Goal: Task Accomplishment & Management: Manage account settings

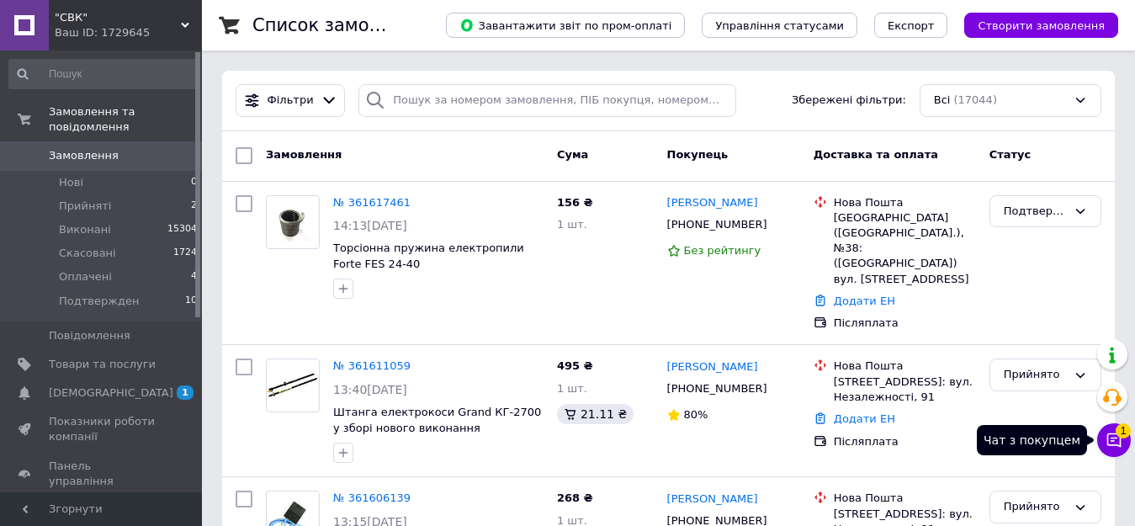
click at [1120, 439] on icon at bounding box center [1114, 440] width 14 height 14
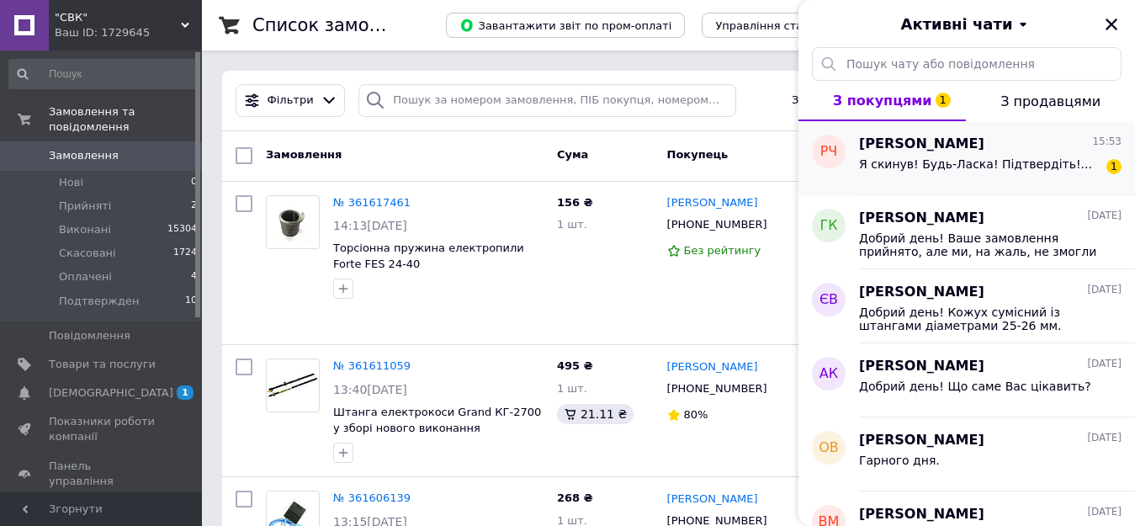
click at [948, 175] on div "Я скинув! Будь-Ласка! Підтвердіть!..." at bounding box center [975, 169] width 233 height 24
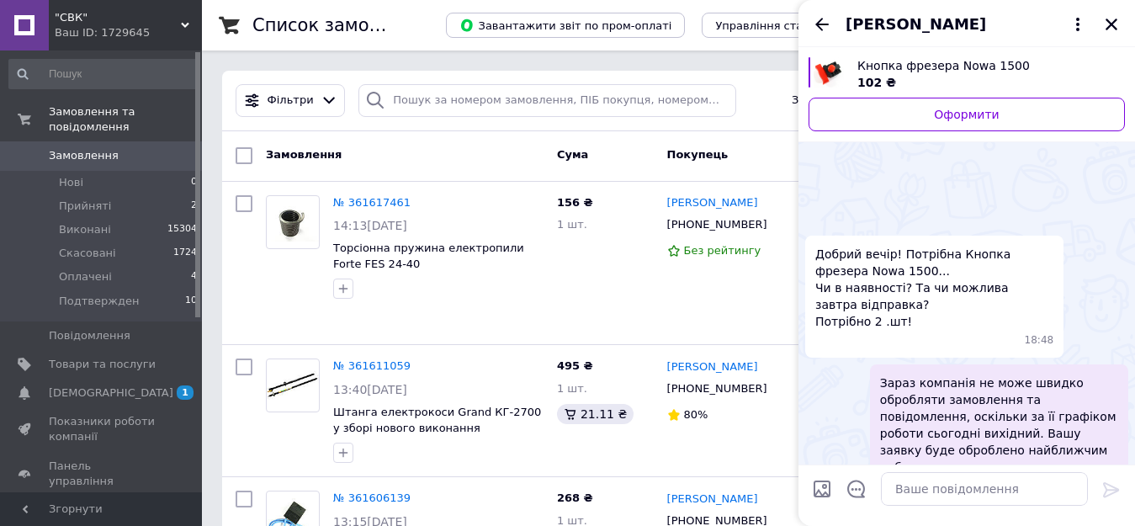
scroll to position [1341, 0]
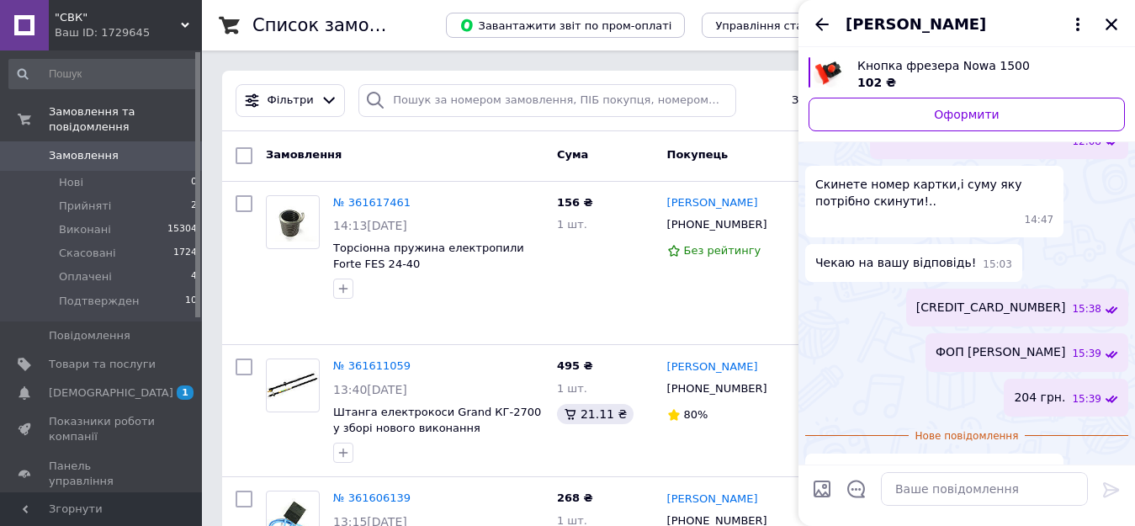
click at [87, 148] on span "Замовлення" at bounding box center [84, 155] width 70 height 15
click at [1112, 25] on icon "Закрити" at bounding box center [1112, 25] width 12 height 12
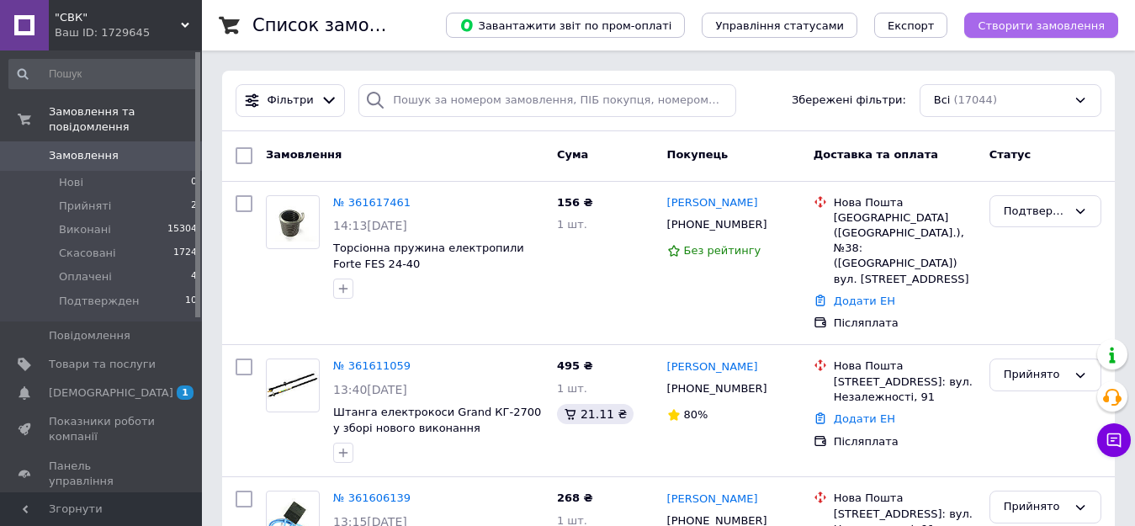
click at [1025, 29] on span "Створити замовлення" at bounding box center [1041, 25] width 127 height 13
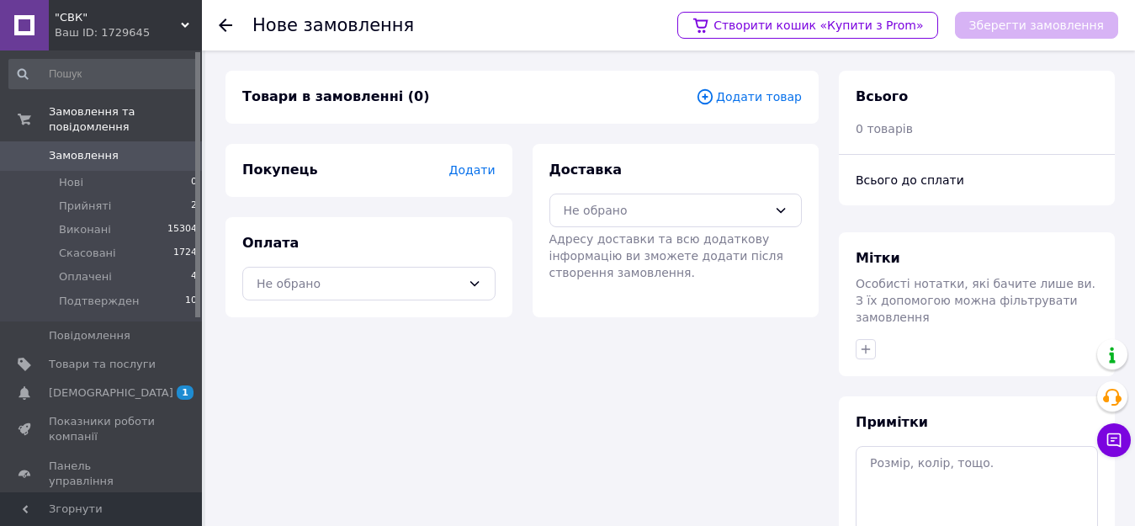
click at [745, 102] on span "Додати товар" at bounding box center [749, 97] width 106 height 19
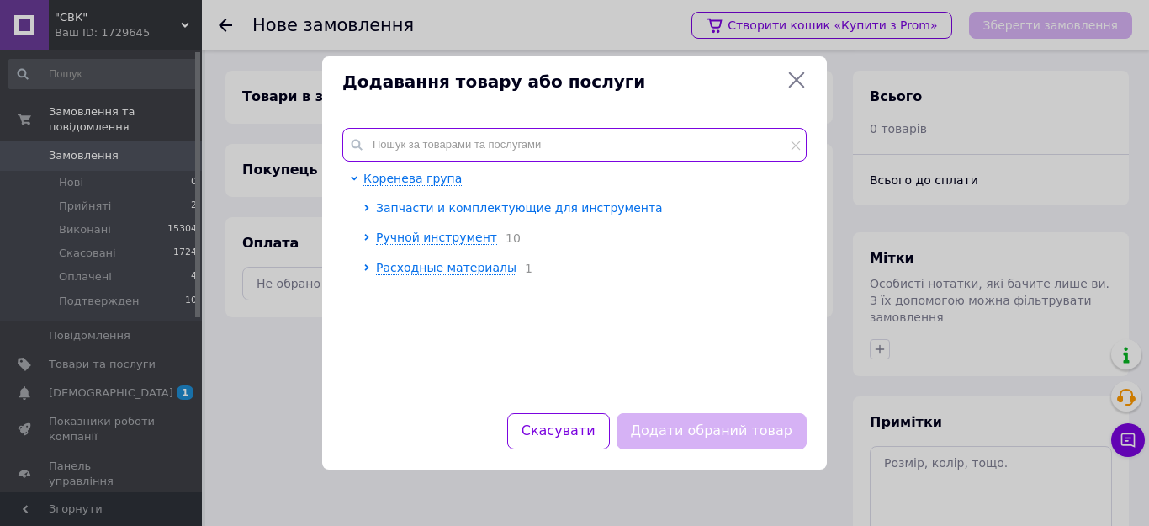
click at [444, 140] on input "text" at bounding box center [574, 145] width 465 height 34
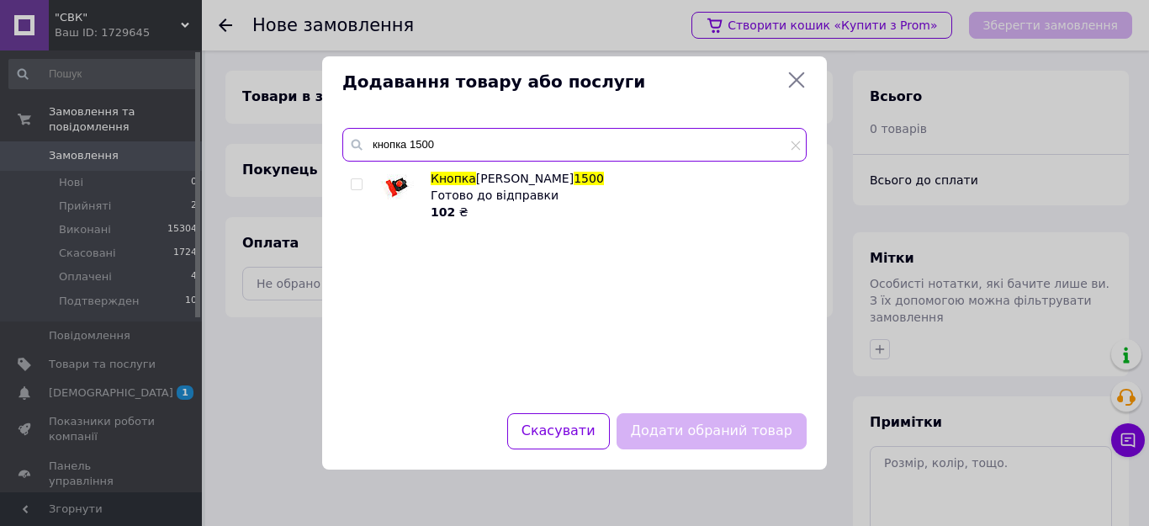
type input "кнопка 1500"
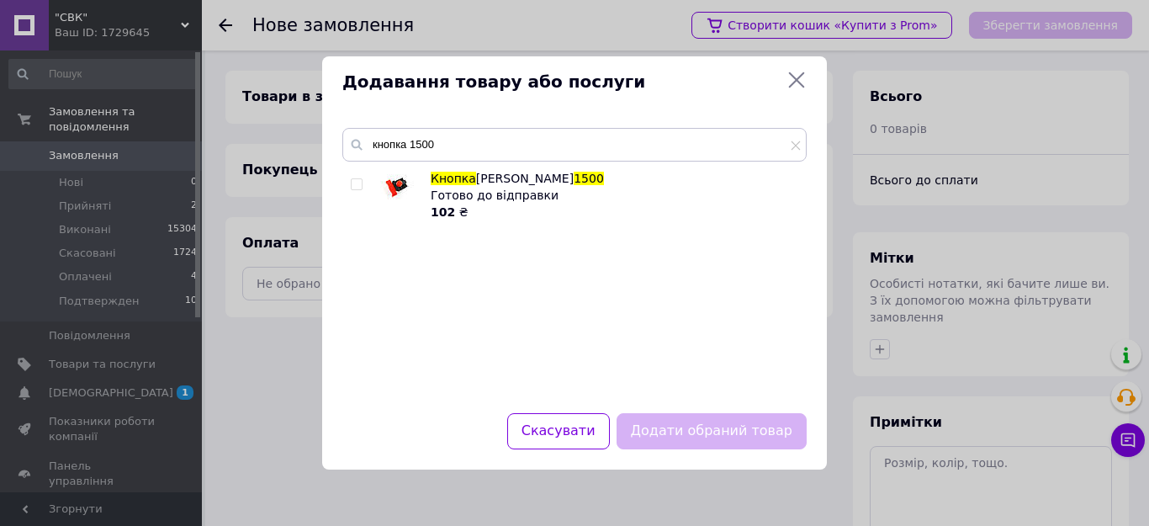
click at [350, 185] on div "Кнопка фрезера Nowa 1500 Готово до відправки 102 ₴" at bounding box center [574, 281] width 464 height 223
click at [359, 184] on input "checkbox" at bounding box center [356, 184] width 11 height 11
checkbox input "true"
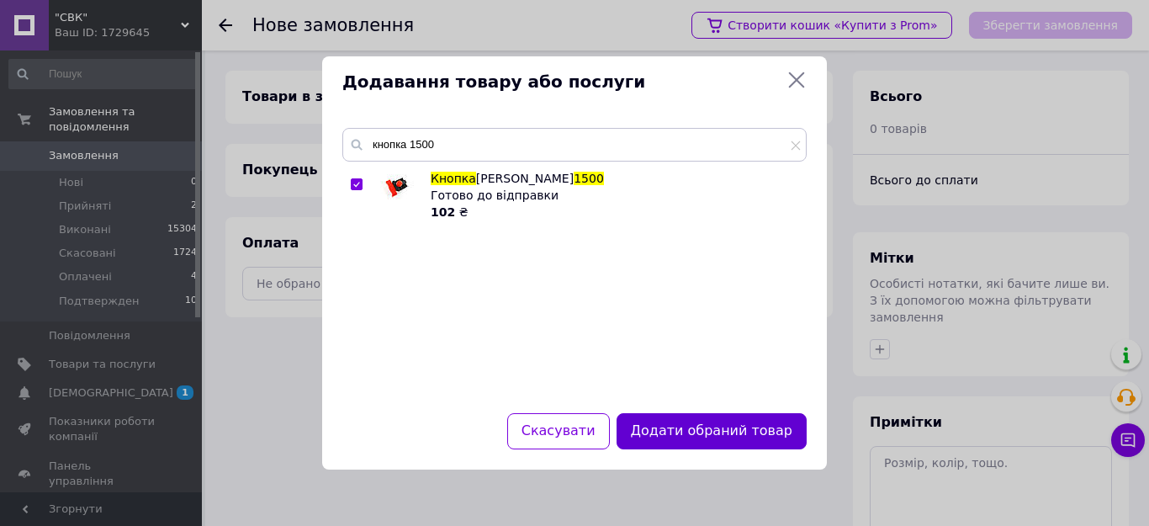
click at [692, 438] on button "Додати обраний товар" at bounding box center [712, 431] width 190 height 36
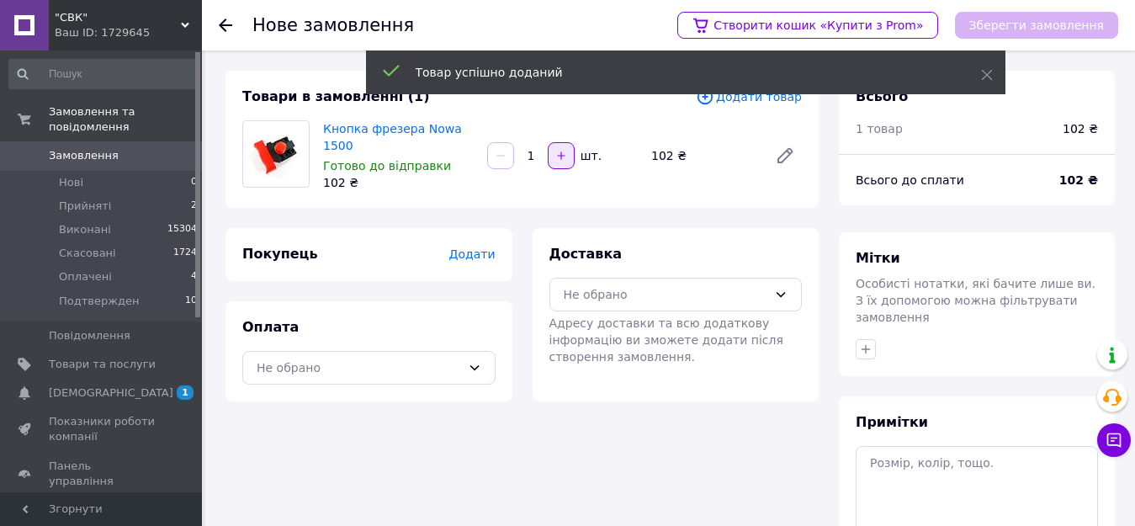
click at [566, 150] on icon "button" at bounding box center [561, 156] width 12 height 12
type input "2"
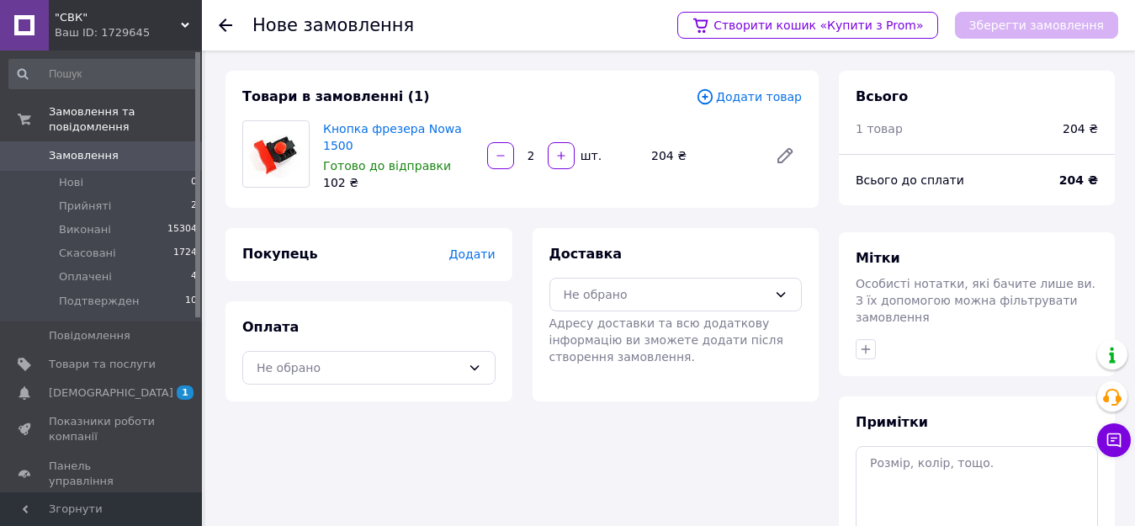
click at [475, 251] on span "Додати" at bounding box center [472, 253] width 46 height 13
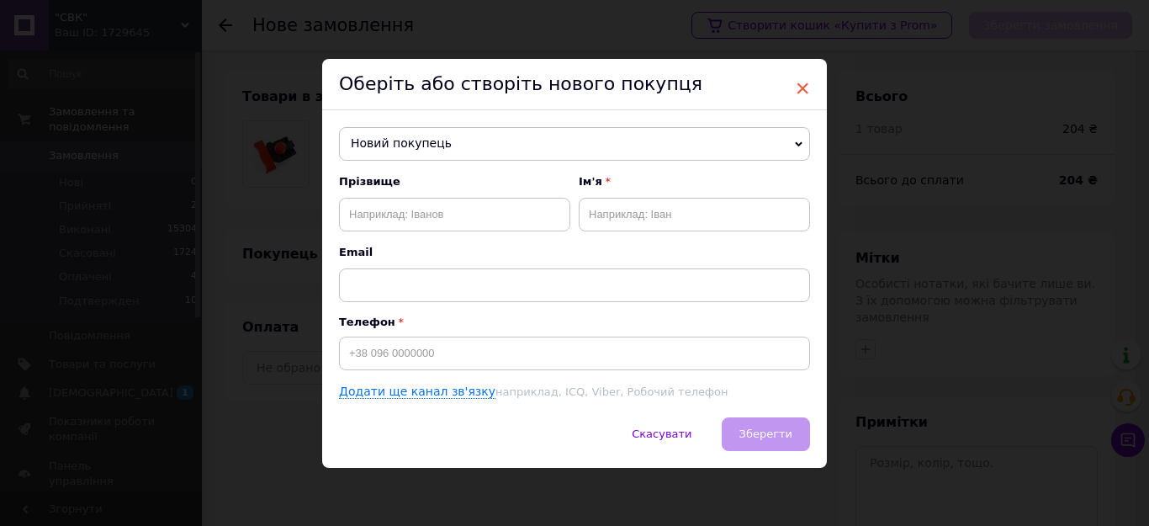
click at [802, 86] on span "×" at bounding box center [802, 88] width 15 height 29
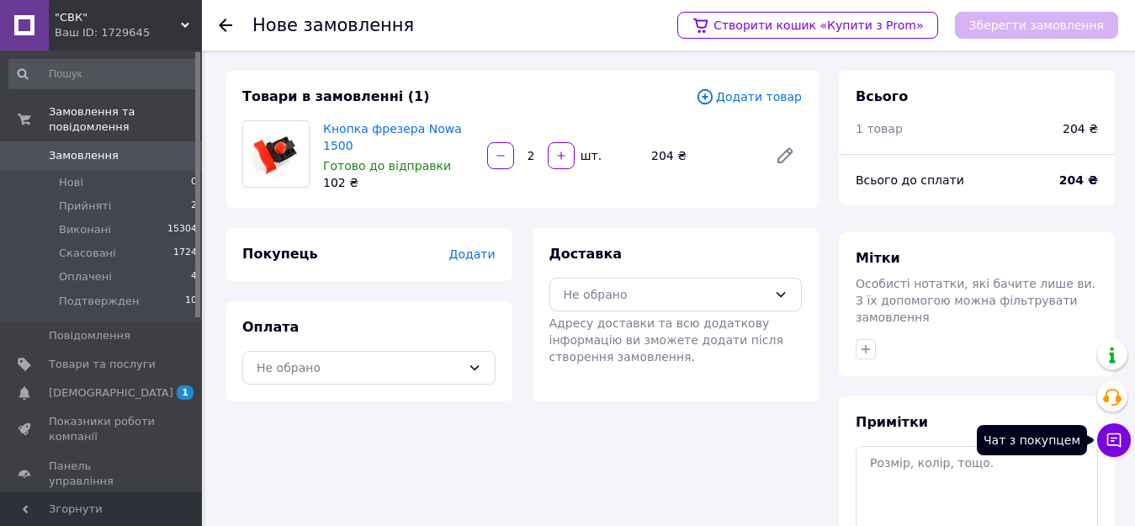
click at [1111, 437] on icon at bounding box center [1114, 440] width 17 height 17
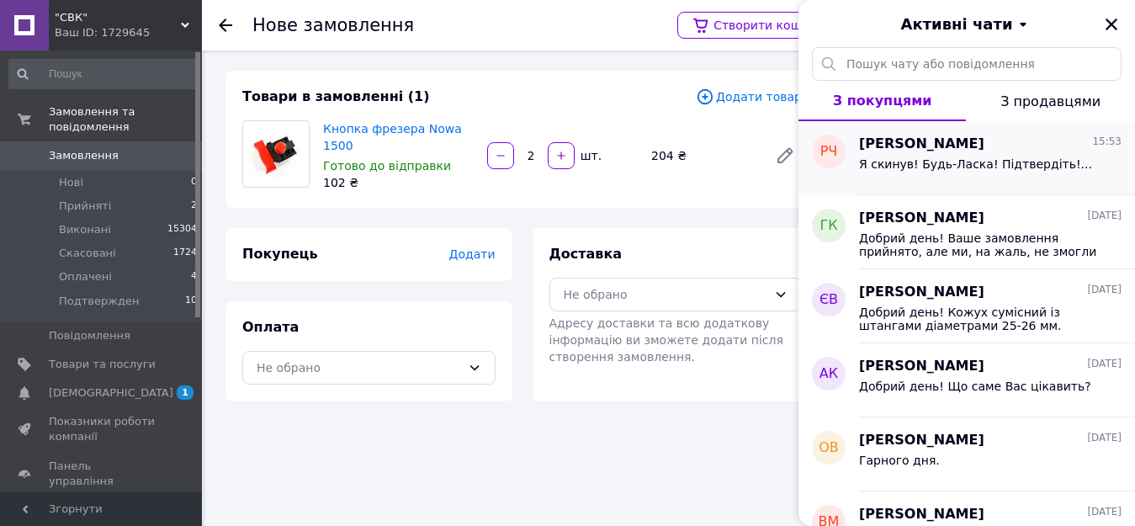
click at [914, 154] on div "Я скинув! Будь-Ласка! Підтвердіть!..." at bounding box center [990, 167] width 263 height 27
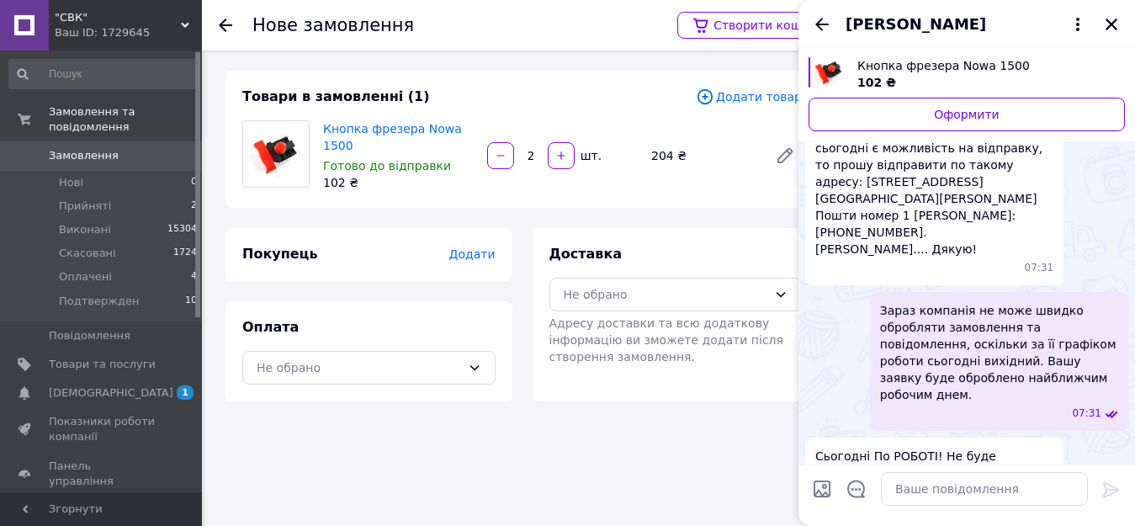
scroll to position [594, 0]
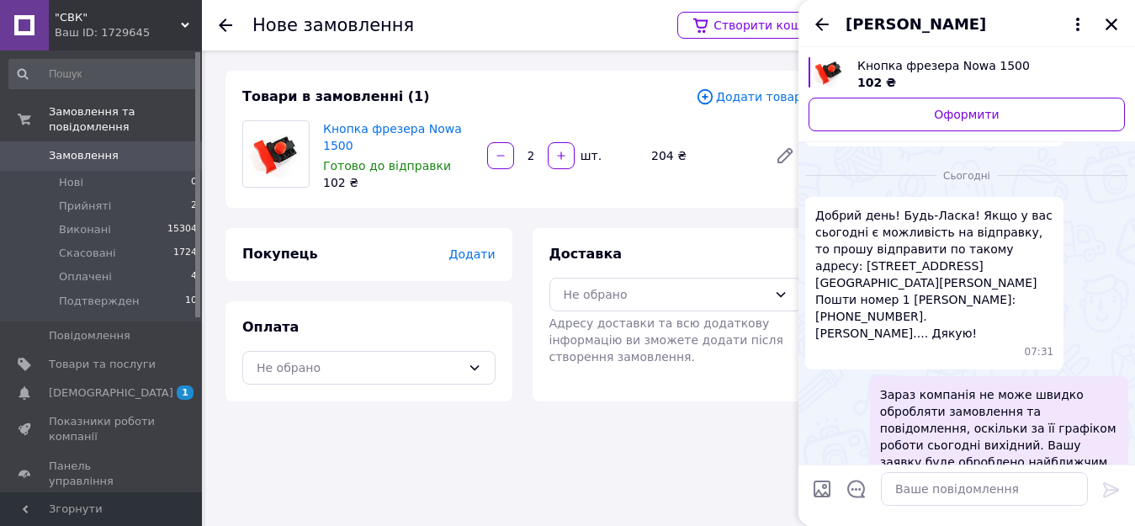
drag, startPoint x: 839, startPoint y: 299, endPoint x: 900, endPoint y: 300, distance: 61.5
click at [900, 300] on span "Добрий день! Будь-Ласка! Якщо у вас сьогодні є можливість на відправку, то прош…" at bounding box center [934, 274] width 238 height 135
copy span "0989744291"
click at [472, 251] on span "Додати" at bounding box center [472, 253] width 46 height 13
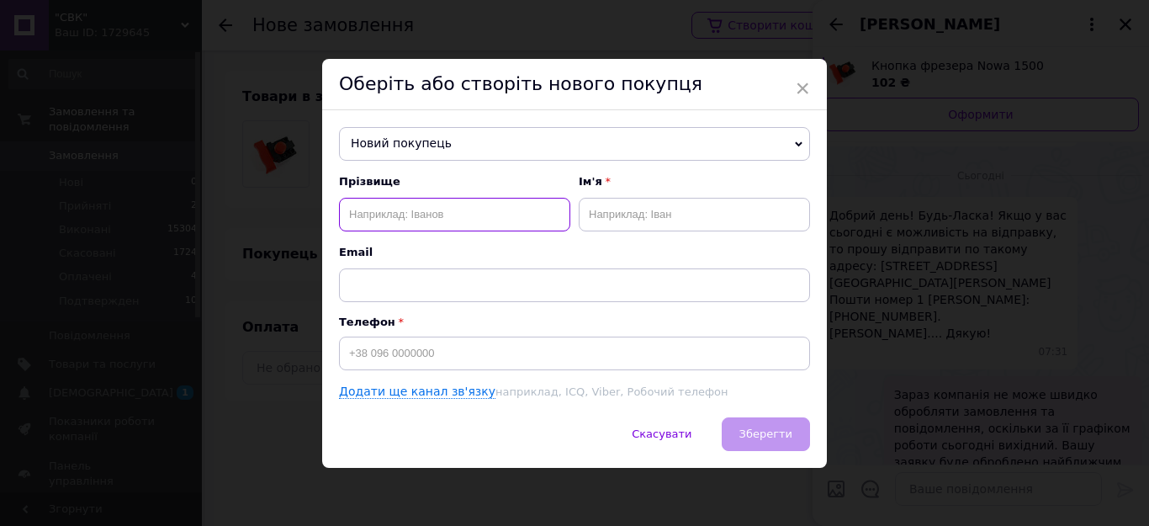
click at [422, 214] on input "text" at bounding box center [454, 215] width 231 height 34
type input "Чура"
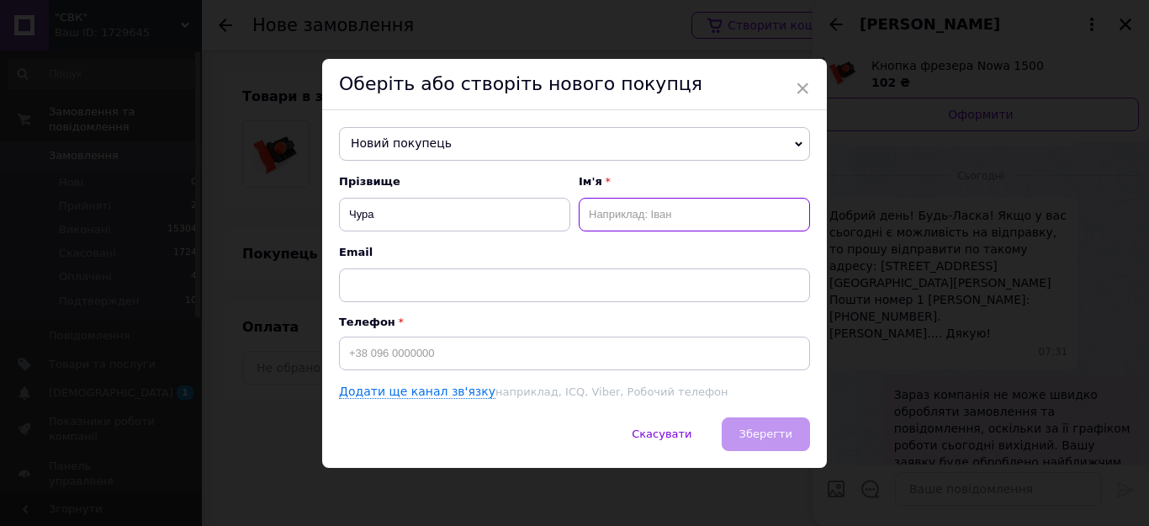
click at [661, 221] on input "text" at bounding box center [694, 215] width 231 height 34
type input "Роман"
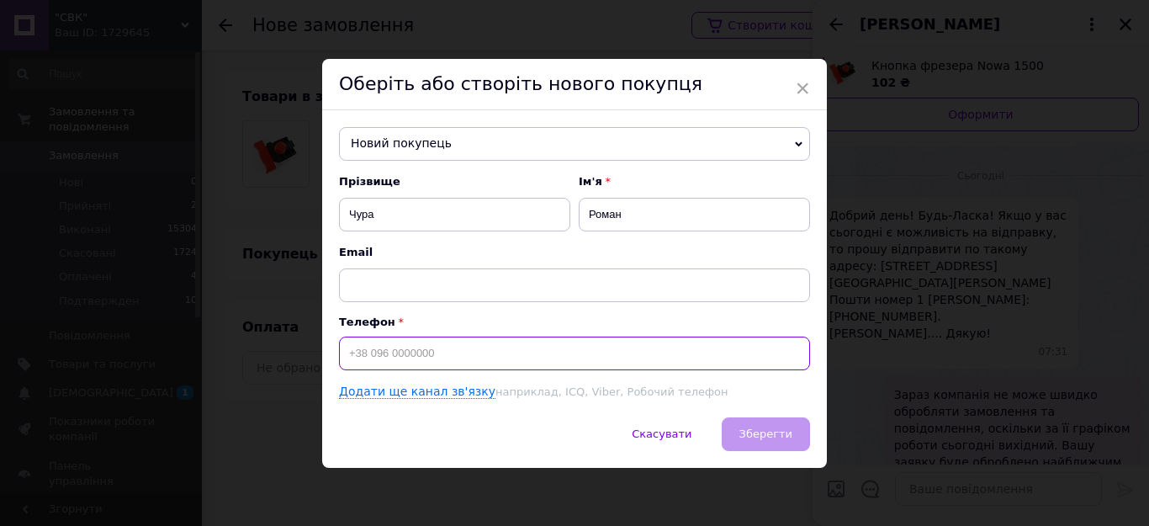
click at [483, 343] on input at bounding box center [574, 354] width 471 height 34
paste input "0989744291"
type input "[PHONE_NUMBER]"
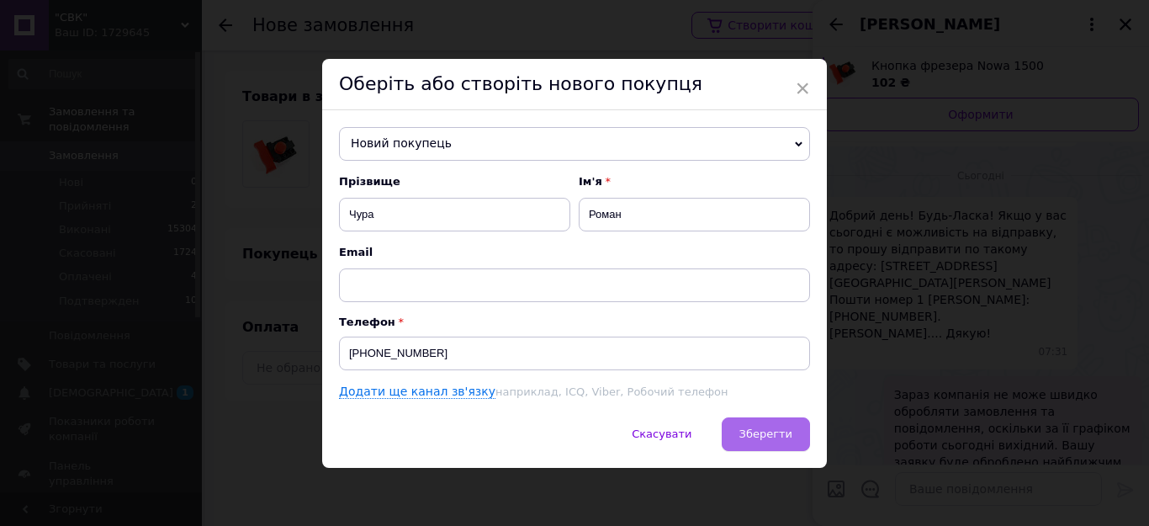
click at [781, 431] on span "Зберегти" at bounding box center [766, 433] width 53 height 13
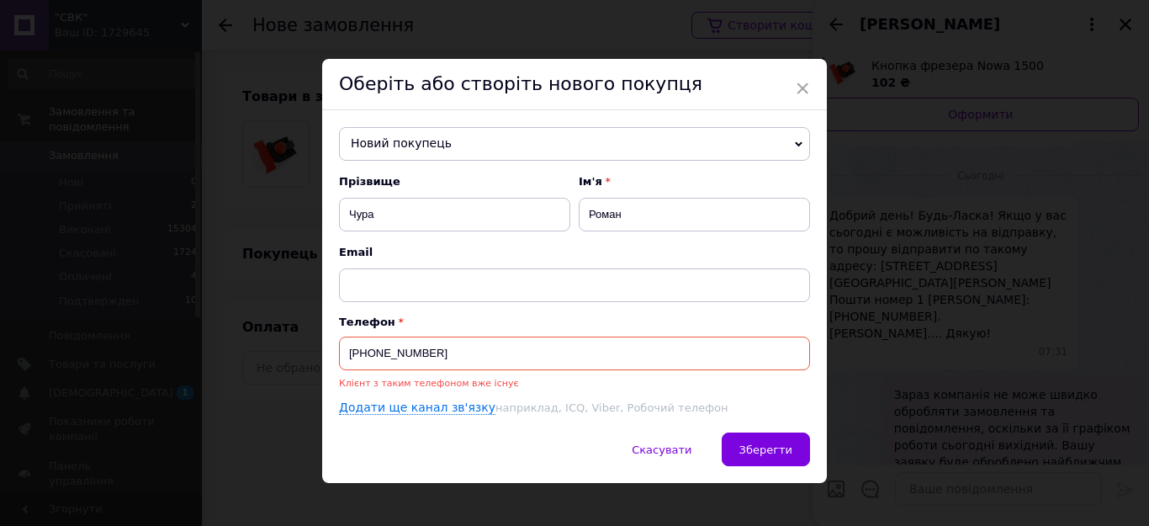
click at [583, 140] on span "Новий покупець" at bounding box center [574, 144] width 471 height 34
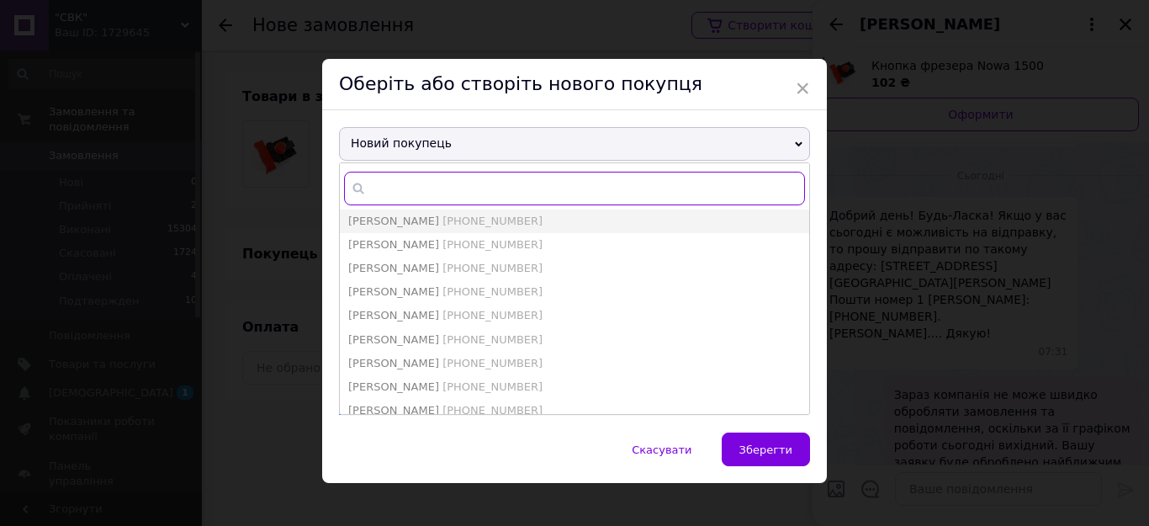
paste input "0989744291"
type input "0989744291"
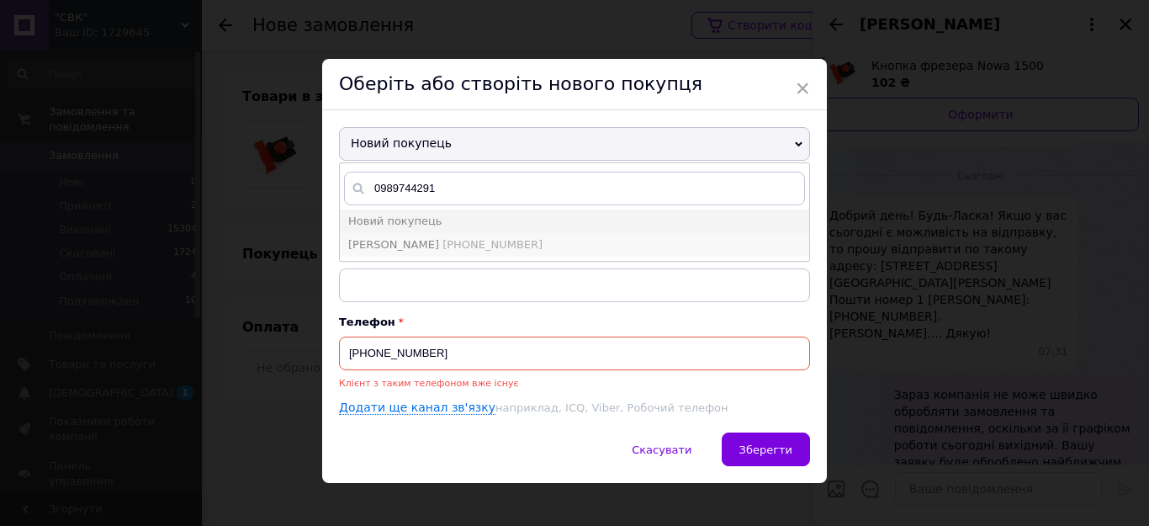
click at [443, 249] on span "+380989744291" at bounding box center [493, 244] width 100 height 13
type input "Роман Чура"
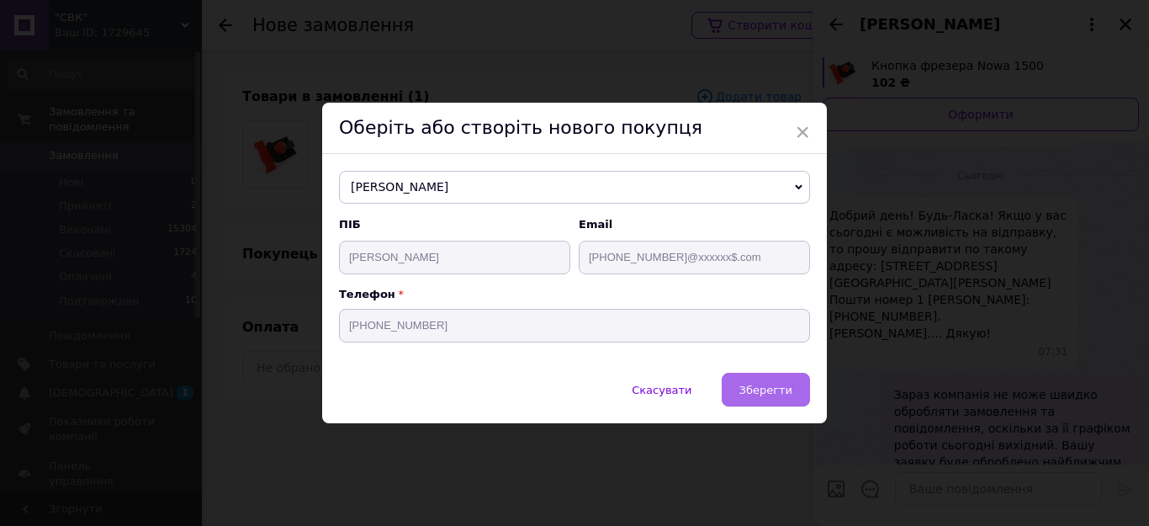
click at [760, 389] on span "Зберегти" at bounding box center [766, 390] width 53 height 13
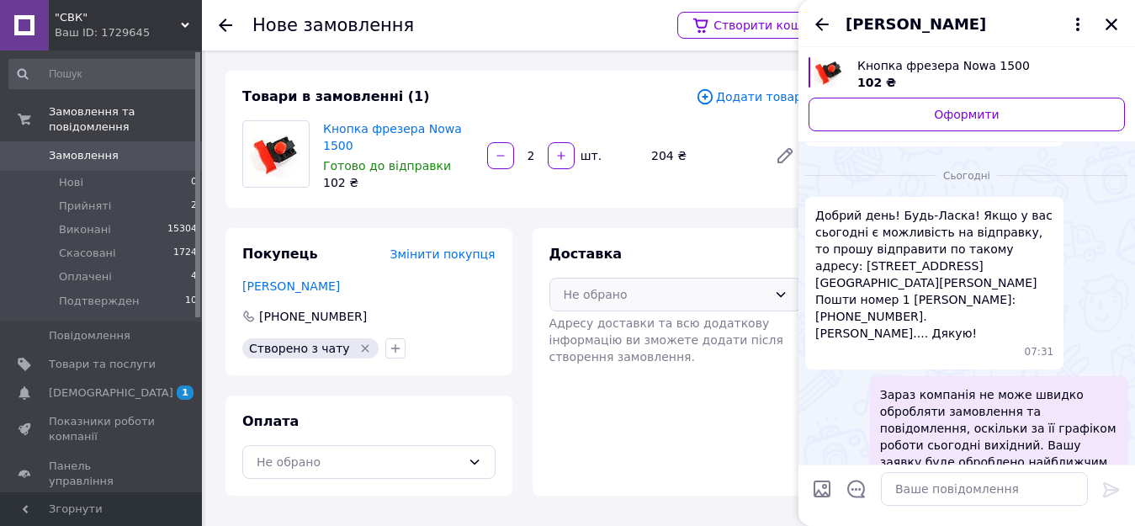
click at [621, 296] on div "Не обрано" at bounding box center [666, 294] width 204 height 19
click at [644, 329] on span "Нова Пошта (платна)" at bounding box center [688, 330] width 199 height 17
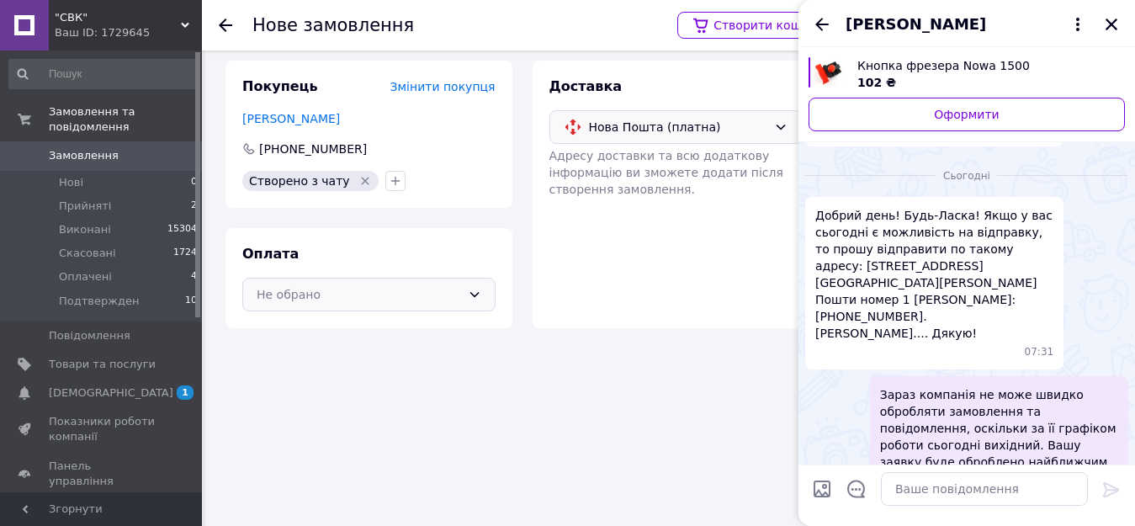
click at [391, 291] on div "Не обрано" at bounding box center [359, 294] width 204 height 19
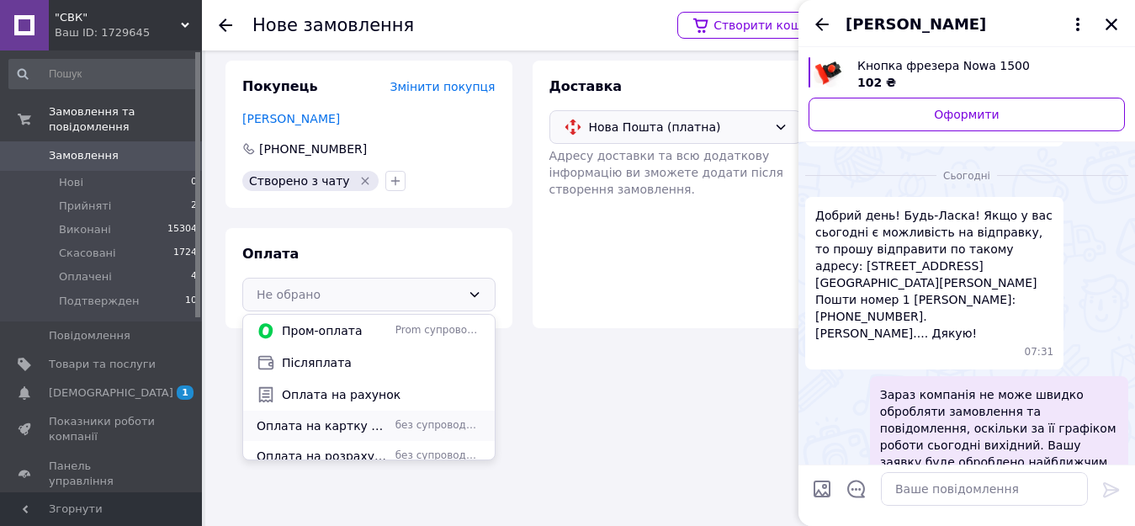
click at [337, 417] on span "Оплата на картку Приватбанк" at bounding box center [323, 425] width 132 height 17
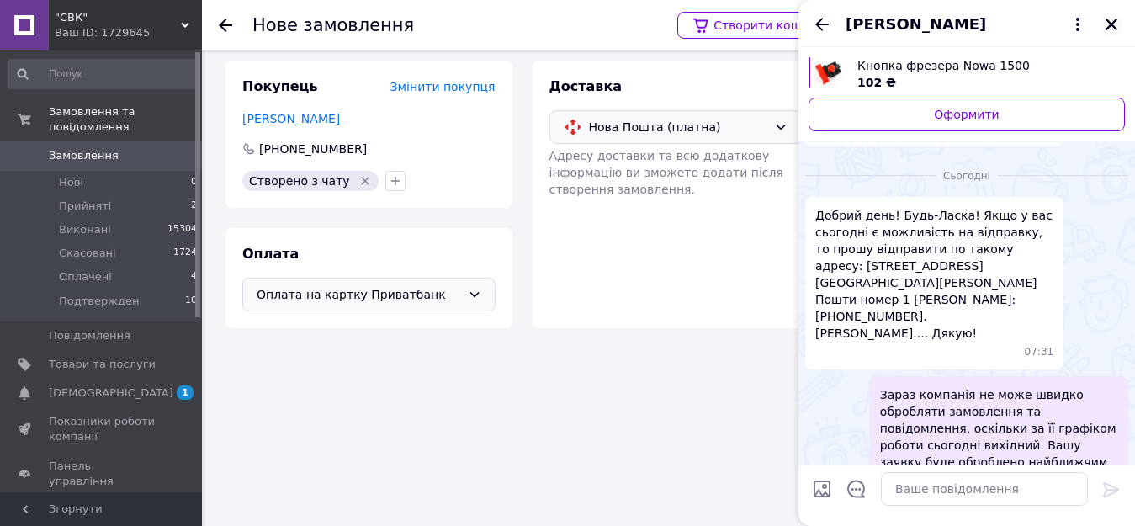
click at [1114, 21] on icon "Закрити" at bounding box center [1112, 25] width 12 height 12
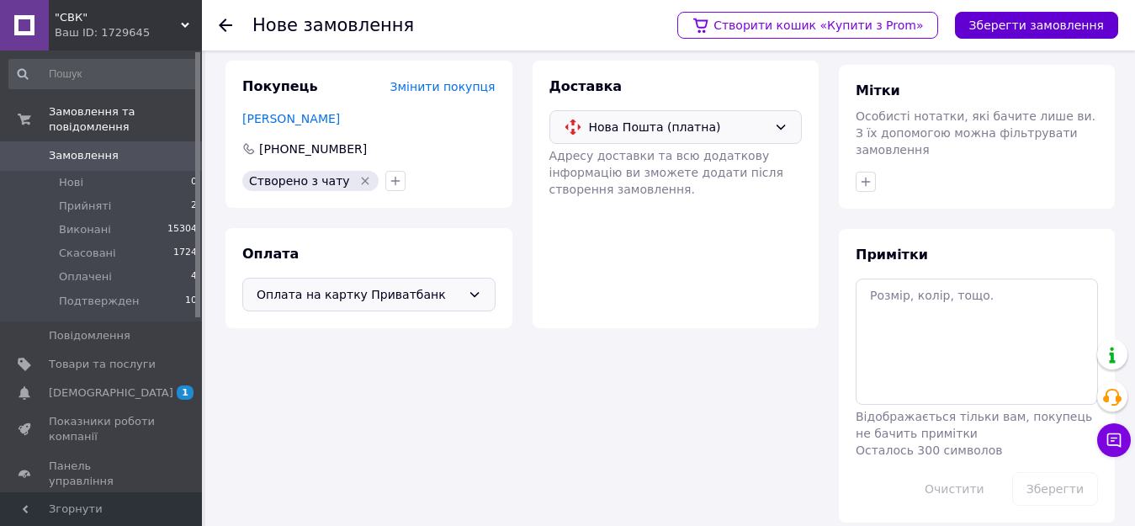
click at [1044, 24] on button "Зберегти замовлення" at bounding box center [1036, 25] width 163 height 27
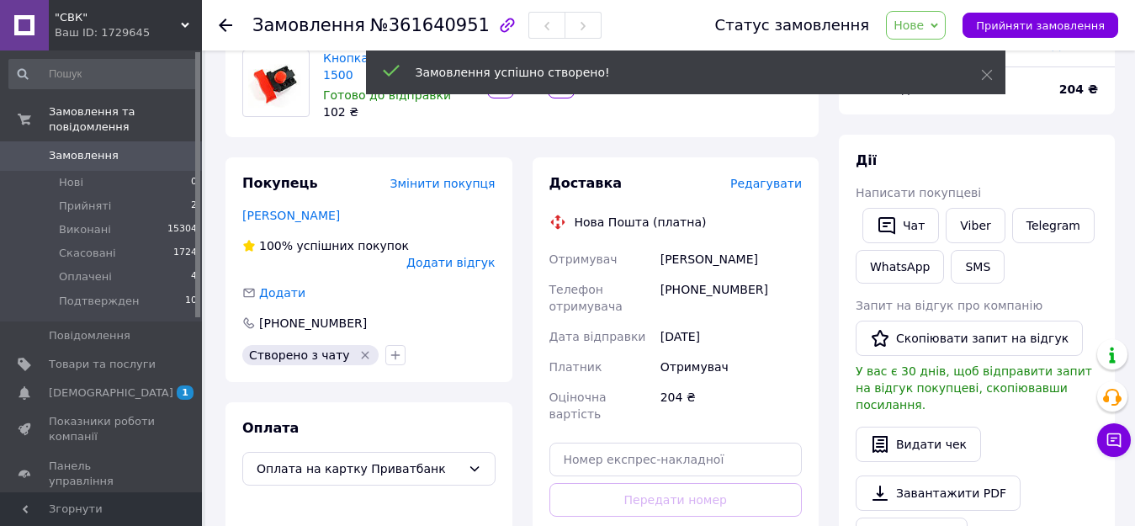
scroll to position [167, 0]
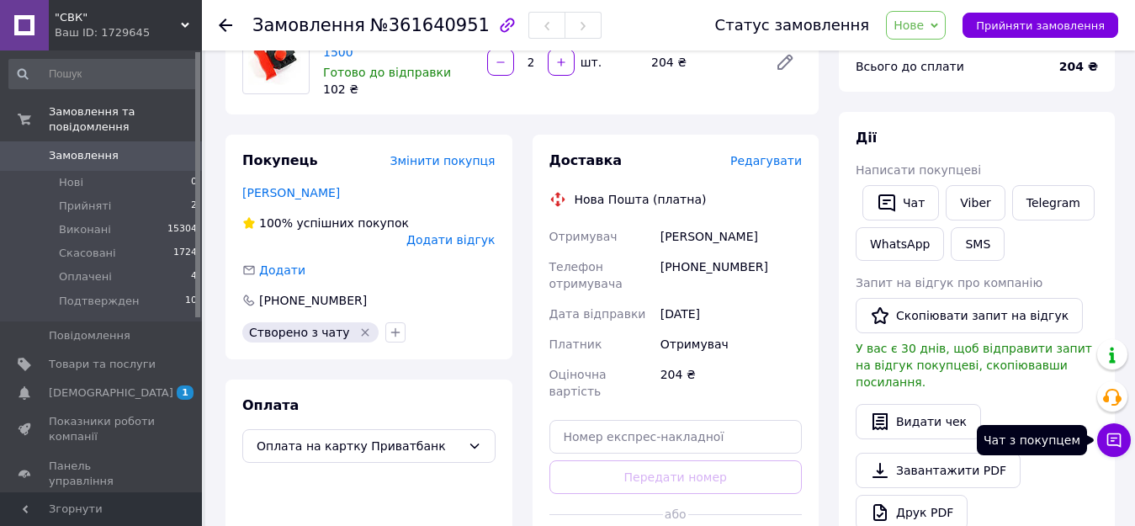
click at [1123, 435] on button "Чат з покупцем" at bounding box center [1114, 440] width 34 height 34
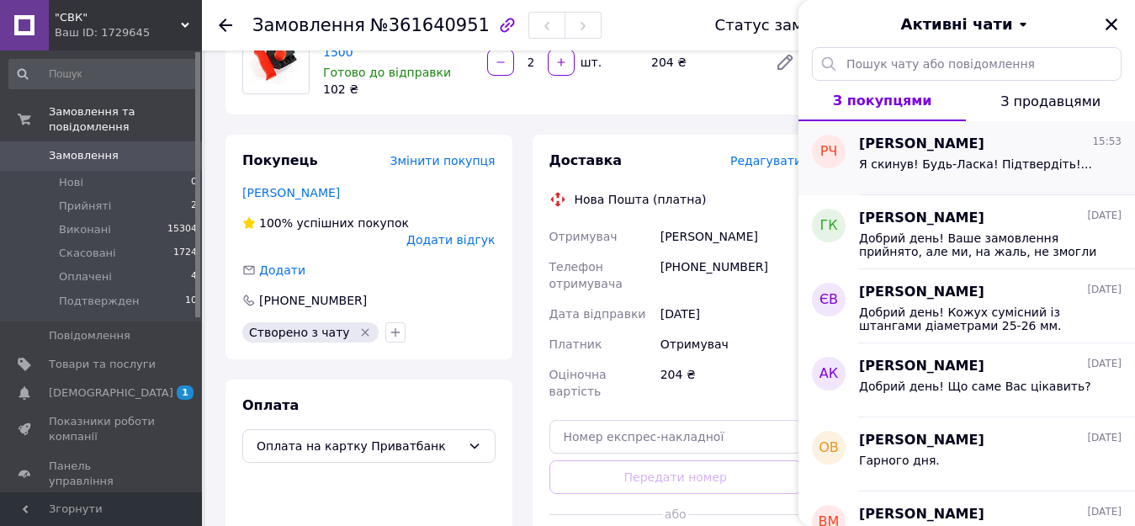
click at [951, 154] on div "Я скинув! Будь-Ласка! Підтвердіть!..." at bounding box center [990, 167] width 263 height 27
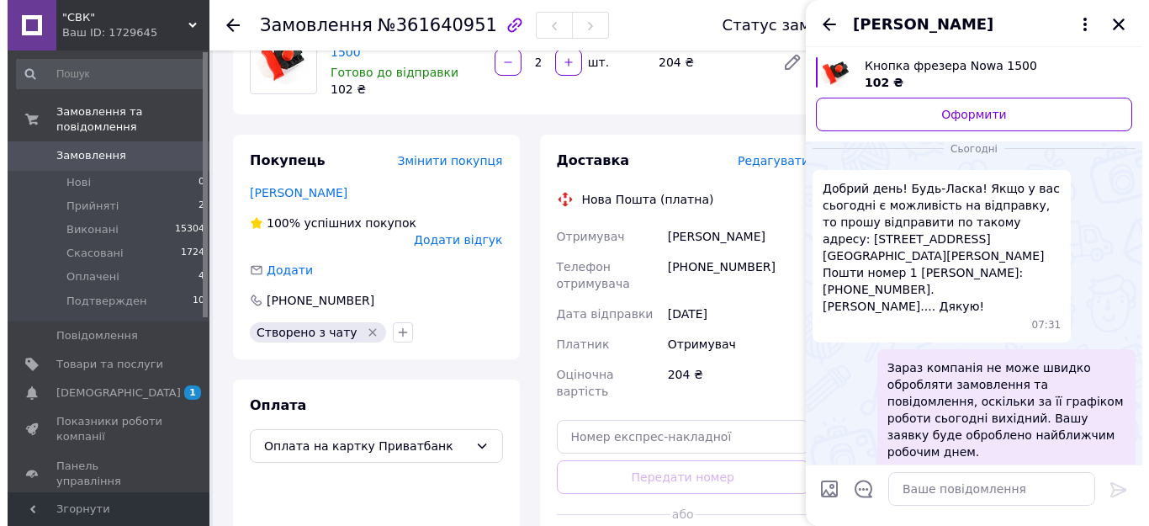
scroll to position [594, 0]
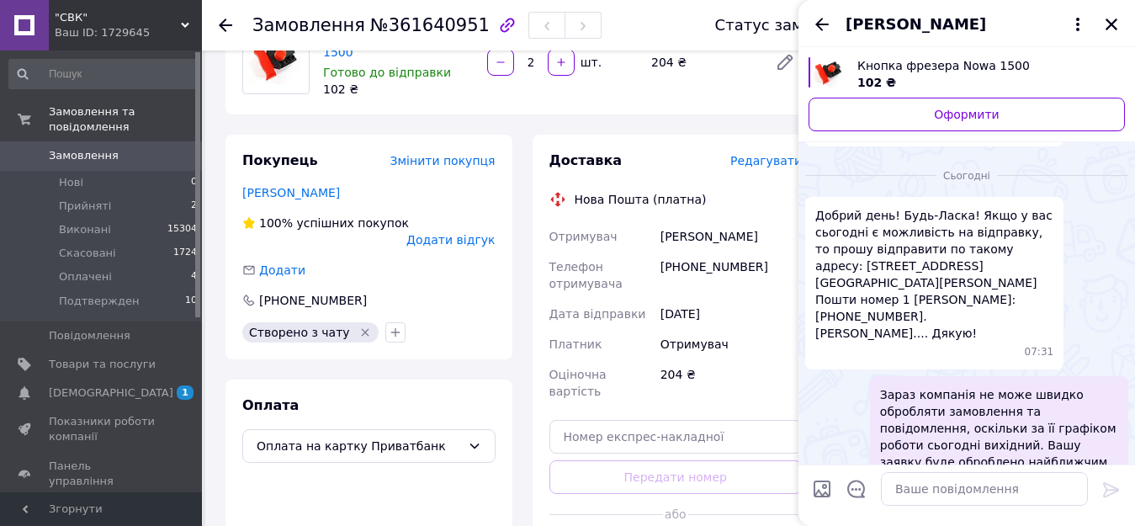
click at [684, 151] on div "Доставка" at bounding box center [640, 160] width 181 height 19
click at [1112, 20] on icon "Закрити" at bounding box center [1111, 24] width 15 height 15
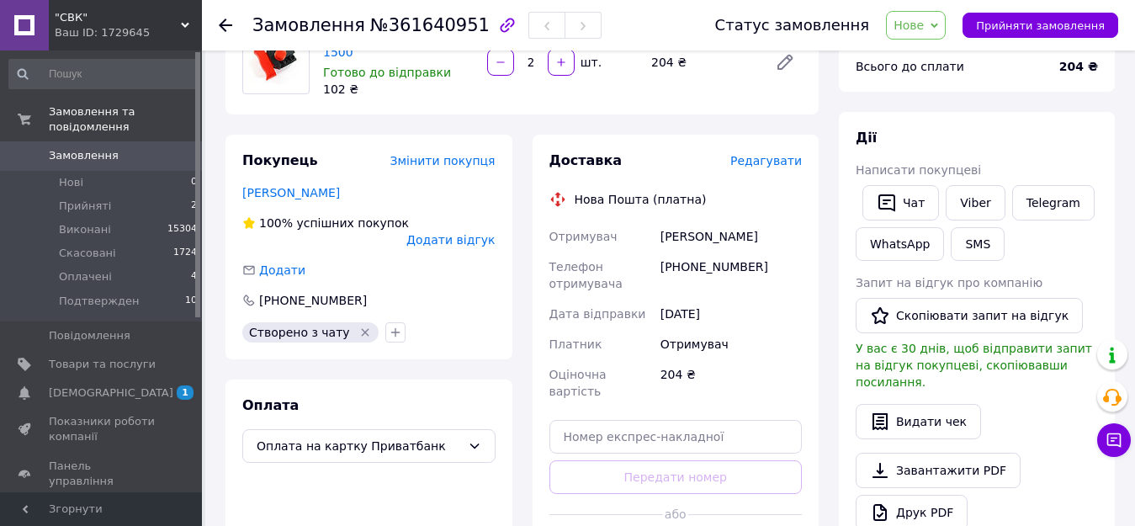
click at [765, 160] on span "Редагувати" at bounding box center [766, 160] width 72 height 13
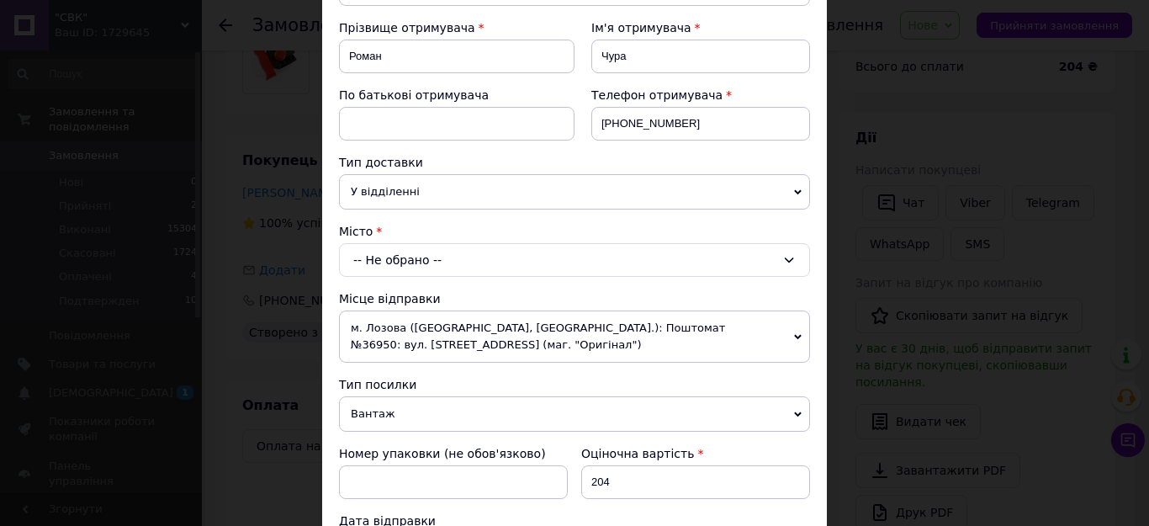
scroll to position [252, 0]
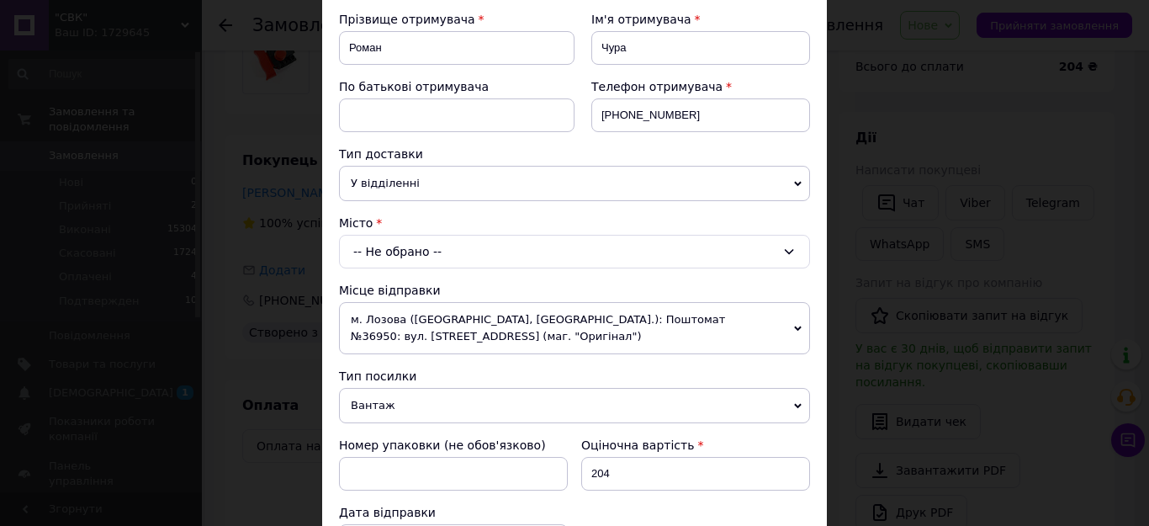
click at [399, 259] on div "-- Не обрано --" at bounding box center [574, 252] width 471 height 34
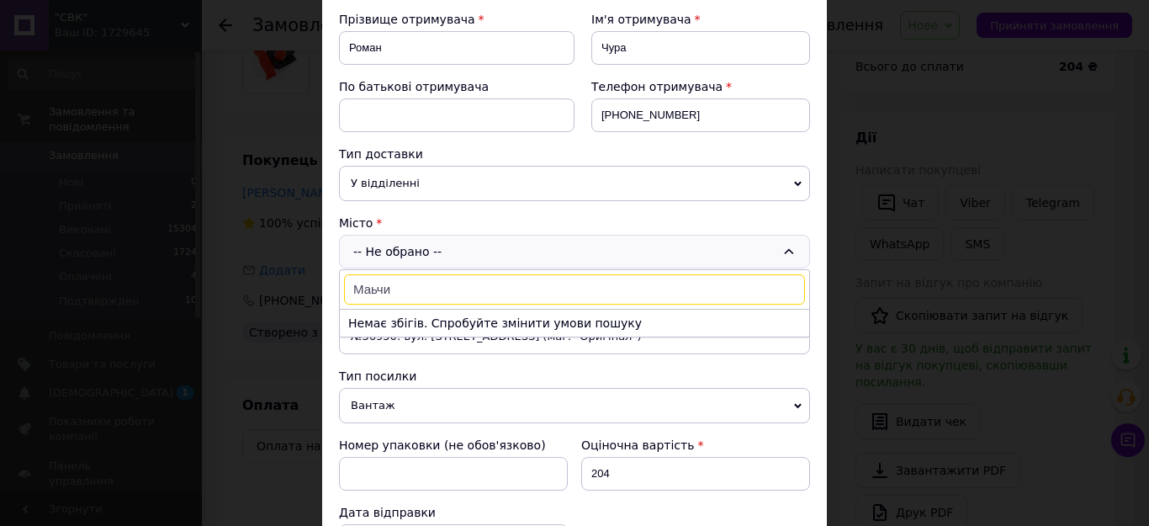
click at [368, 289] on input "Маьчи" at bounding box center [574, 289] width 461 height 30
click at [401, 289] on input "Мальчи" at bounding box center [574, 289] width 461 height 30
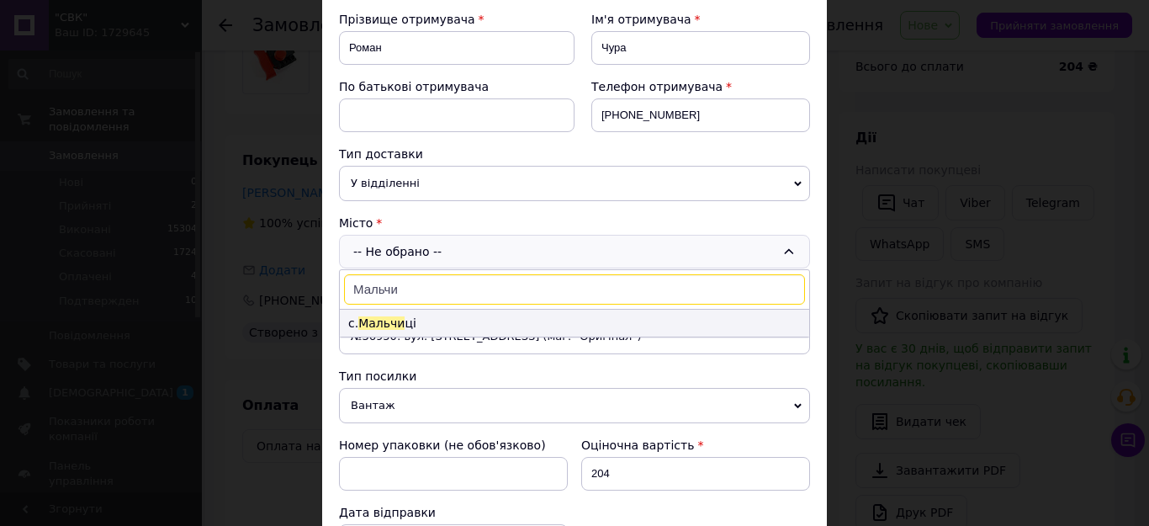
type input "Мальчи"
click at [403, 317] on li "с. Мальчи ці" at bounding box center [575, 323] width 470 height 27
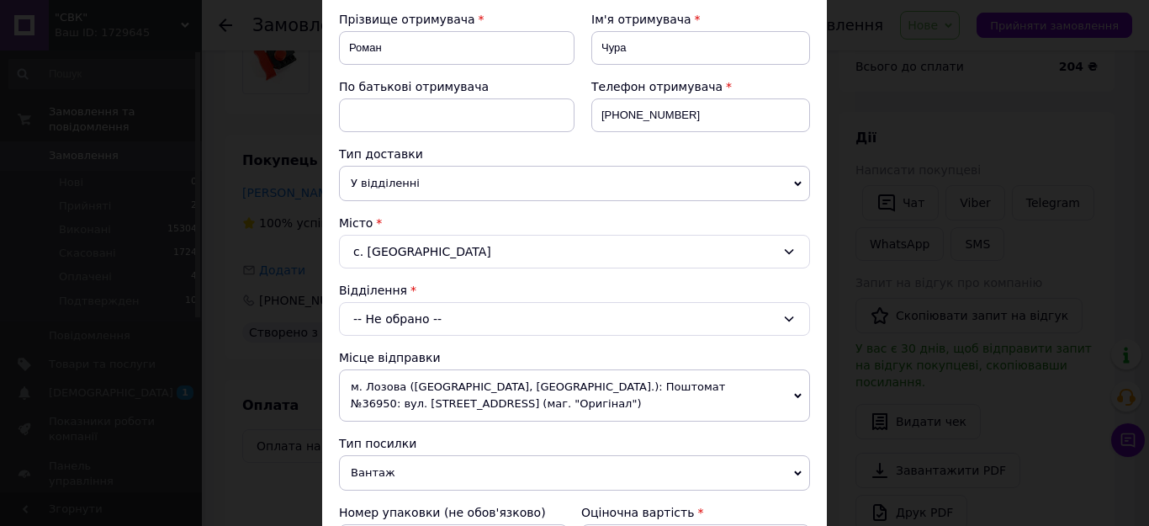
click at [403, 317] on div "-- Не обрано --" at bounding box center [574, 319] width 471 height 34
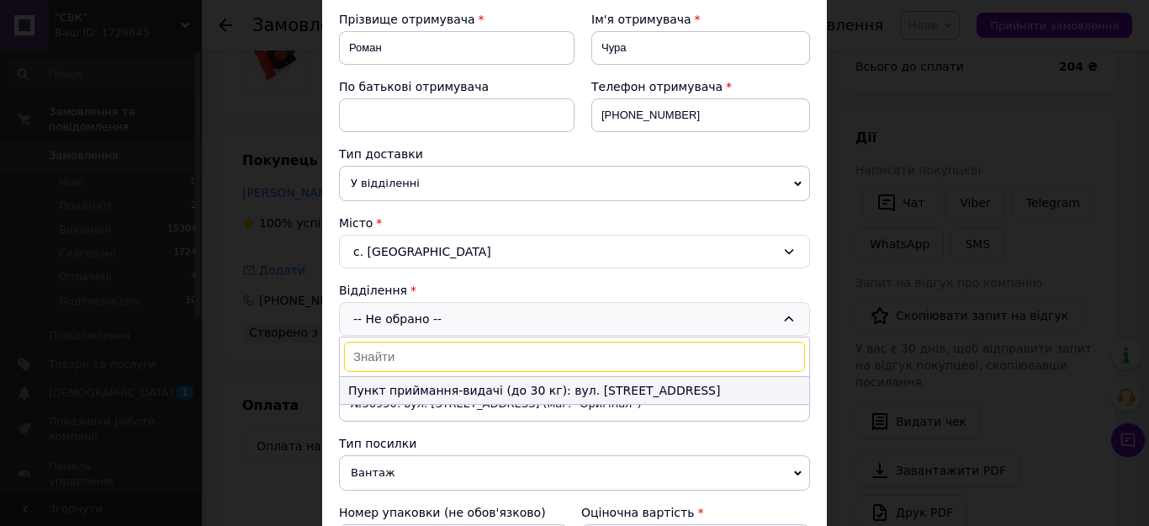
click at [585, 390] on li "Пункт приймання-видачі (до 30 кг): вул. Центральна, 303" at bounding box center [575, 390] width 470 height 27
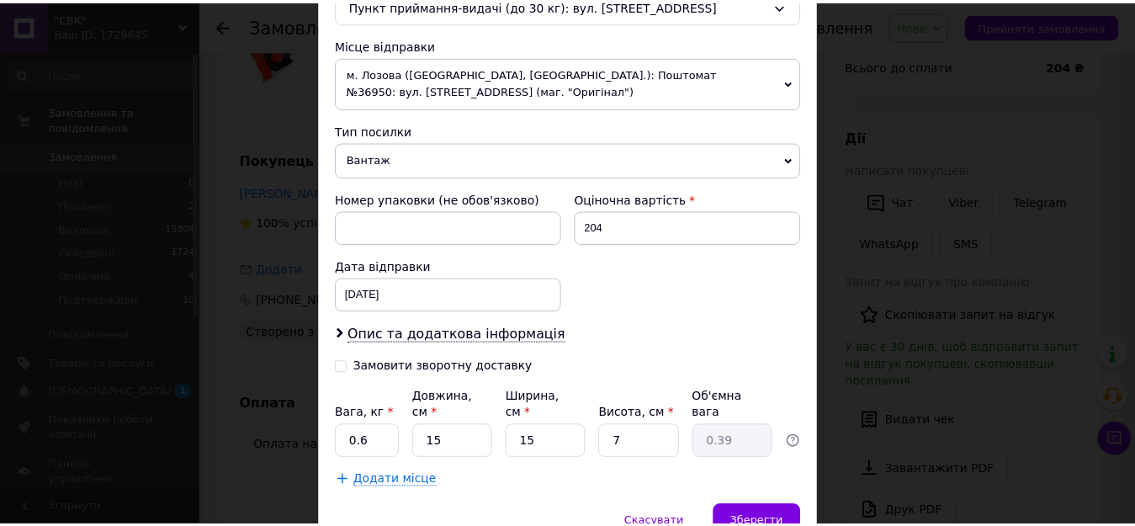
scroll to position [639, 0]
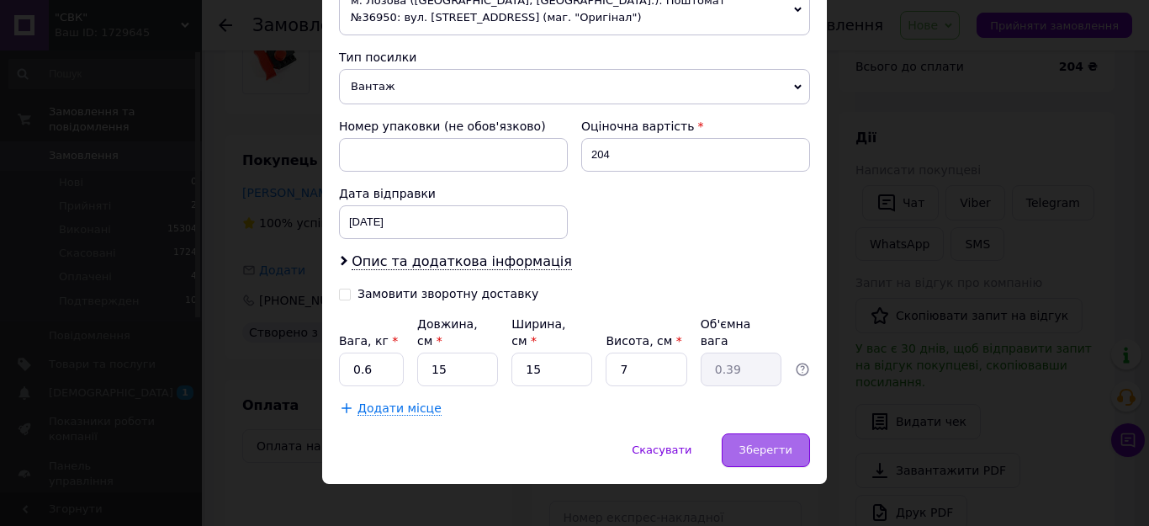
click at [751, 433] on div "Зберегти" at bounding box center [766, 450] width 88 height 34
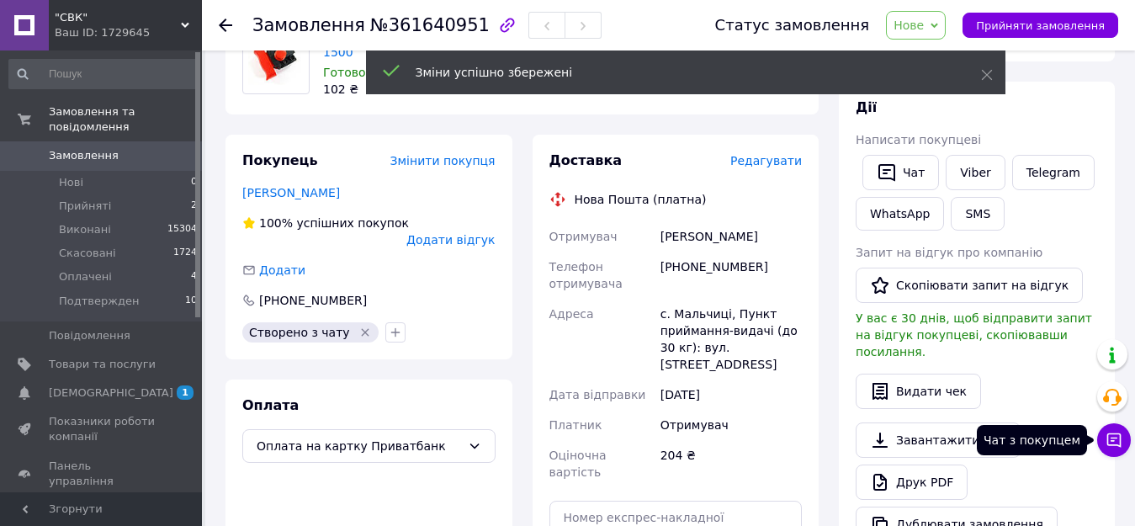
click at [1112, 436] on icon at bounding box center [1114, 440] width 17 height 17
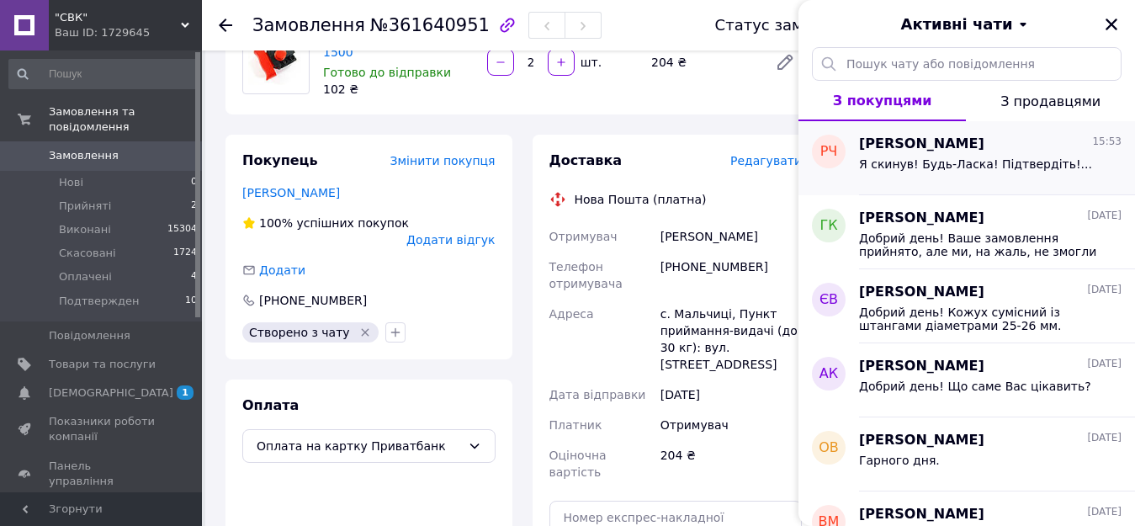
click at [969, 162] on span "Я скинув! Будь-Ласка! Підтвердіть!..." at bounding box center [975, 163] width 233 height 13
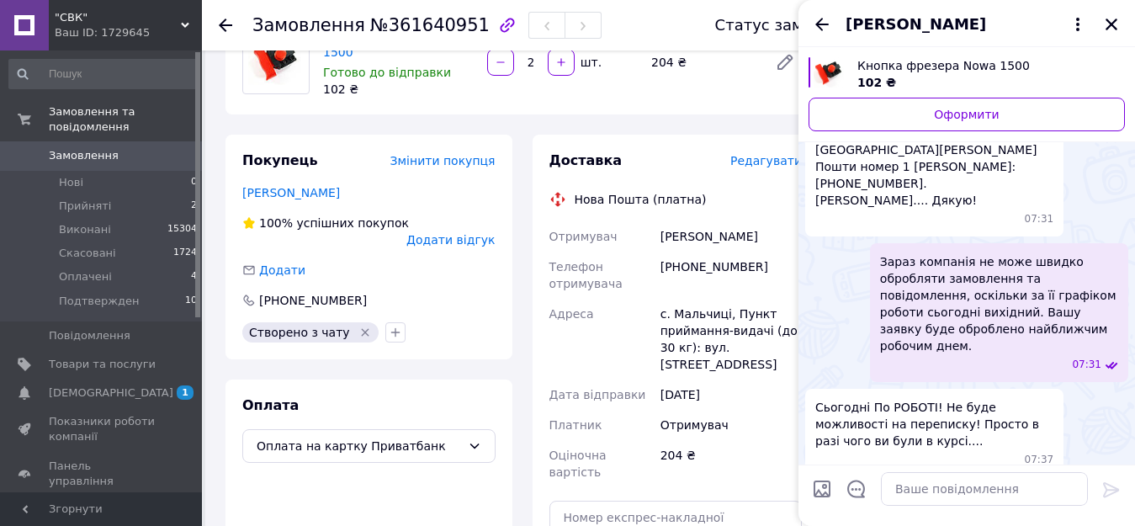
scroll to position [678, 0]
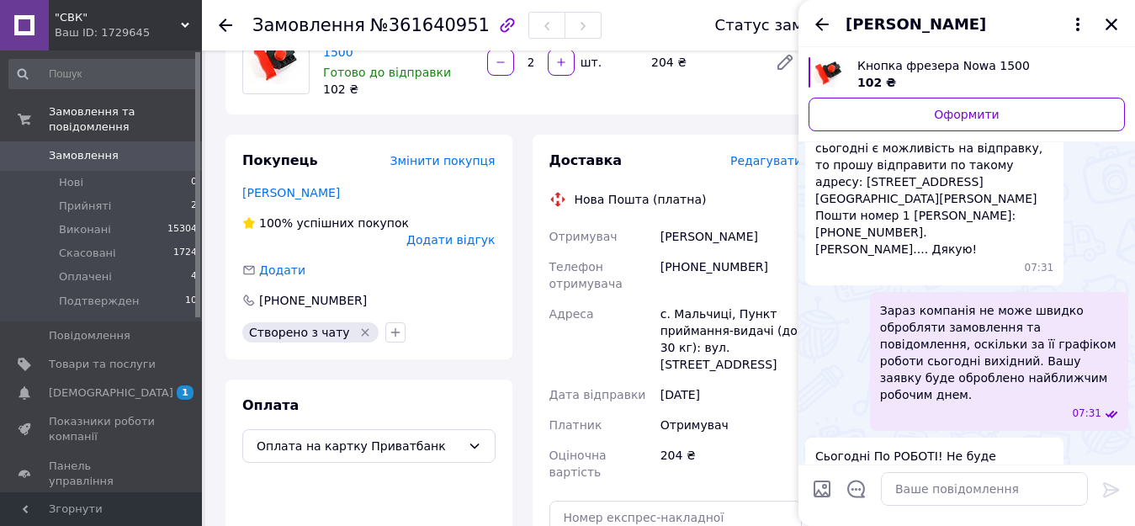
click at [655, 303] on div "Адреса" at bounding box center [601, 339] width 111 height 81
click at [1113, 20] on icon "Закрити" at bounding box center [1111, 24] width 15 height 15
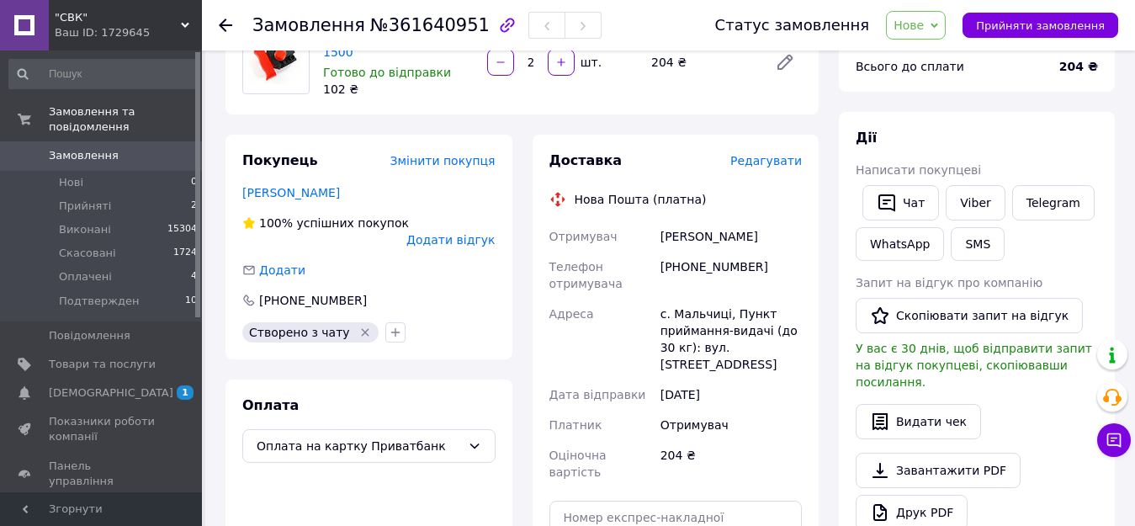
click at [924, 30] on span "Нове" at bounding box center [909, 25] width 30 height 13
click at [935, 134] on li "Оплачено" at bounding box center [935, 134] width 97 height 25
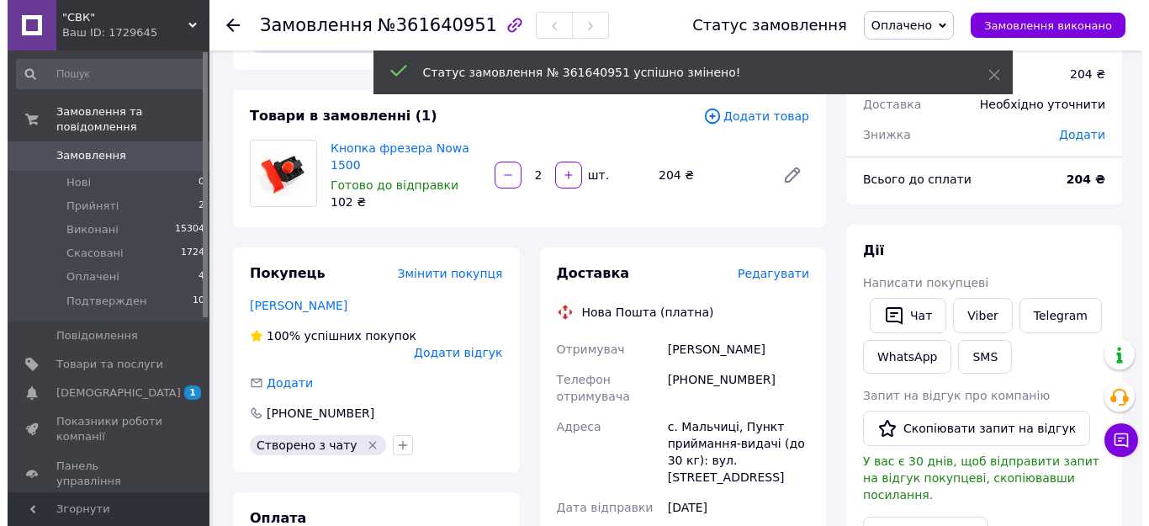
scroll to position [84, 0]
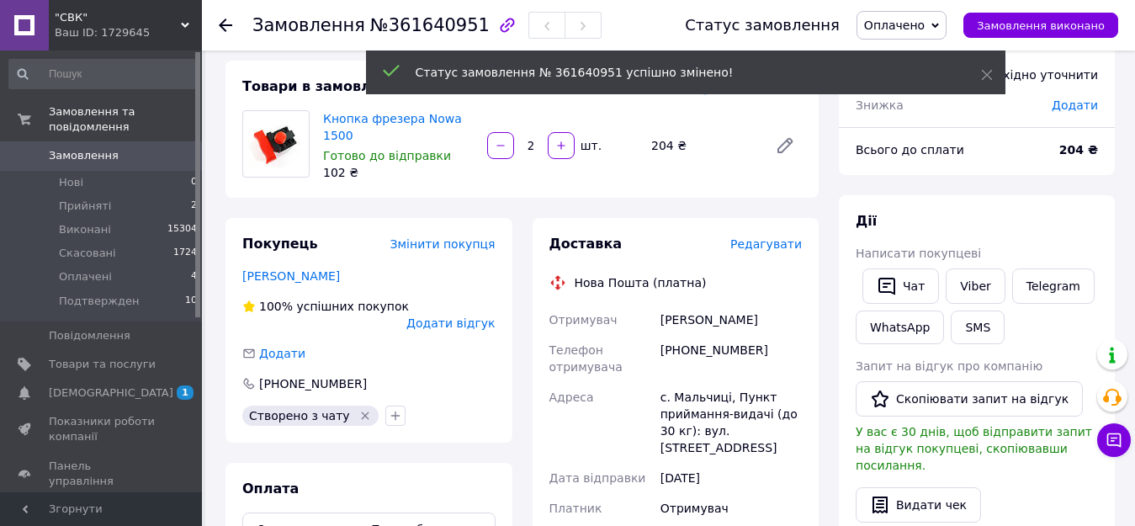
click at [775, 246] on span "Редагувати" at bounding box center [766, 243] width 72 height 13
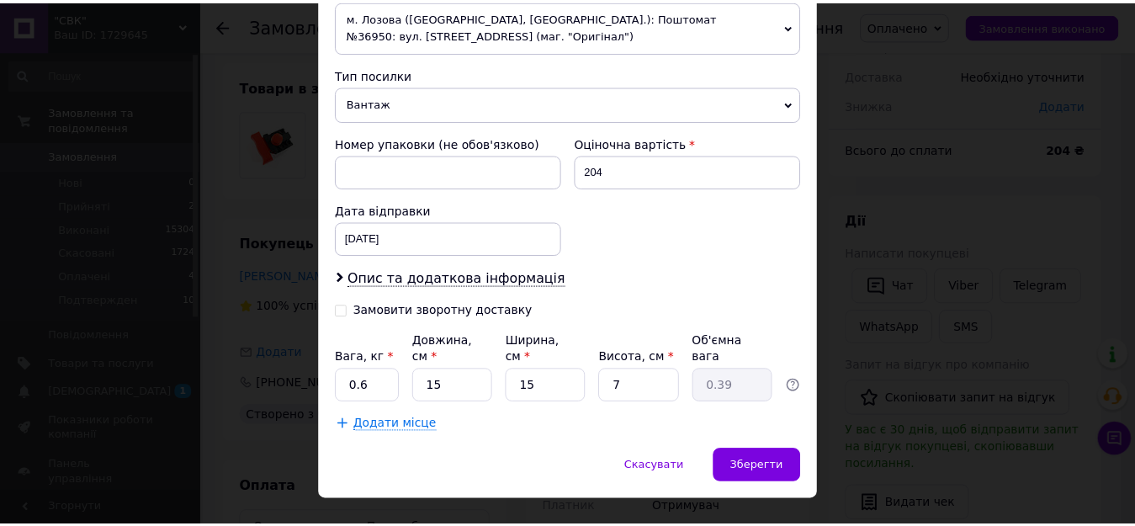
scroll to position [639, 0]
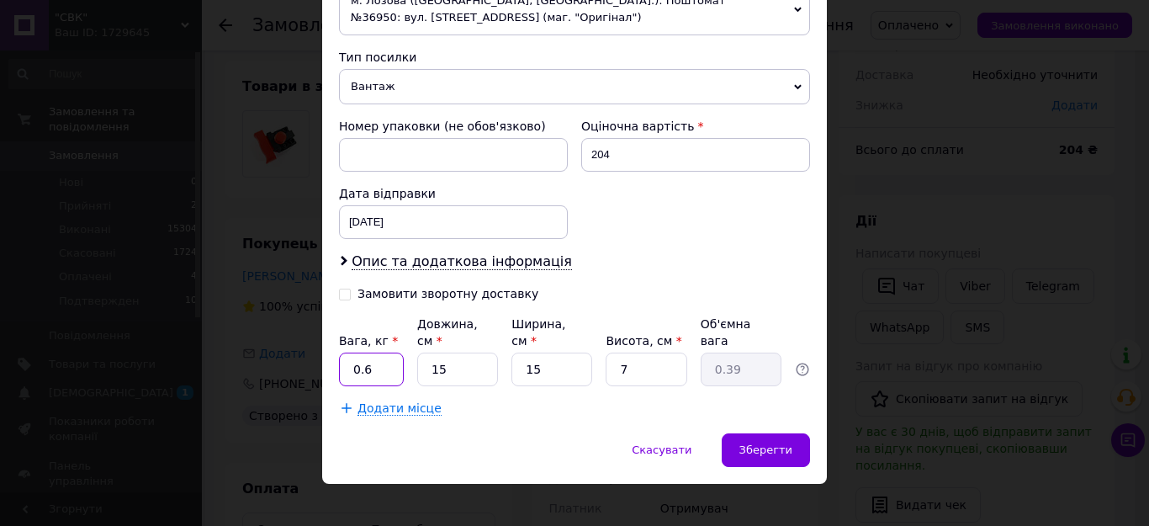
click at [385, 357] on input "0.6" at bounding box center [371, 370] width 65 height 34
type input "0.5"
click at [751, 443] on span "Зберегти" at bounding box center [766, 449] width 53 height 13
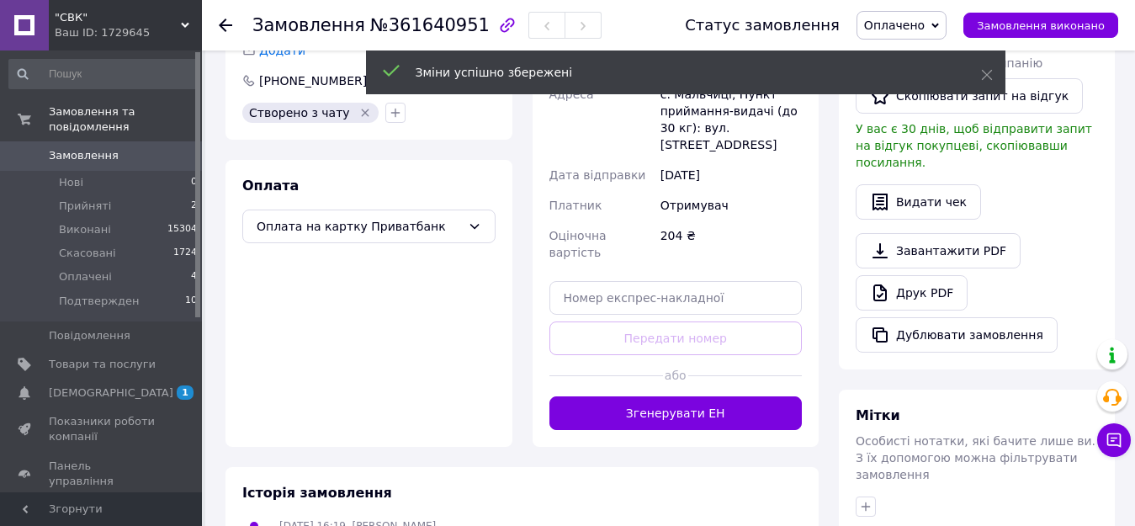
scroll to position [505, 0]
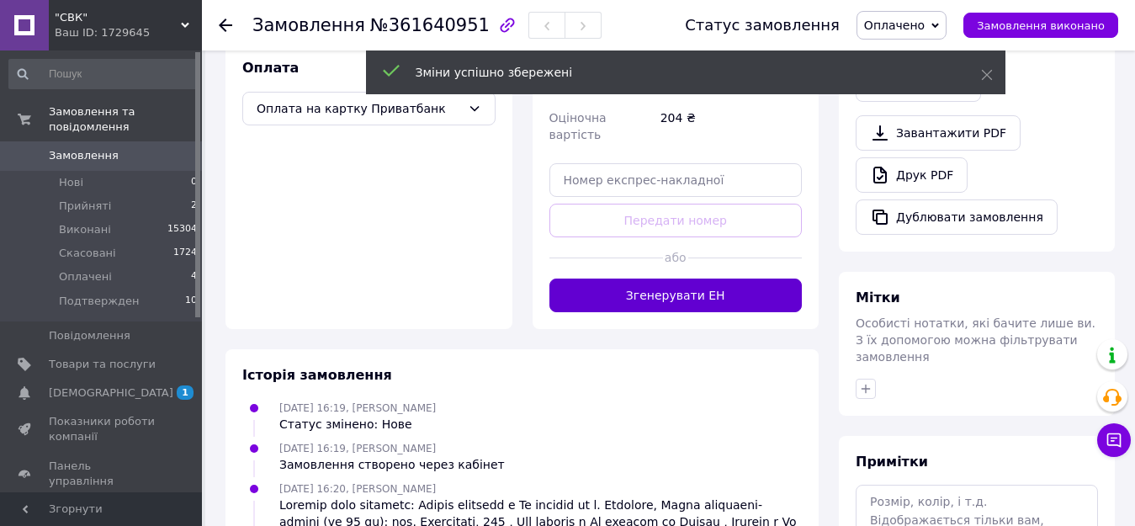
click at [666, 279] on button "Згенерувати ЕН" at bounding box center [676, 296] width 253 height 34
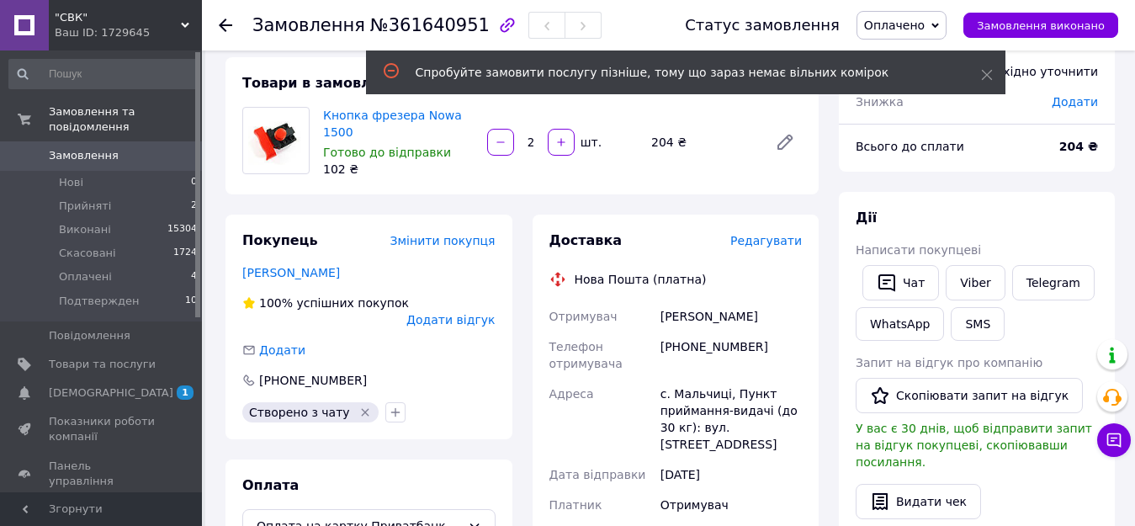
scroll to position [84, 0]
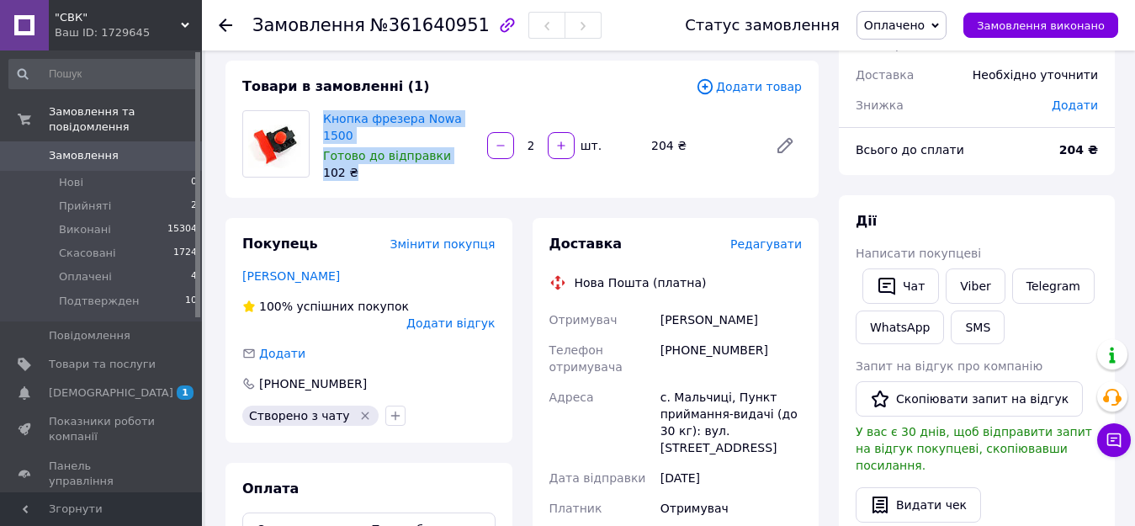
drag, startPoint x: 330, startPoint y: 121, endPoint x: 482, endPoint y: 123, distance: 152.3
click at [482, 123] on div "Кнопка фрезера Nowa 1500 Готово до відправки 102 ₴ 2   шт. 204 ₴" at bounding box center [562, 145] width 492 height 77
click at [465, 164] on div "102 ₴" at bounding box center [398, 172] width 151 height 17
drag, startPoint x: 318, startPoint y: 117, endPoint x: 477, endPoint y: 116, distance: 159.0
click at [477, 116] on div "Кнопка фрезера Nowa 1500 Готово до відправки 102 ₴" at bounding box center [398, 145] width 164 height 77
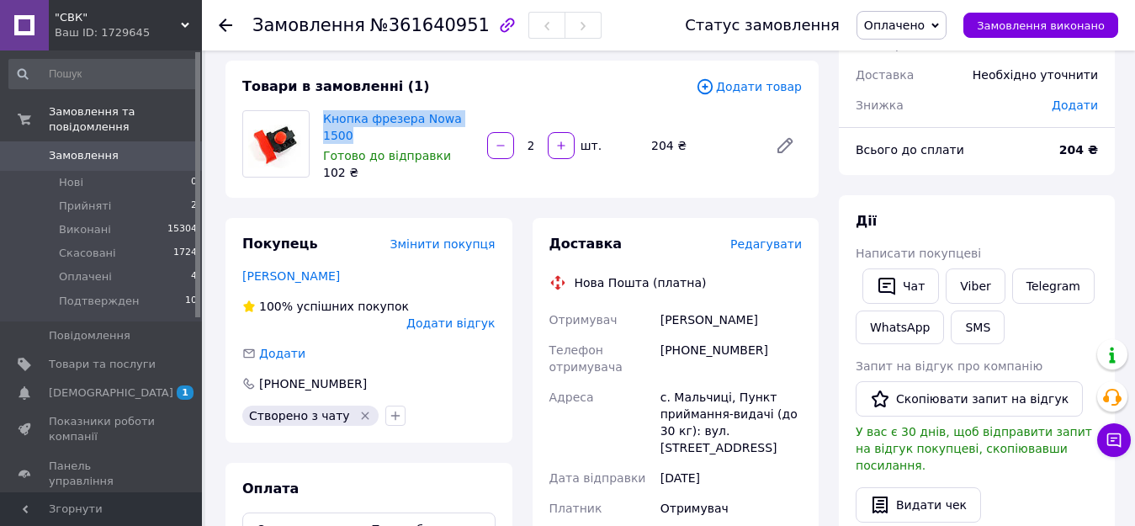
copy link "Кнопка фрезера Nowa 1500"
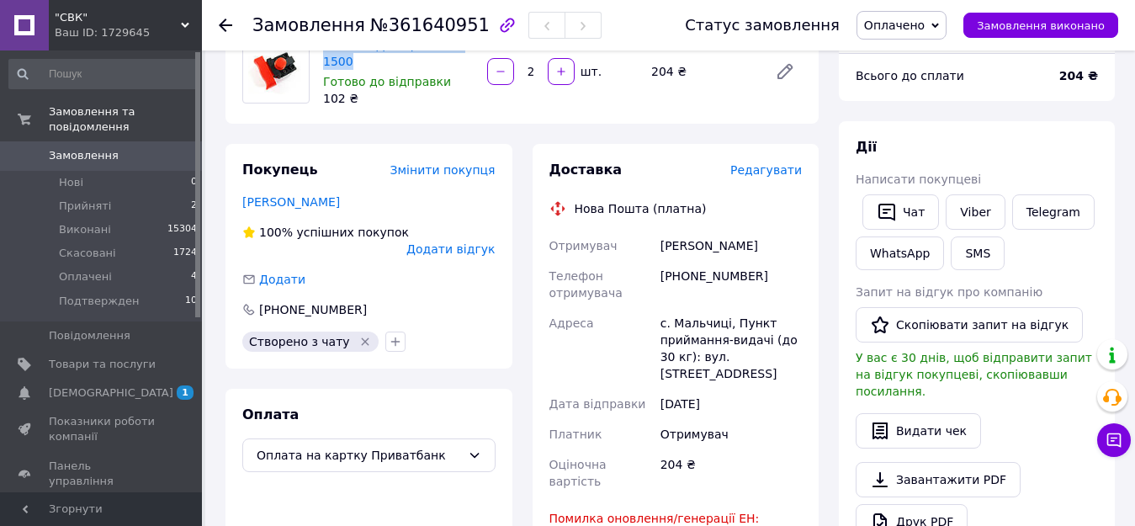
scroll to position [421, 0]
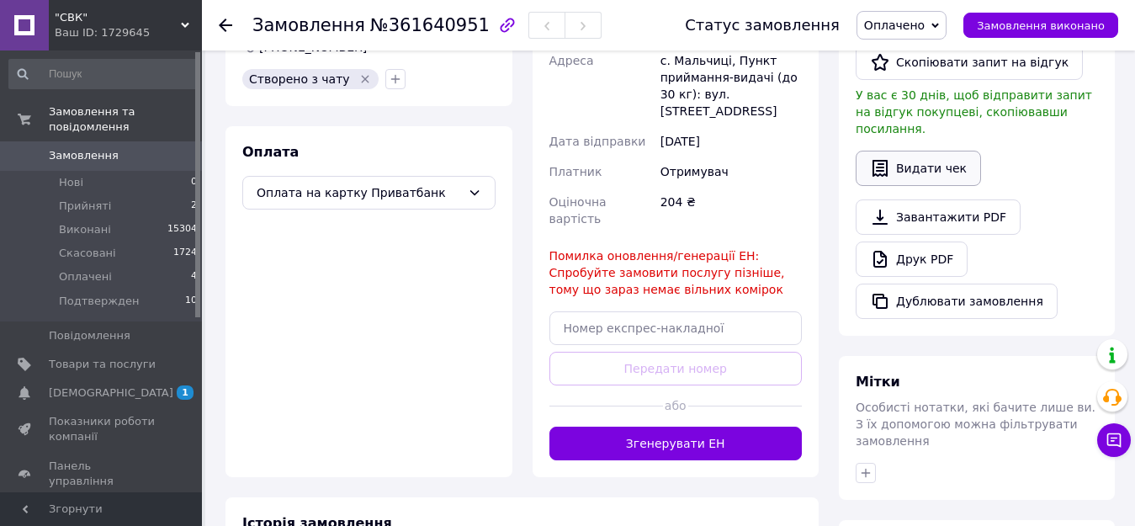
click at [921, 157] on button "Видати чек" at bounding box center [918, 168] width 125 height 35
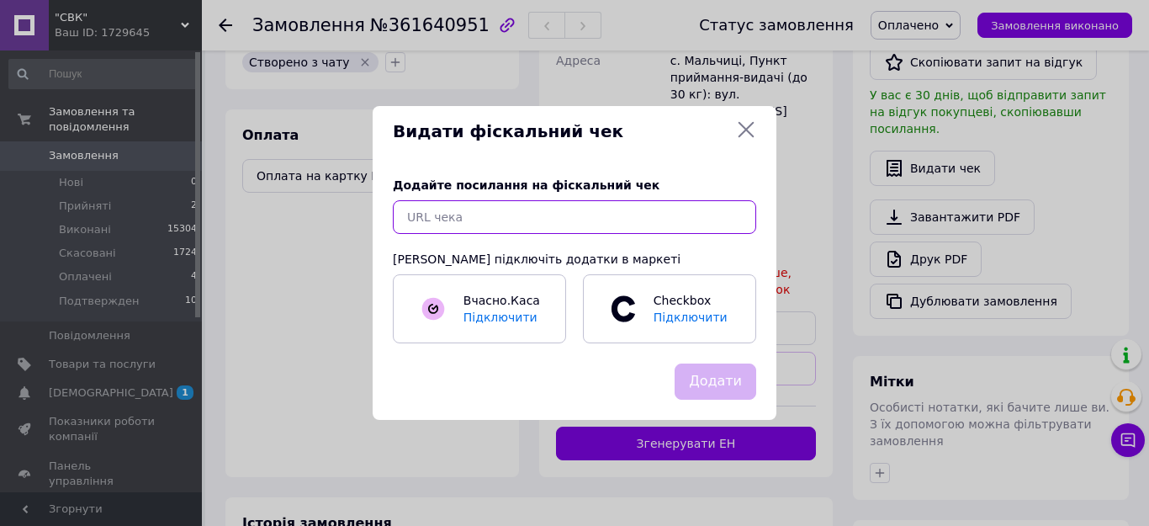
click at [470, 217] on input "text" at bounding box center [575, 217] width 364 height 34
paste input "https://kasa.vchasno.ua/check-viewer/EIebeJjT2z8"
type input "https://kasa.vchasno.ua/check-viewer/EIebeJjT2z8"
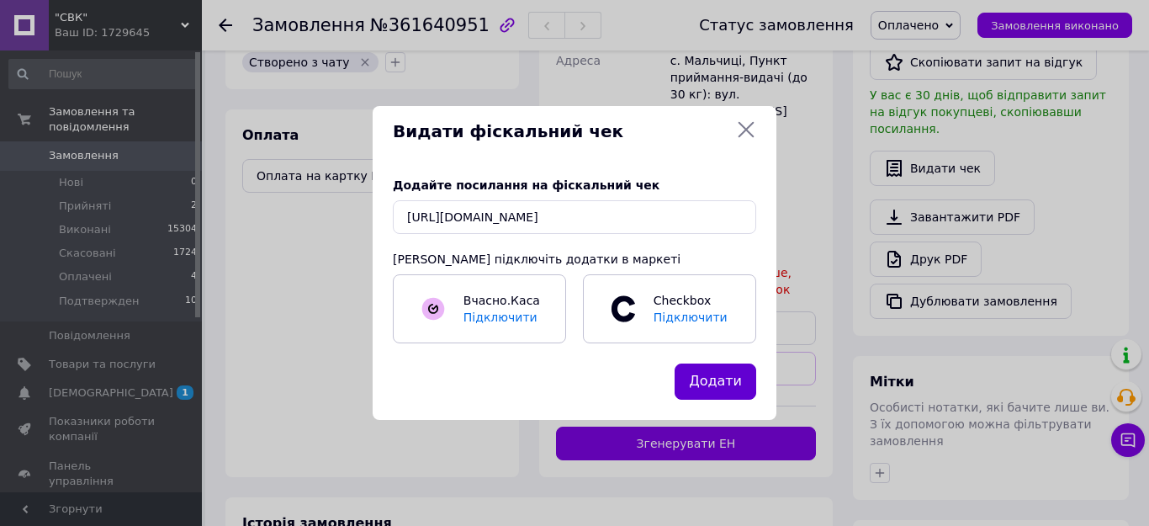
click at [715, 370] on button "Додати" at bounding box center [716, 382] width 82 height 36
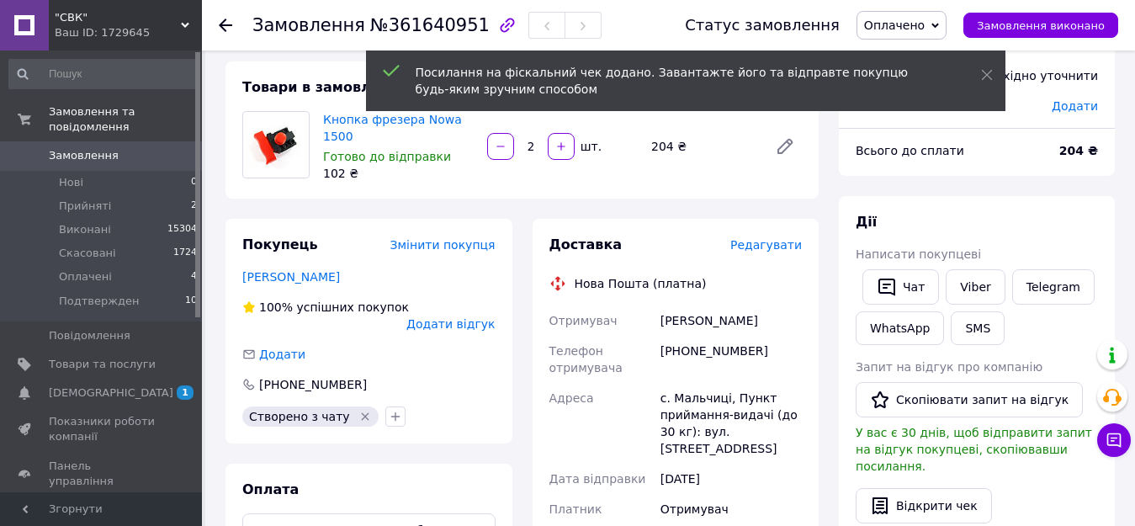
scroll to position [0, 0]
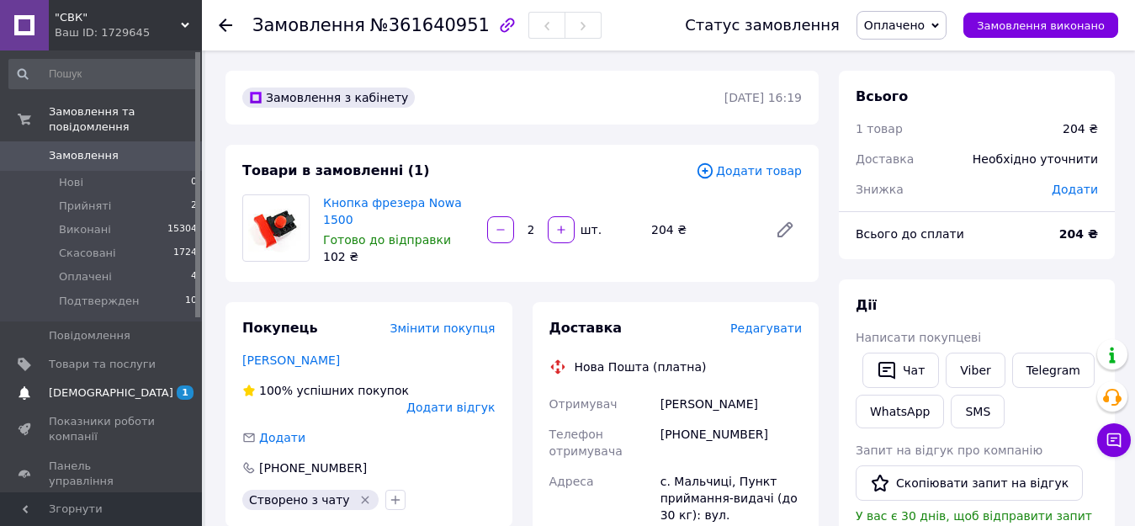
click at [98, 385] on span "[DEMOGRAPHIC_DATA]" at bounding box center [111, 392] width 125 height 15
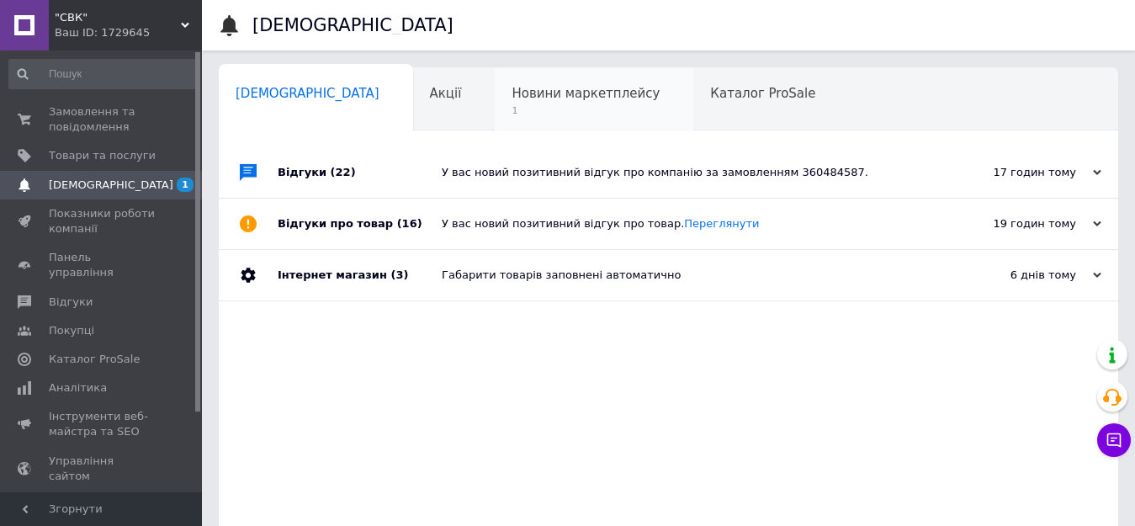
click at [495, 83] on div "Новини маркетплейсу 1" at bounding box center [594, 100] width 199 height 64
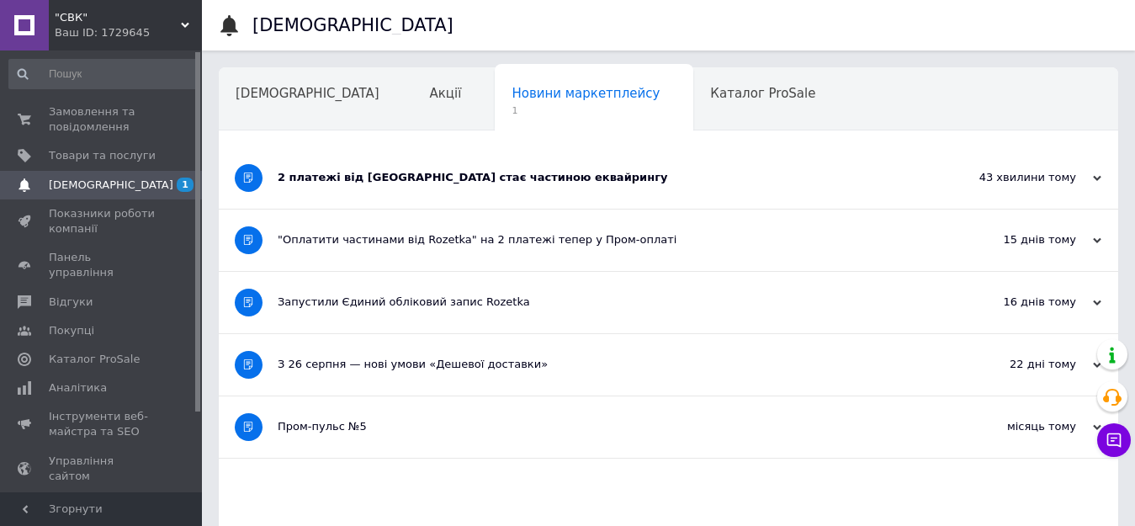
click at [673, 173] on div "2 платежі від Rozetka стає частиною еквайрингу" at bounding box center [606, 177] width 656 height 15
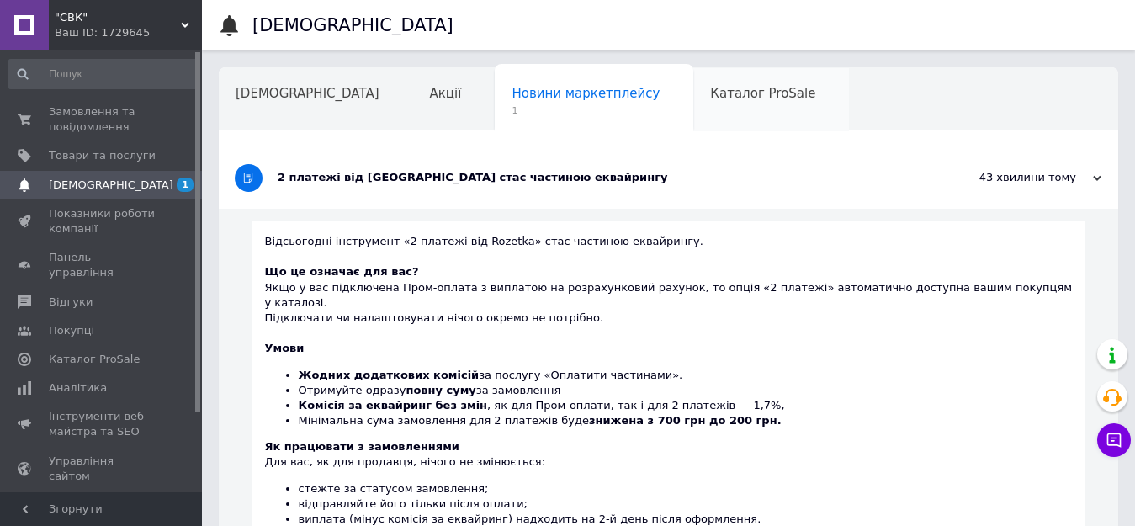
click at [693, 105] on div "Каталог ProSale" at bounding box center [771, 100] width 156 height 64
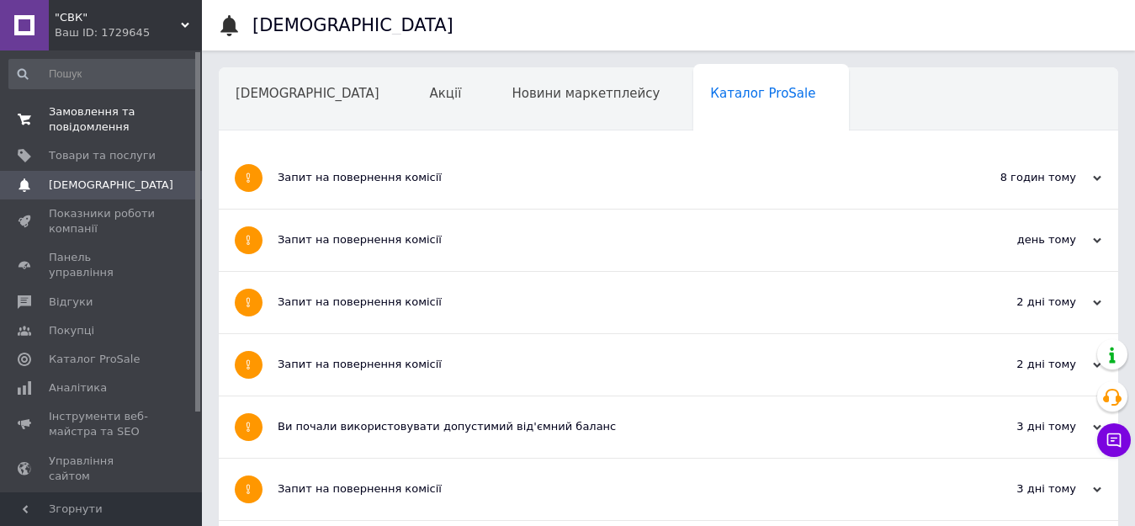
click at [65, 112] on span "Замовлення та повідомлення" at bounding box center [102, 119] width 107 height 30
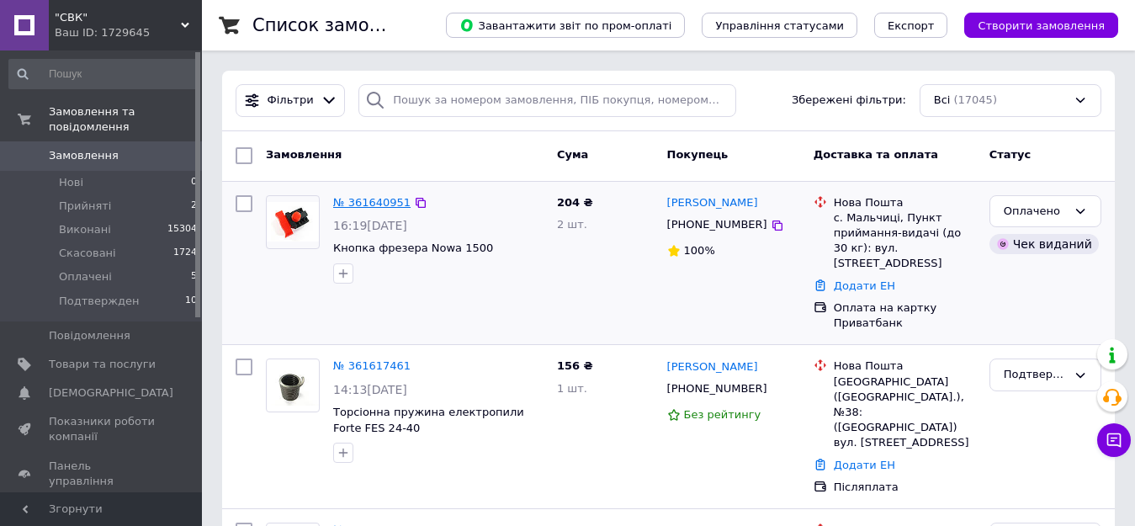
click at [375, 200] on link "№ 361640951" at bounding box center [371, 202] width 77 height 13
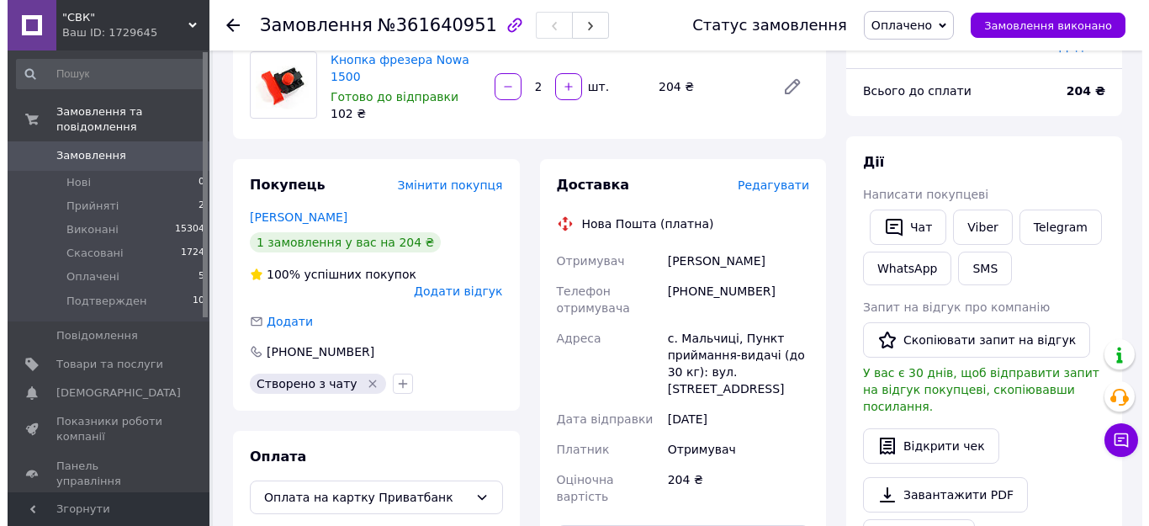
scroll to position [84, 0]
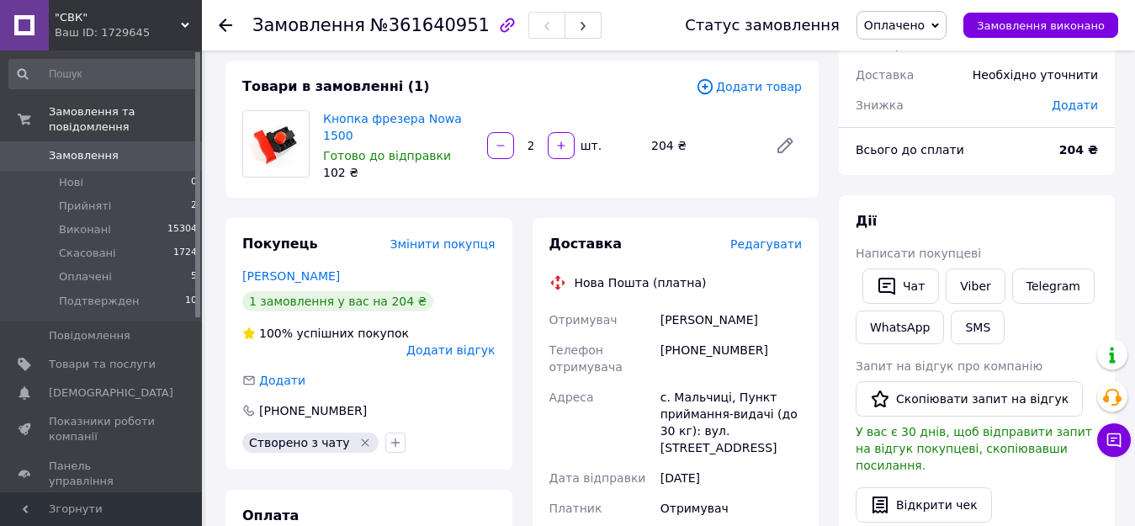
click at [772, 247] on span "Редагувати" at bounding box center [766, 243] width 72 height 13
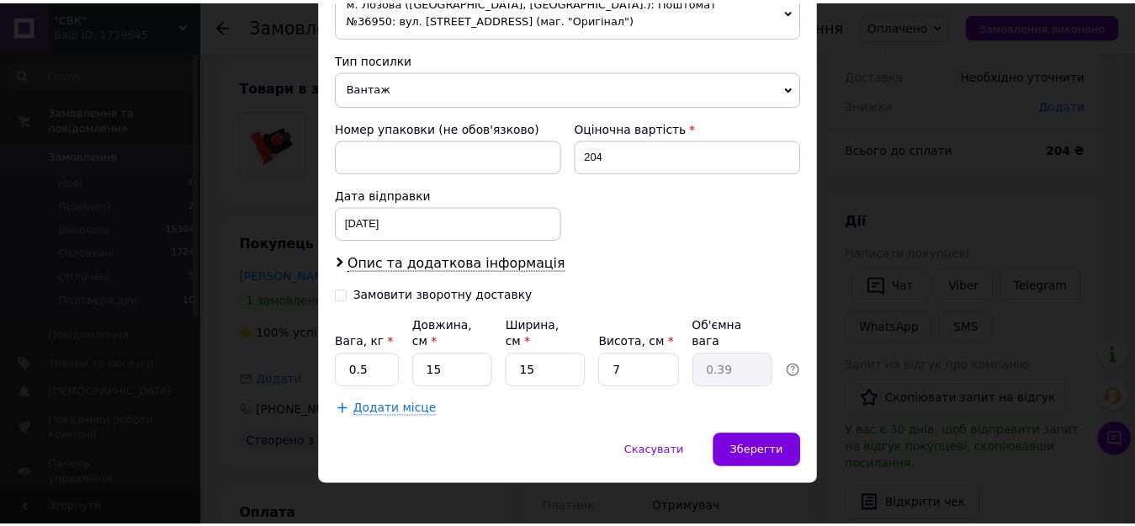
scroll to position [639, 0]
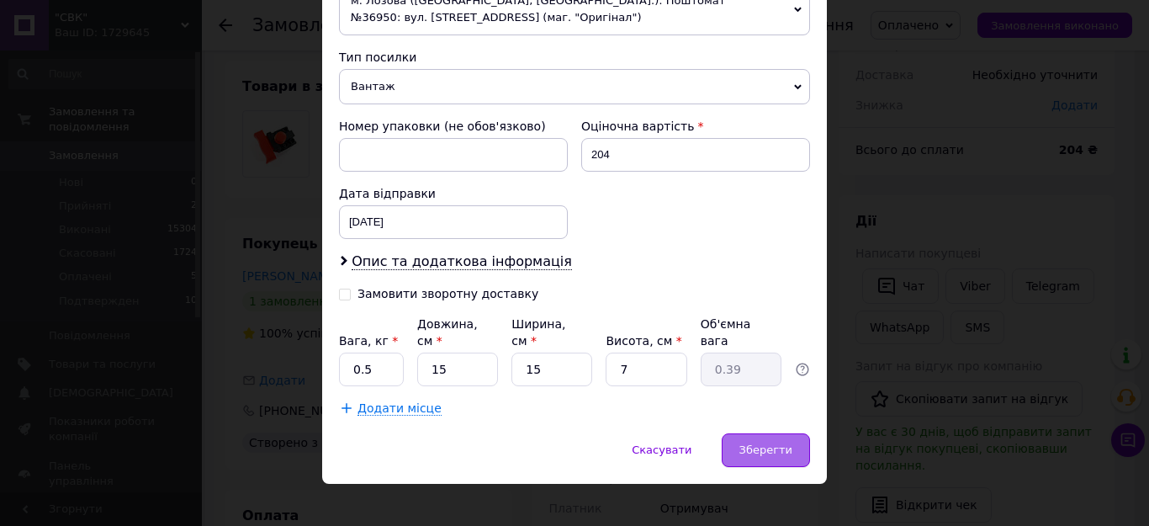
click at [763, 443] on span "Зберегти" at bounding box center [766, 449] width 53 height 13
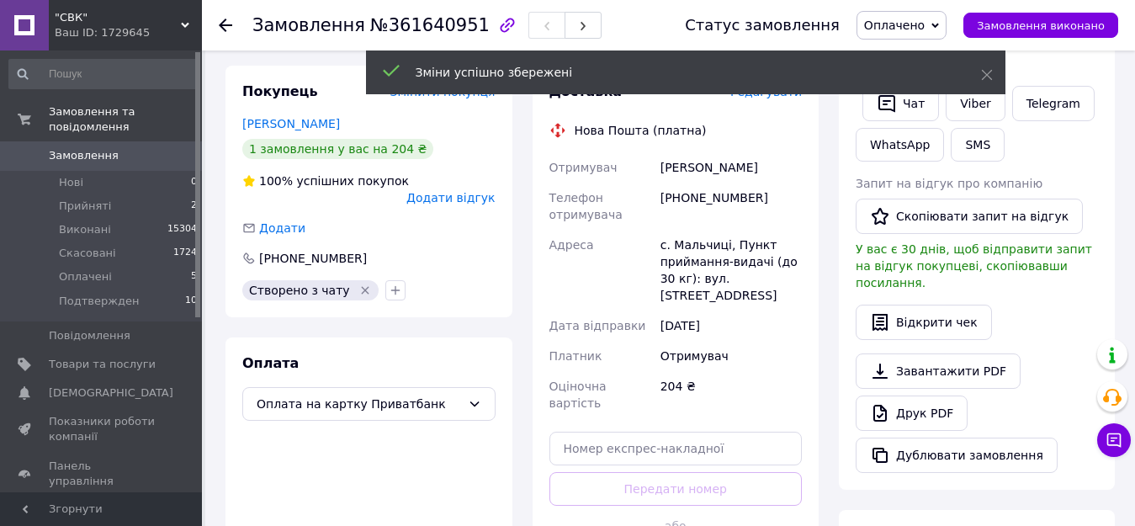
scroll to position [421, 0]
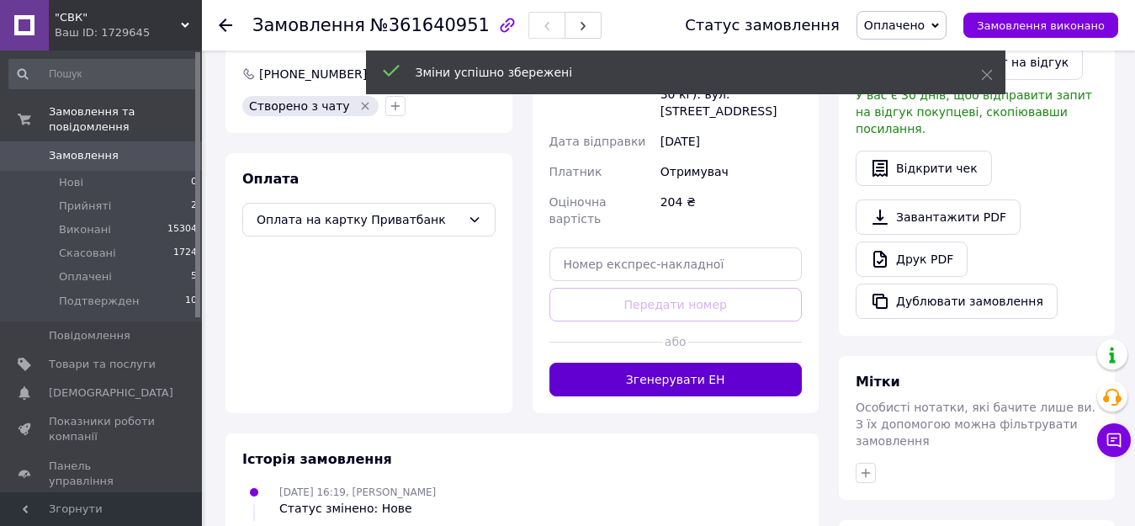
click at [677, 363] on button "Згенерувати ЕН" at bounding box center [676, 380] width 253 height 34
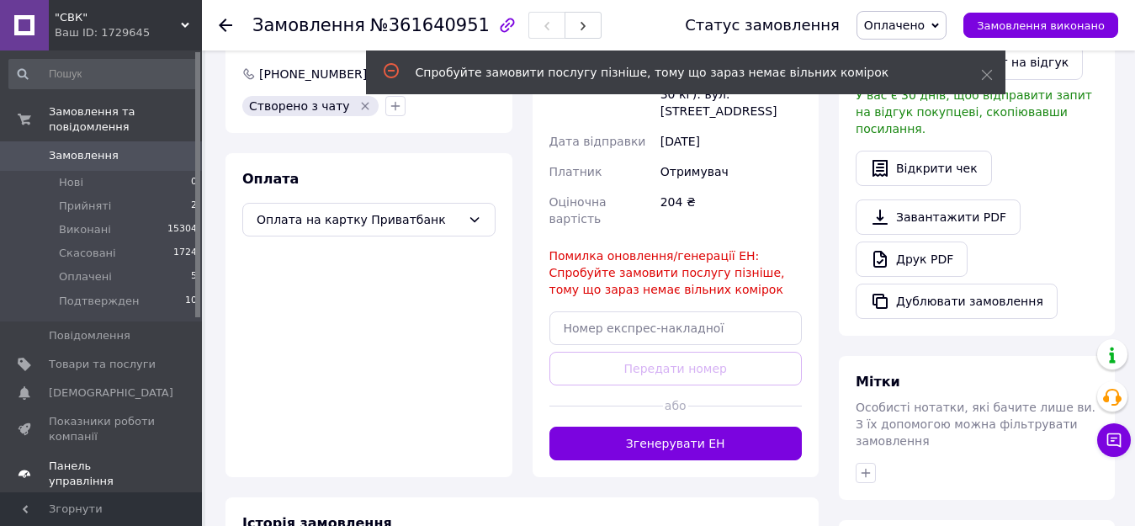
click at [134, 459] on span "Панель управління" at bounding box center [102, 474] width 107 height 30
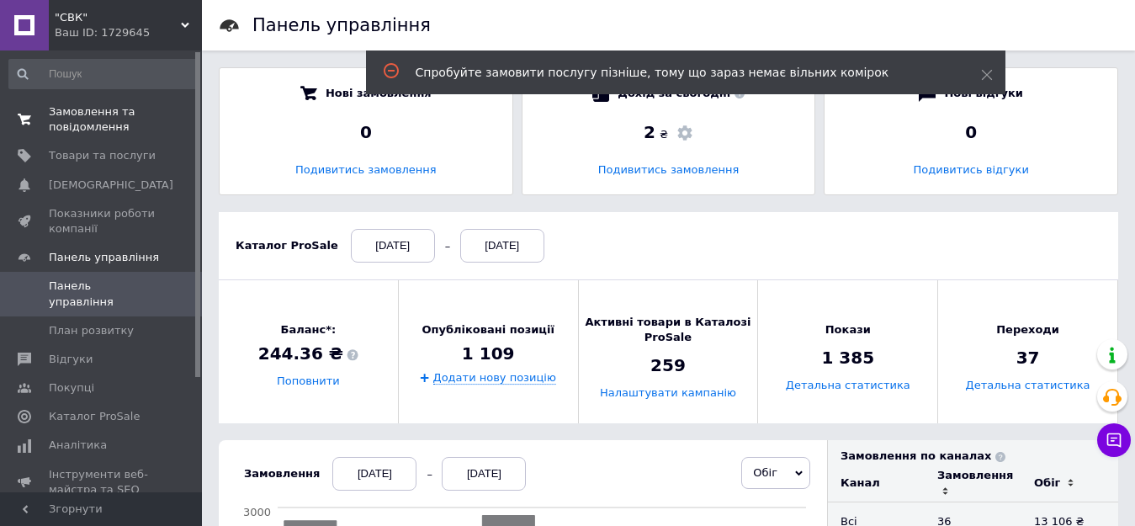
click at [92, 114] on span "Замовлення та повідомлення" at bounding box center [102, 119] width 107 height 30
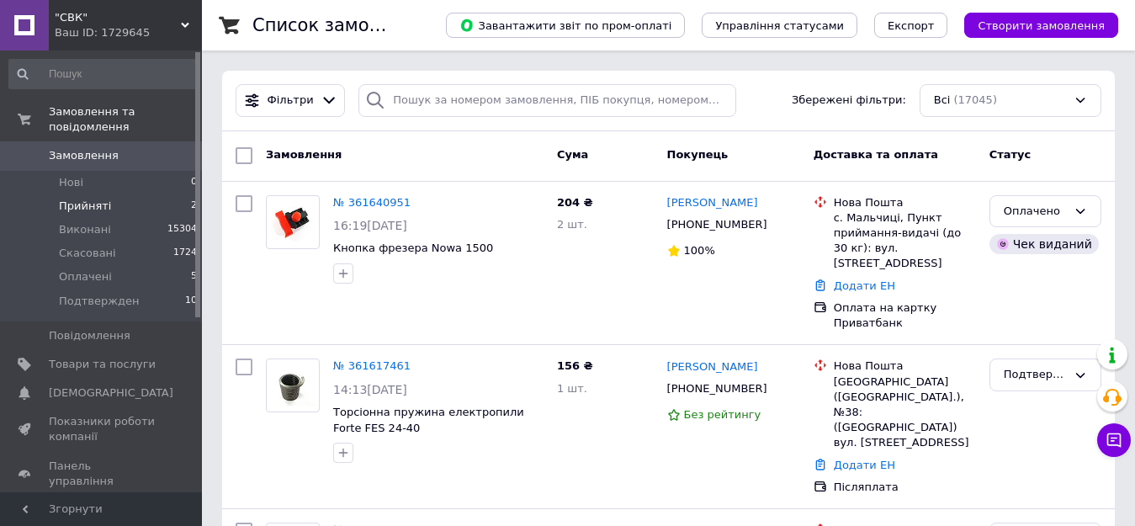
click at [85, 199] on span "Прийняті" at bounding box center [85, 206] width 52 height 15
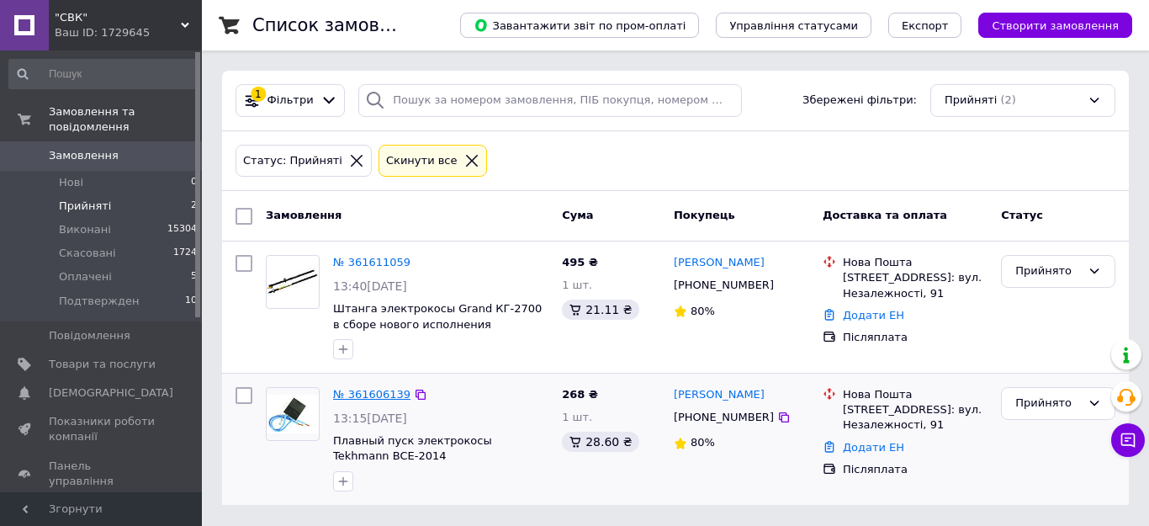
click at [374, 397] on link "№ 361606139" at bounding box center [371, 394] width 77 height 13
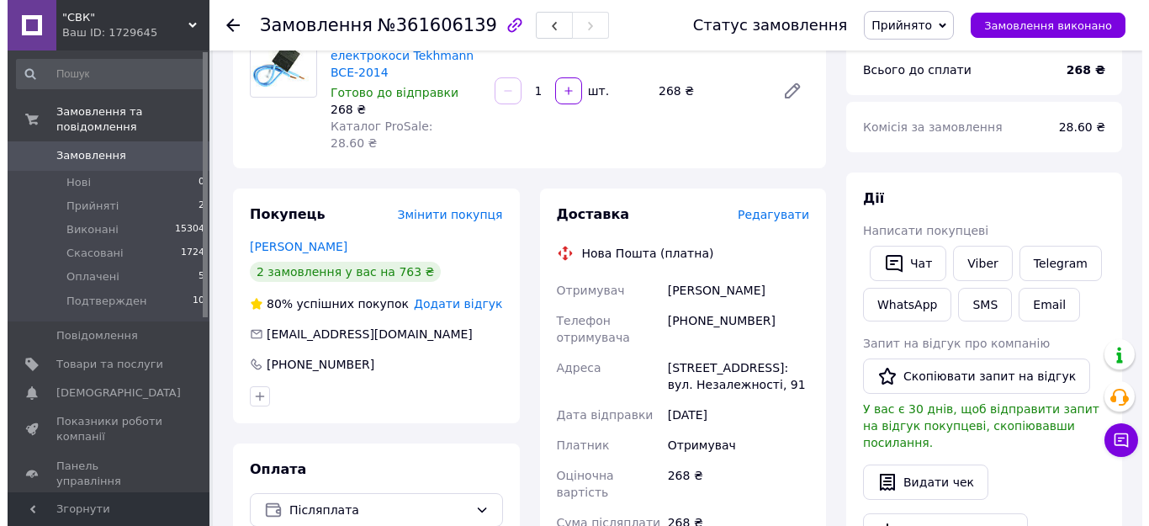
scroll to position [168, 0]
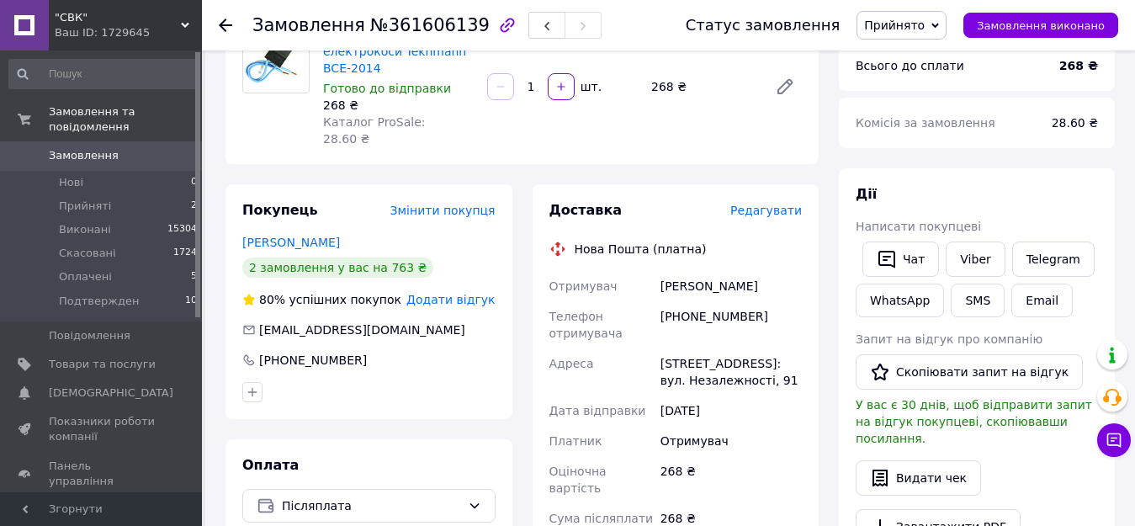
click at [770, 204] on span "Редагувати" at bounding box center [766, 210] width 72 height 13
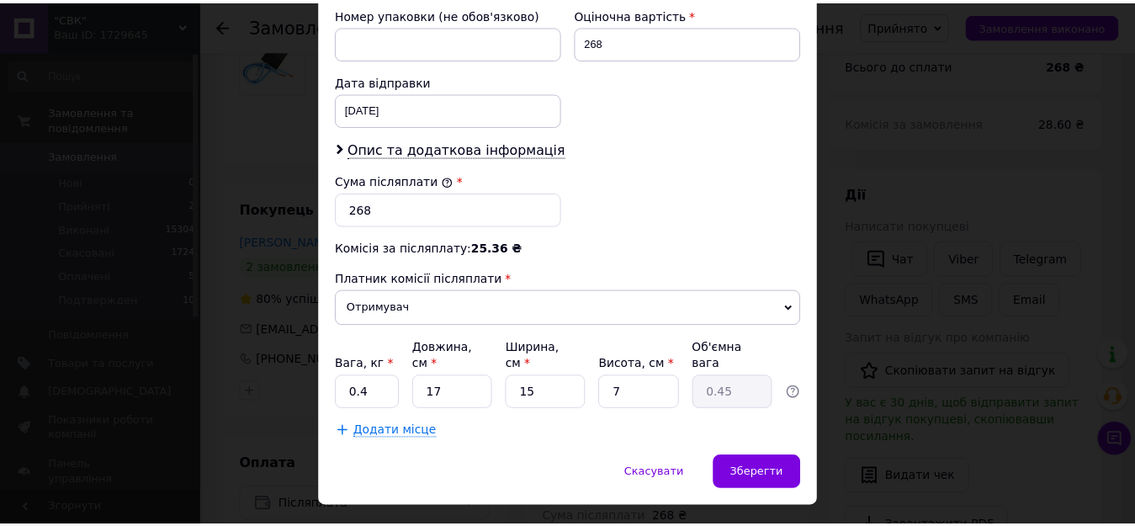
scroll to position [775, 0]
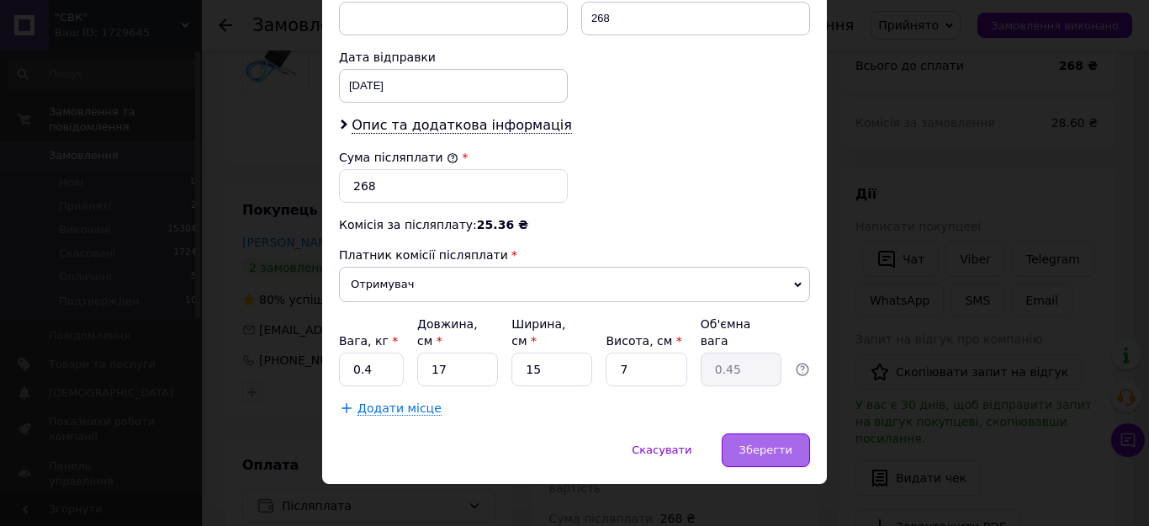
click at [769, 443] on span "Зберегти" at bounding box center [766, 449] width 53 height 13
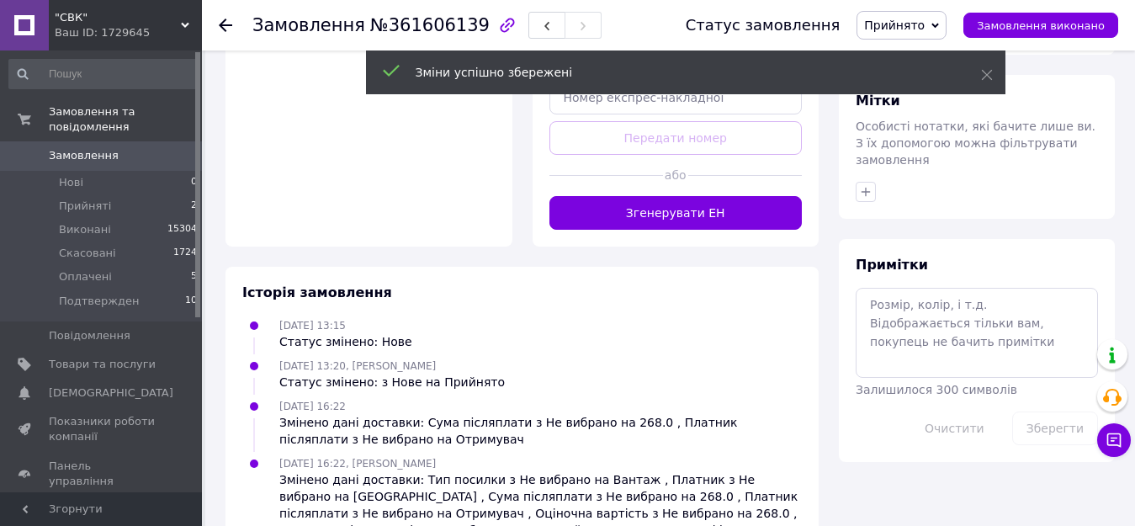
scroll to position [757, 0]
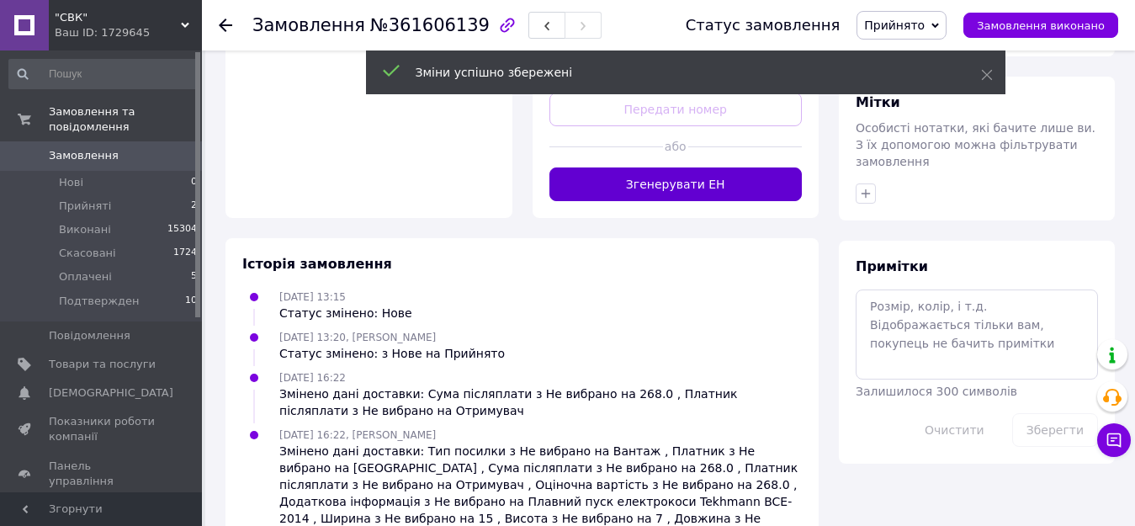
click at [666, 167] on button "Згенерувати ЕН" at bounding box center [676, 184] width 253 height 34
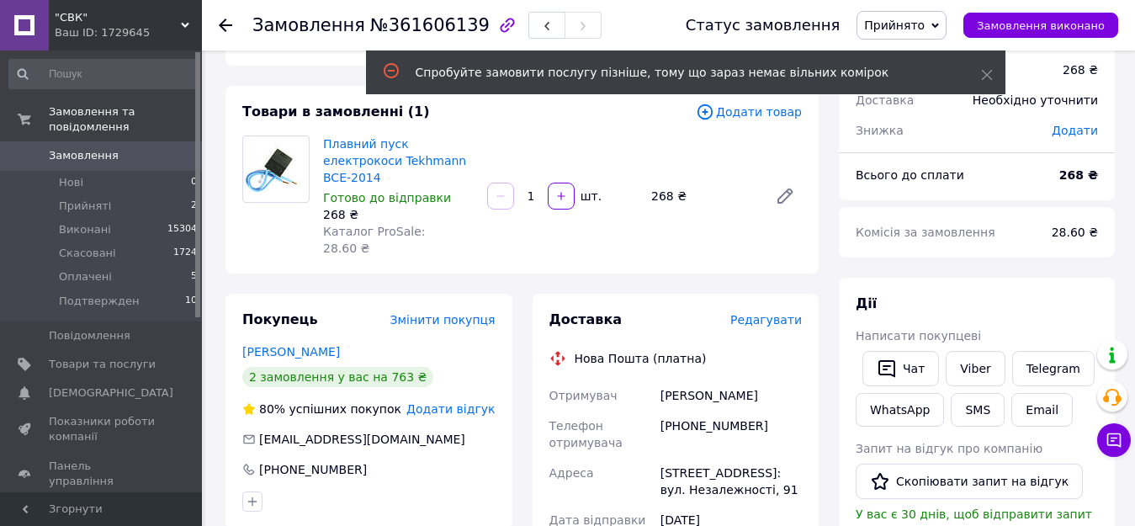
scroll to position [0, 0]
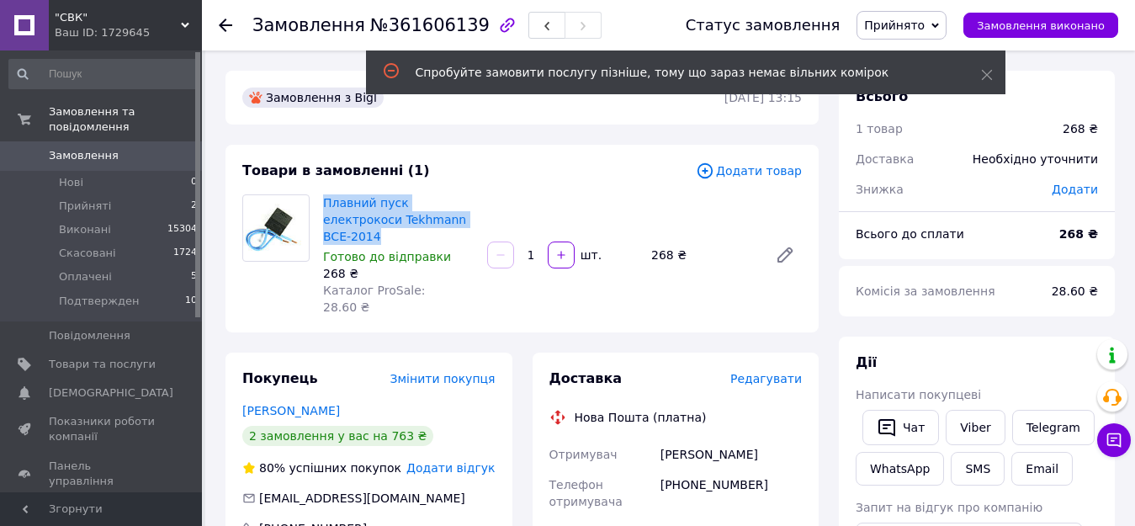
drag, startPoint x: 318, startPoint y: 203, endPoint x: 437, endPoint y: 222, distance: 120.2
click at [437, 222] on div "Плавний пуск електрокоси Tekhmann BCE-2014 Готово до відправки 268 ₴ Каталог Pr…" at bounding box center [398, 255] width 164 height 128
copy link "Плавний пуск електрокоси Tekhmann BCE-2014"
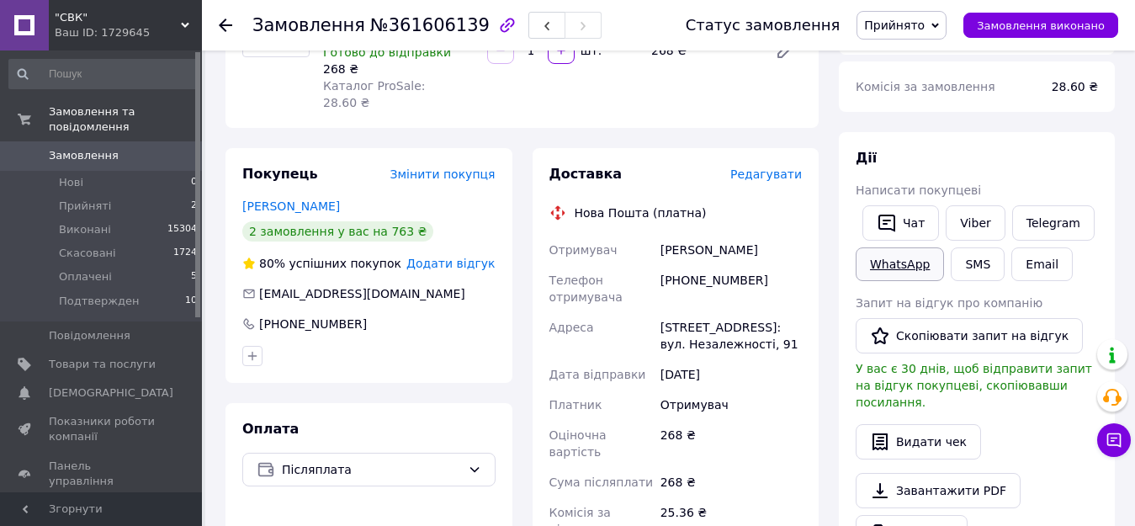
scroll to position [252, 0]
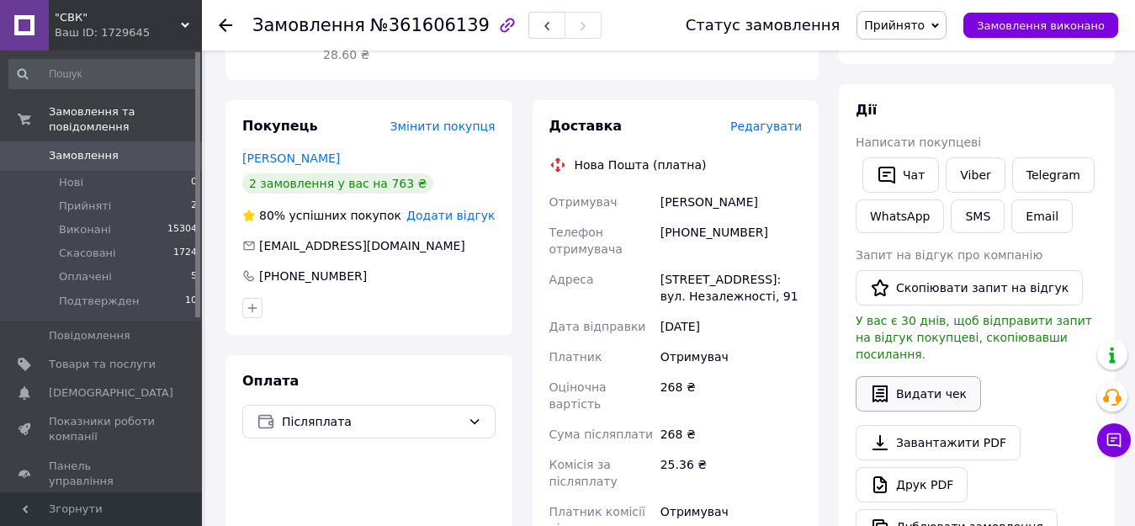
click at [895, 378] on button "Видати чек" at bounding box center [918, 393] width 125 height 35
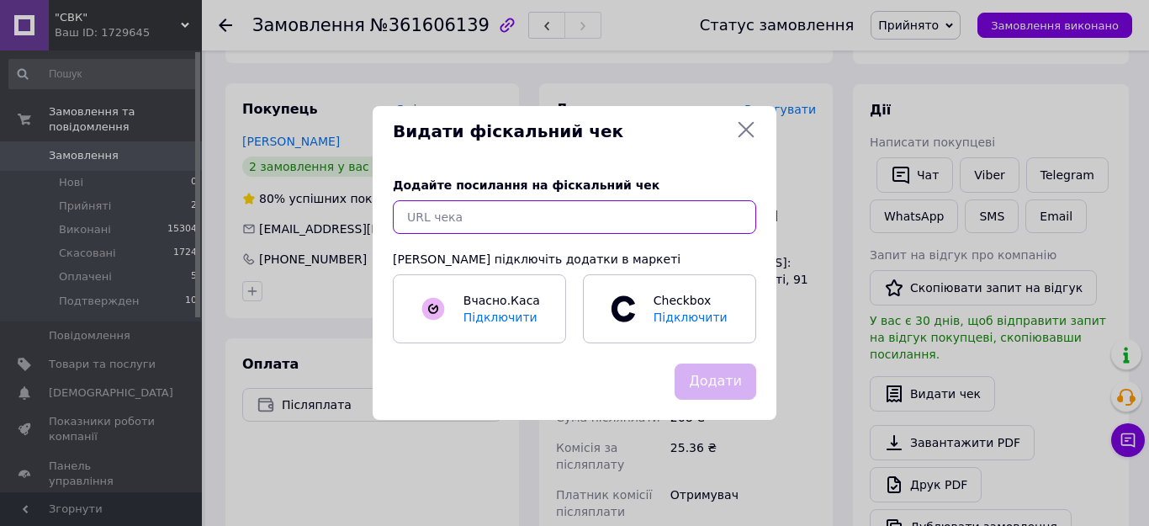
click at [455, 215] on input "text" at bounding box center [575, 217] width 364 height 34
paste input "https://kasa.vchasno.ua/check-viewer/rd_zVzSkhIM"
type input "https://kasa.vchasno.ua/check-viewer/rd_zVzSkhIM"
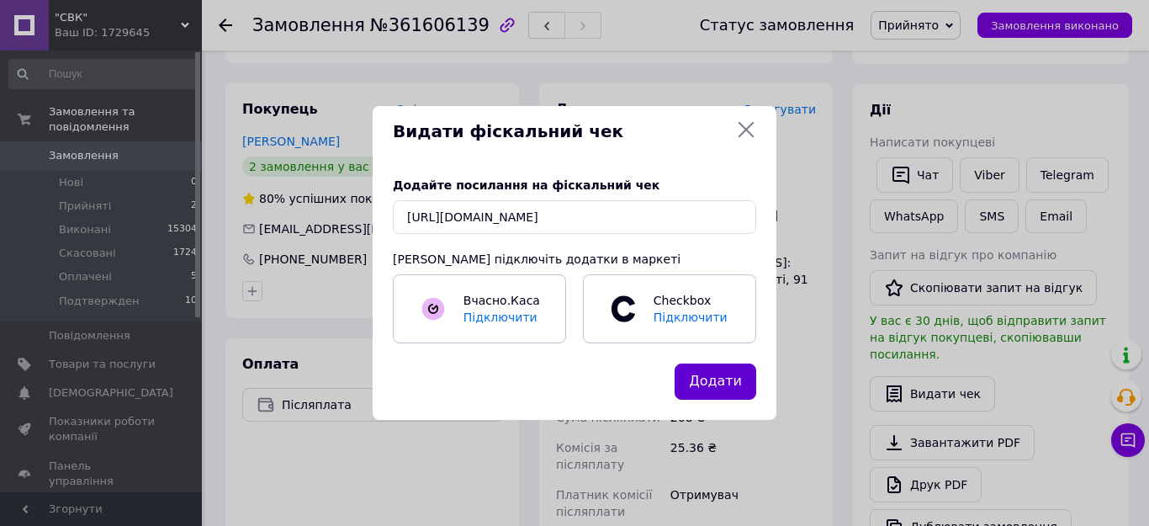
click at [732, 373] on button "Додати" at bounding box center [716, 382] width 82 height 36
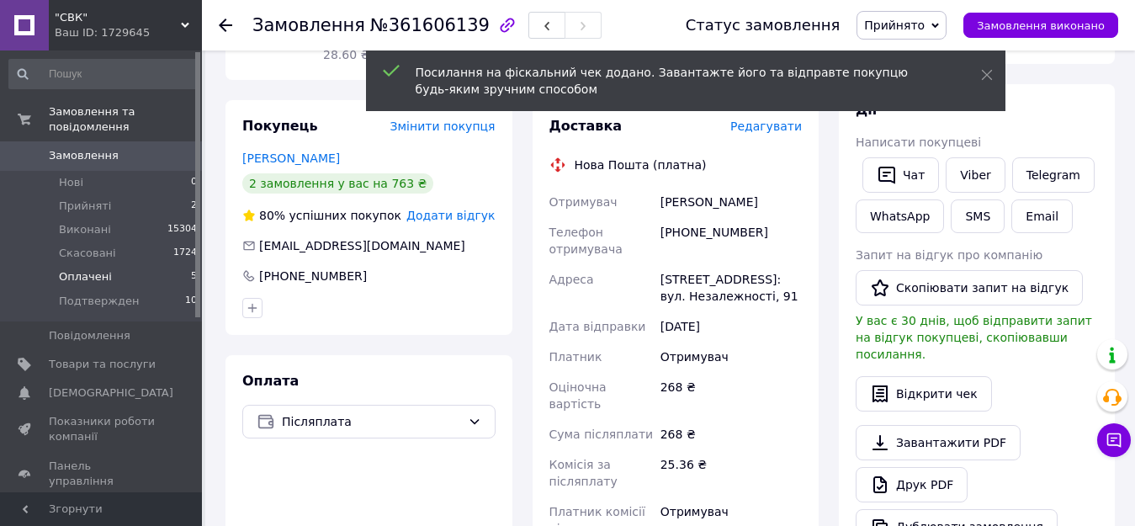
click at [94, 269] on span "Оплачені" at bounding box center [85, 276] width 53 height 15
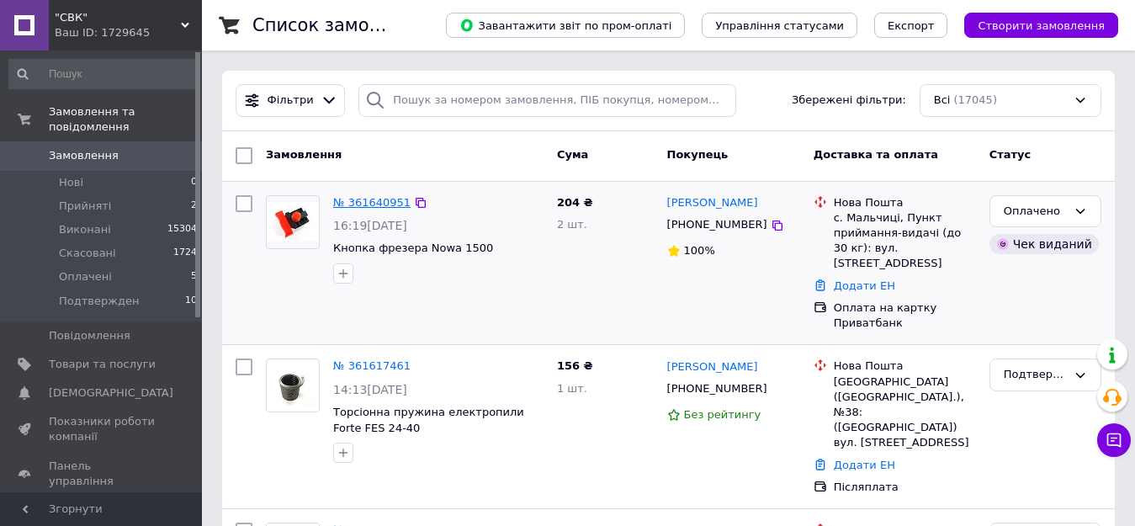
click at [368, 203] on link "№ 361640951" at bounding box center [371, 202] width 77 height 13
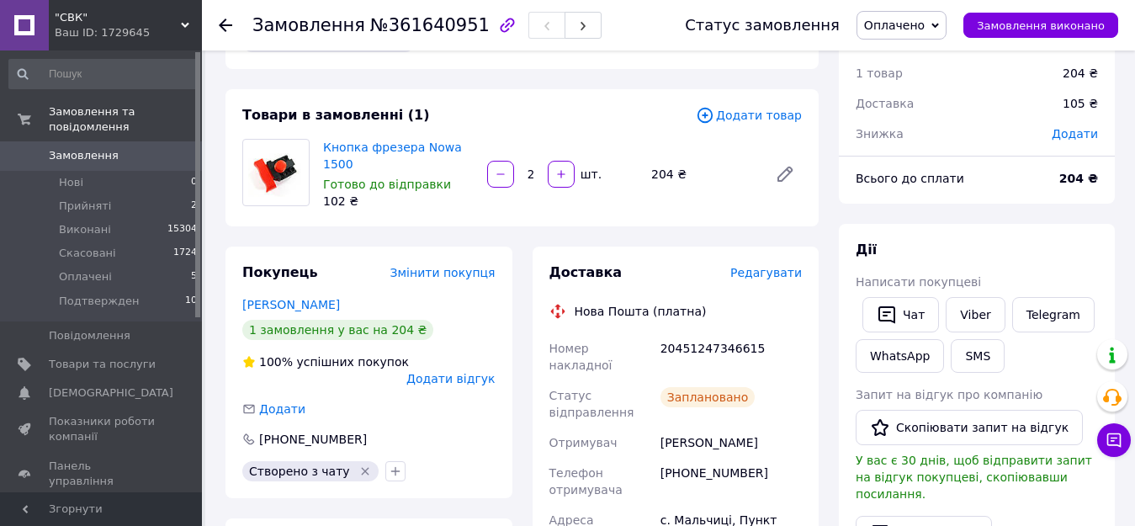
scroll to position [84, 0]
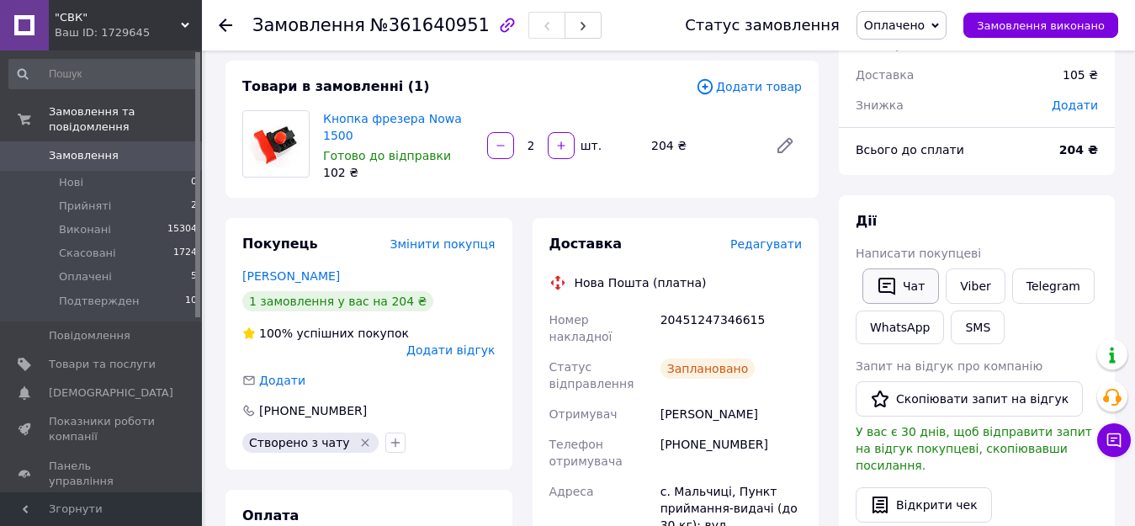
click at [914, 283] on button "Чат" at bounding box center [901, 285] width 77 height 35
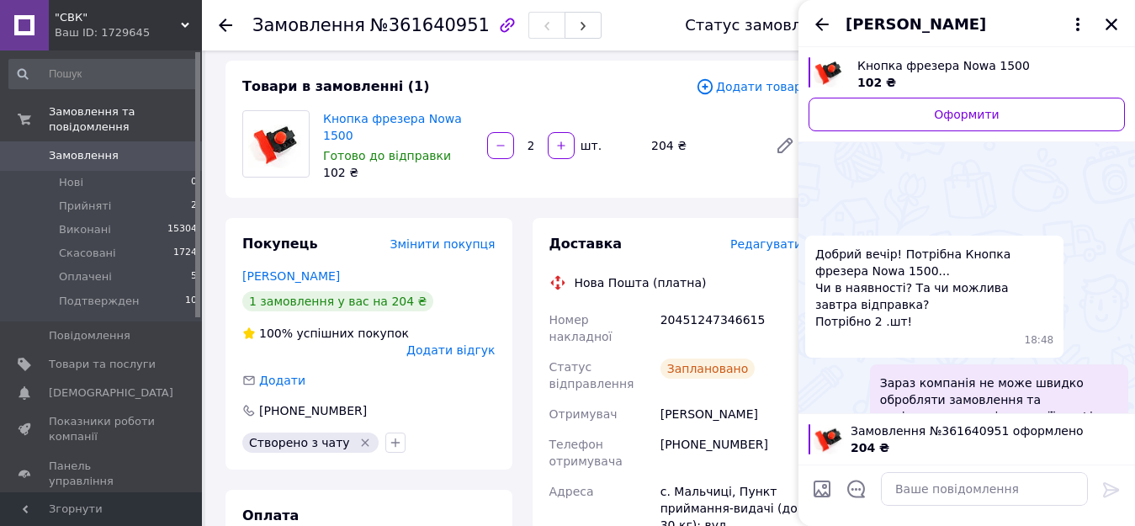
scroll to position [1362, 0]
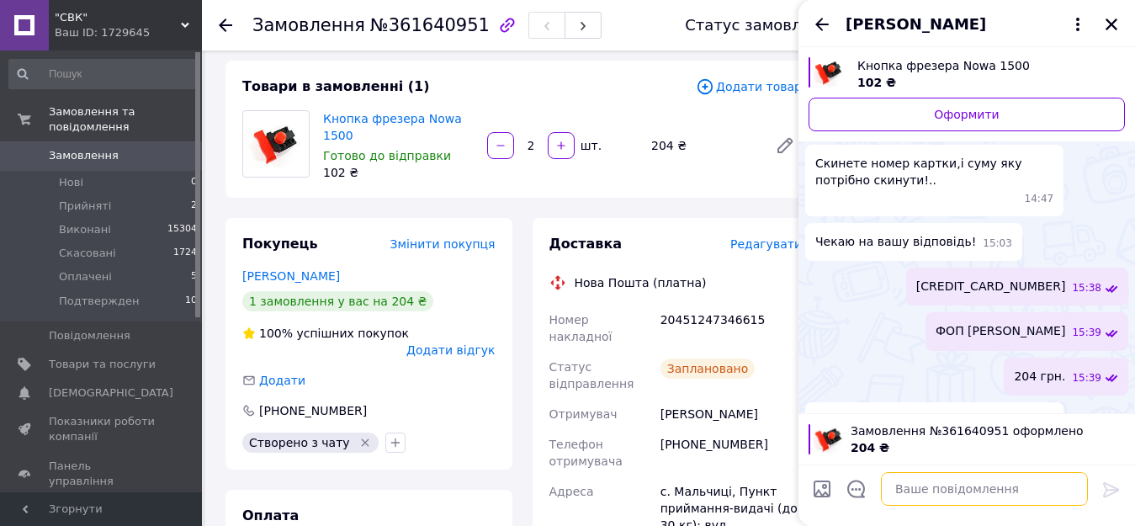
click at [911, 482] on textarea at bounding box center [984, 489] width 207 height 34
paste textarea "ЕН для відстеження замовлення"
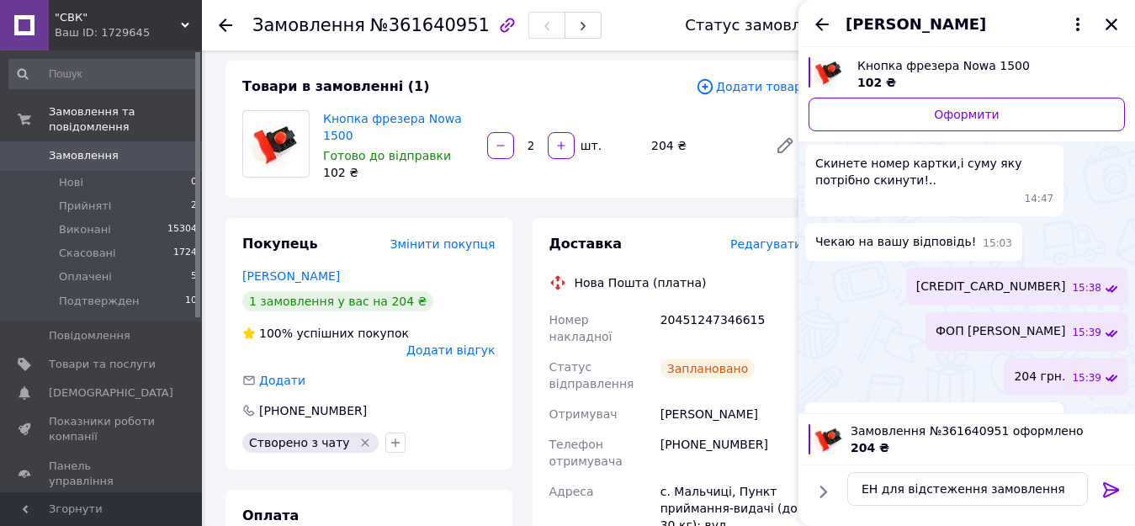
click at [664, 310] on div "20451247346615" at bounding box center [731, 328] width 148 height 47
copy div "20451247346615"
click at [1062, 494] on textarea "ЕН для відстеження замовлення" at bounding box center [967, 489] width 241 height 34
paste textarea "20451247346615"
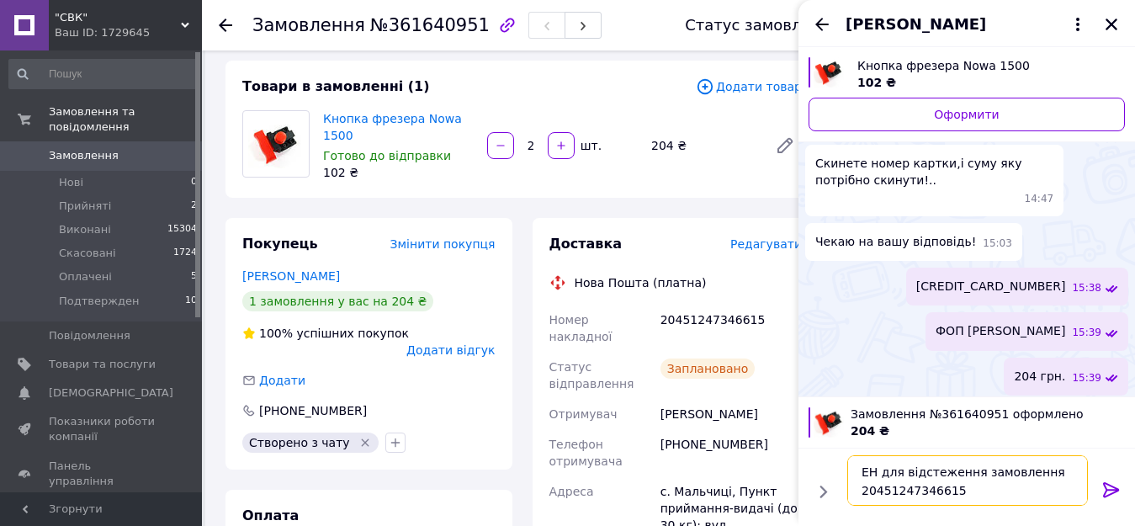
type textarea "ЕН для відстеження замовлення 20451247346615"
click at [1112, 486] on icon at bounding box center [1112, 490] width 20 height 20
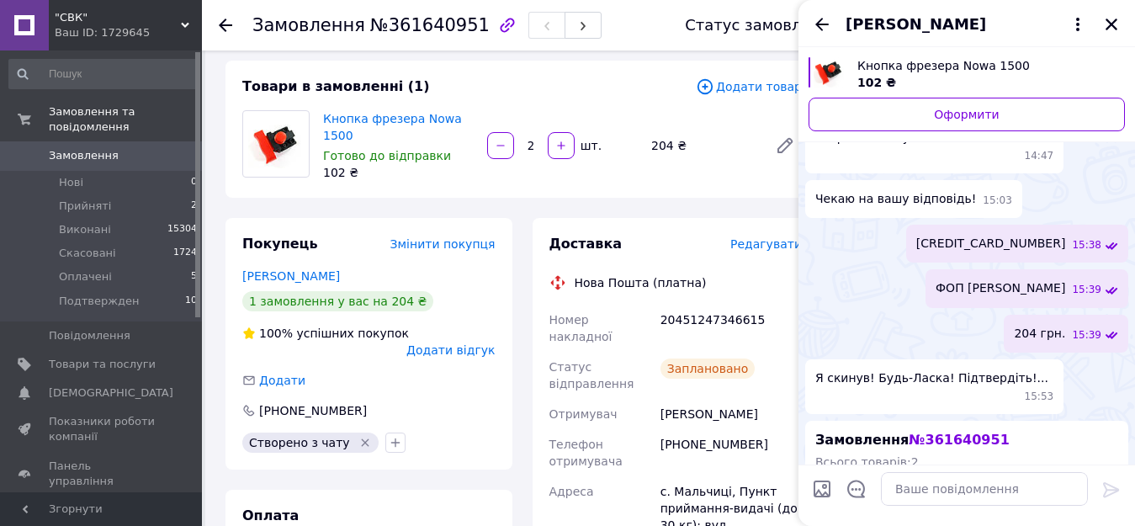
scroll to position [1601, 0]
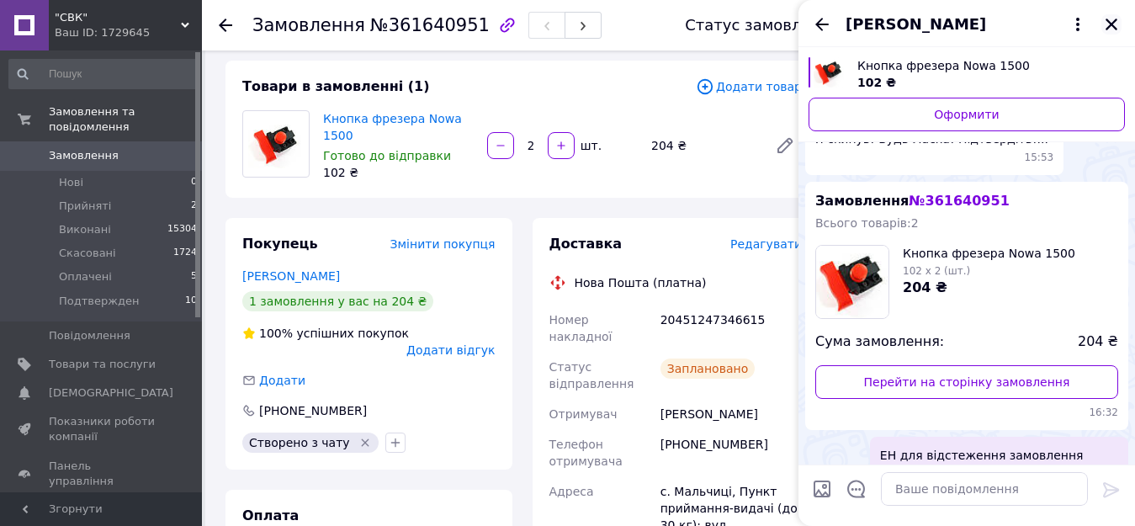
click at [1114, 19] on icon "Закрити" at bounding box center [1111, 24] width 15 height 15
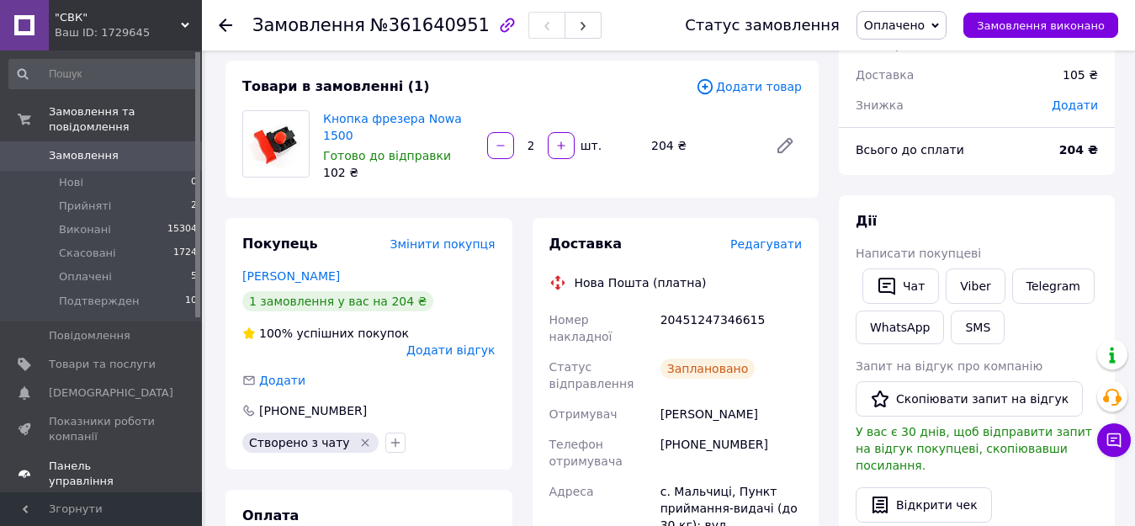
click at [101, 459] on span "Панель управління" at bounding box center [102, 474] width 107 height 30
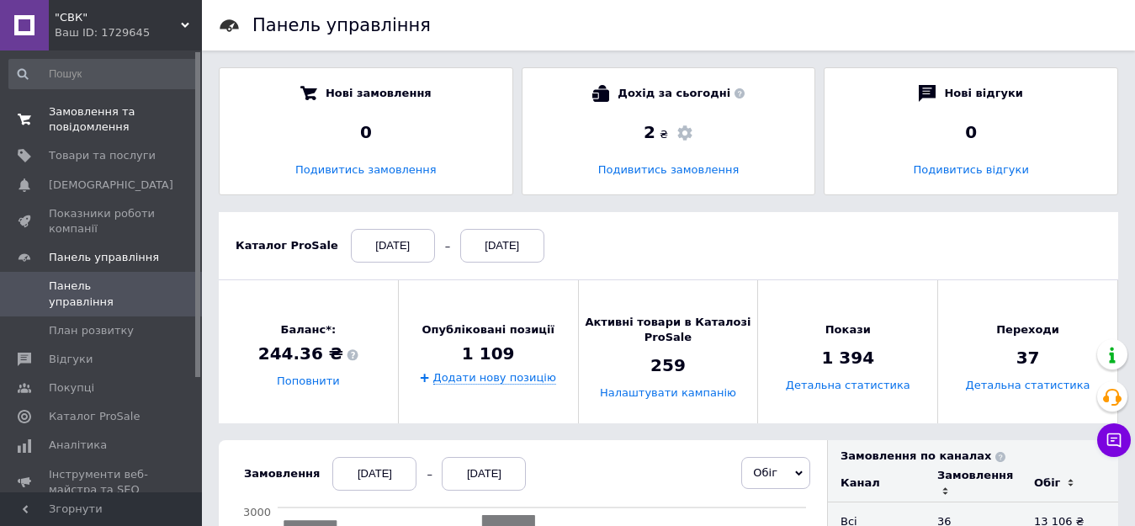
click at [73, 112] on span "Замовлення та повідомлення" at bounding box center [102, 119] width 107 height 30
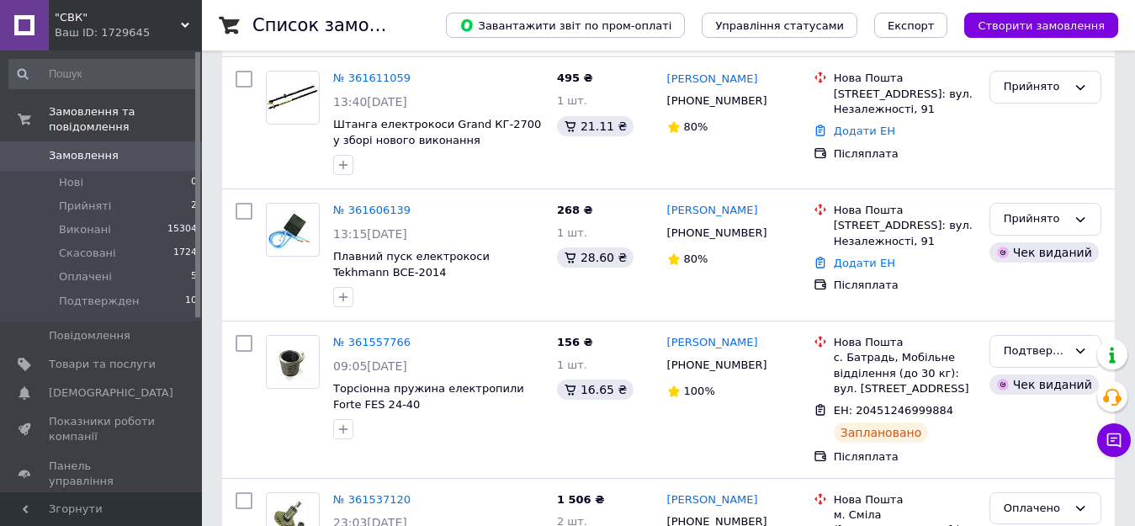
scroll to position [589, 0]
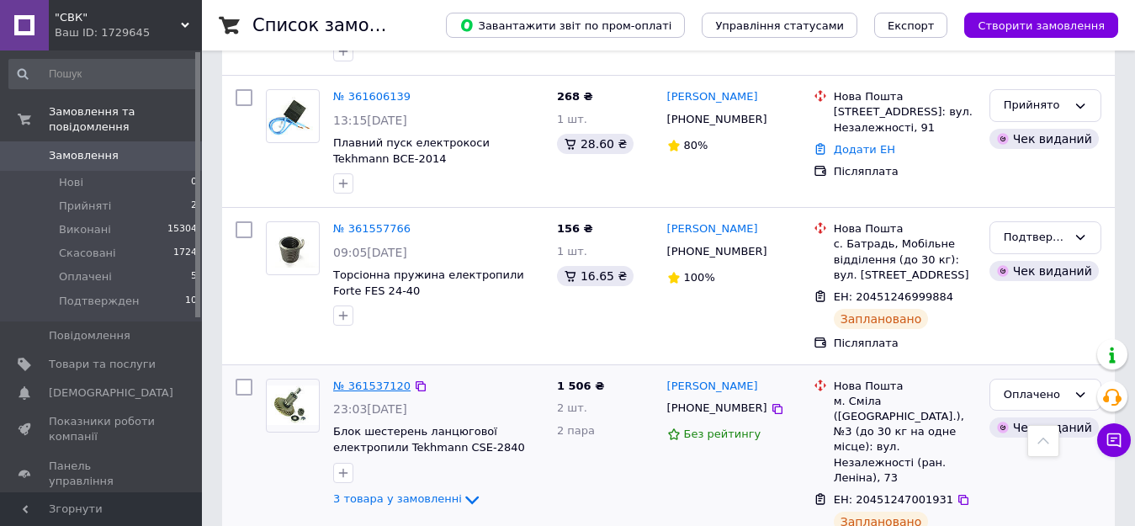
click at [375, 380] on link "№ 361537120" at bounding box center [371, 386] width 77 height 13
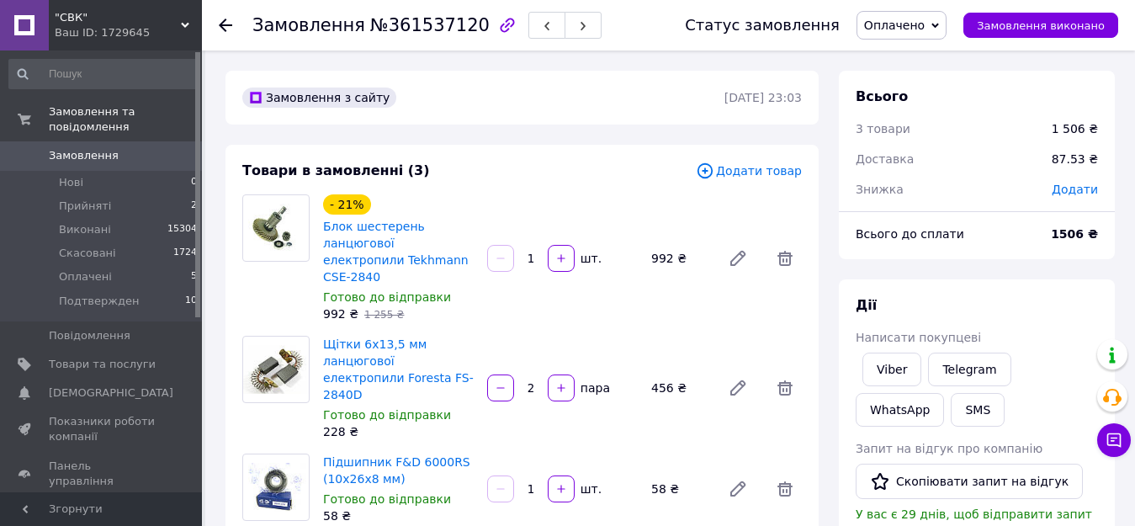
scroll to position [27, 0]
click at [109, 459] on span "Панель управління" at bounding box center [102, 474] width 107 height 30
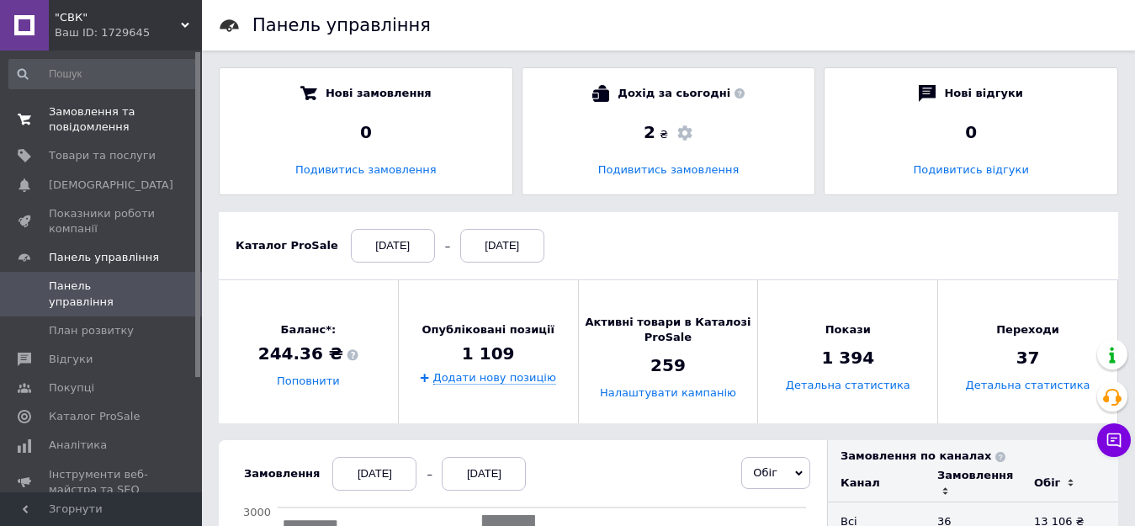
click at [99, 114] on span "Замовлення та повідомлення" at bounding box center [102, 119] width 107 height 30
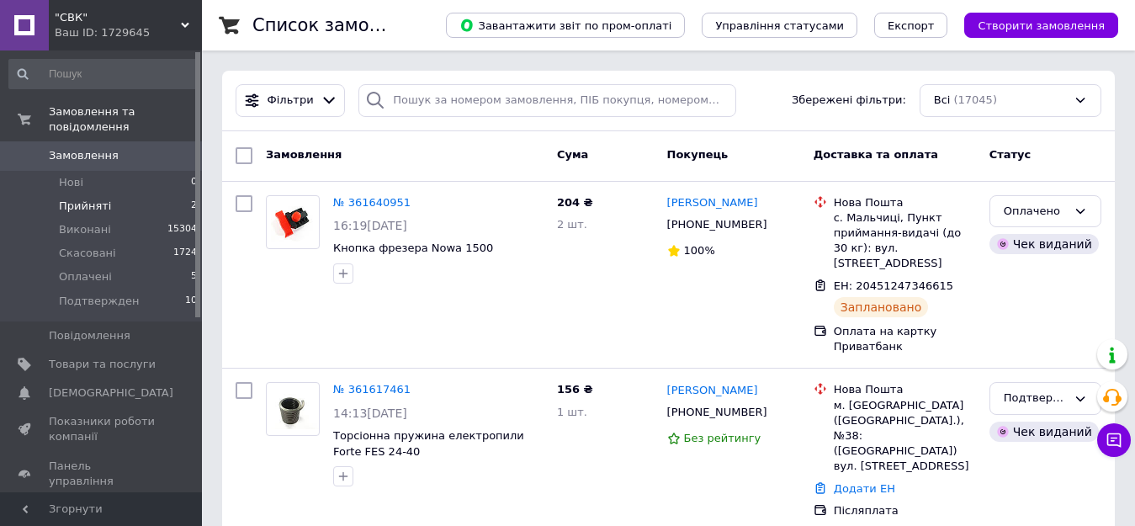
click at [98, 199] on span "Прийняті" at bounding box center [85, 206] width 52 height 15
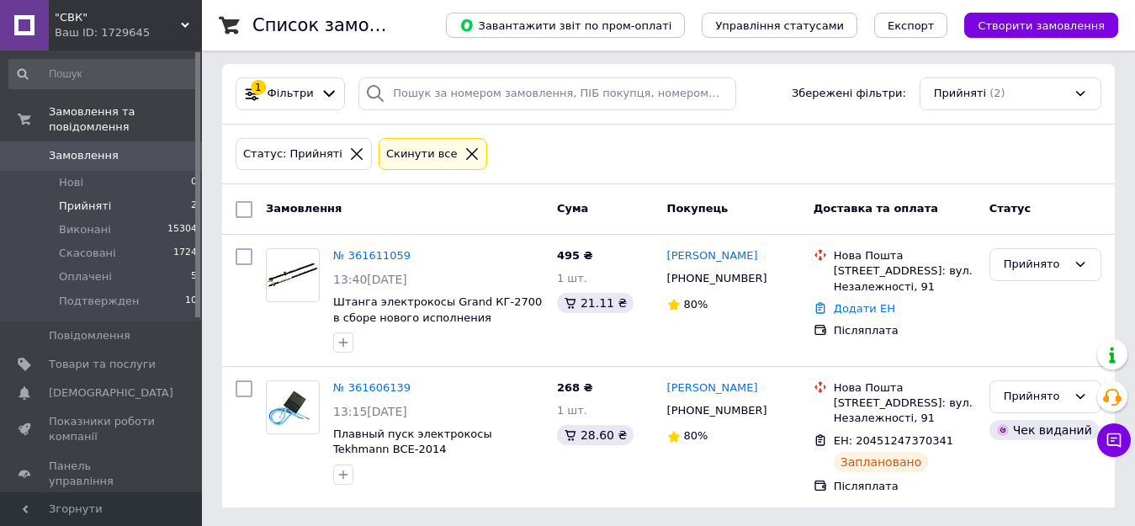
scroll to position [8, 0]
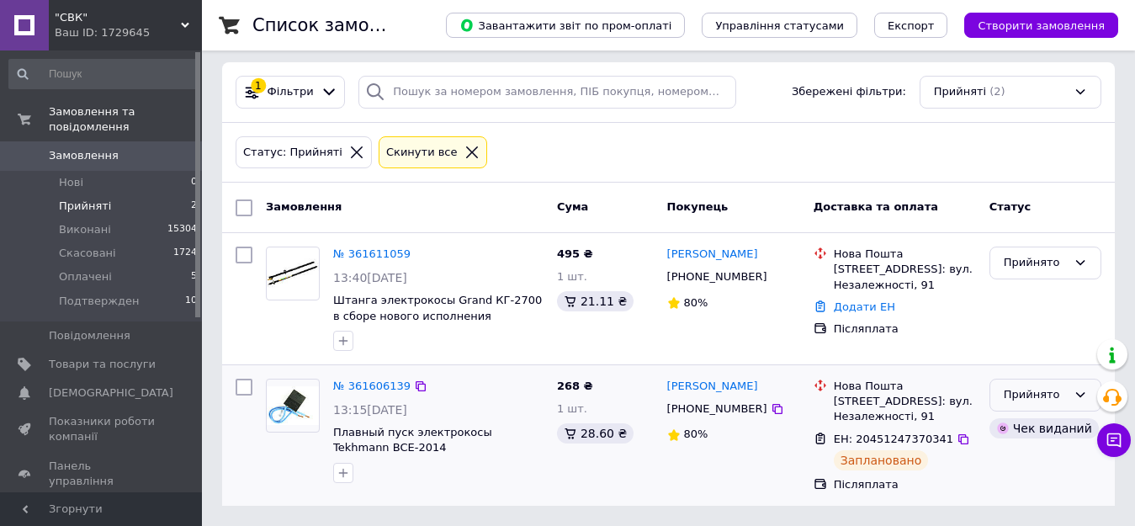
click at [1025, 393] on div "Прийнято" at bounding box center [1035, 395] width 63 height 18
click at [1033, 518] on li "Подтвержден" at bounding box center [1045, 522] width 110 height 31
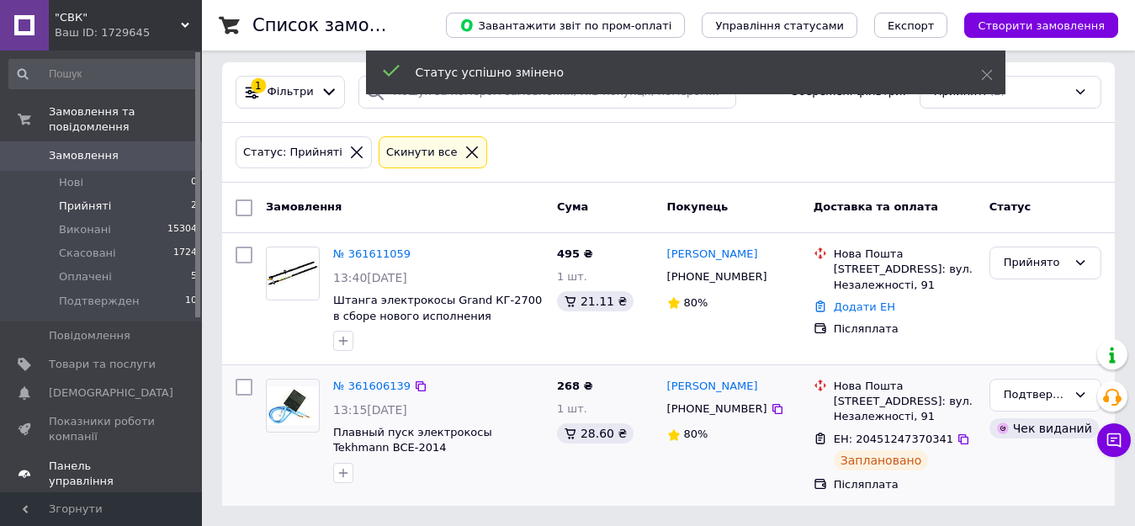
click at [128, 459] on span "Панель управління" at bounding box center [102, 474] width 107 height 30
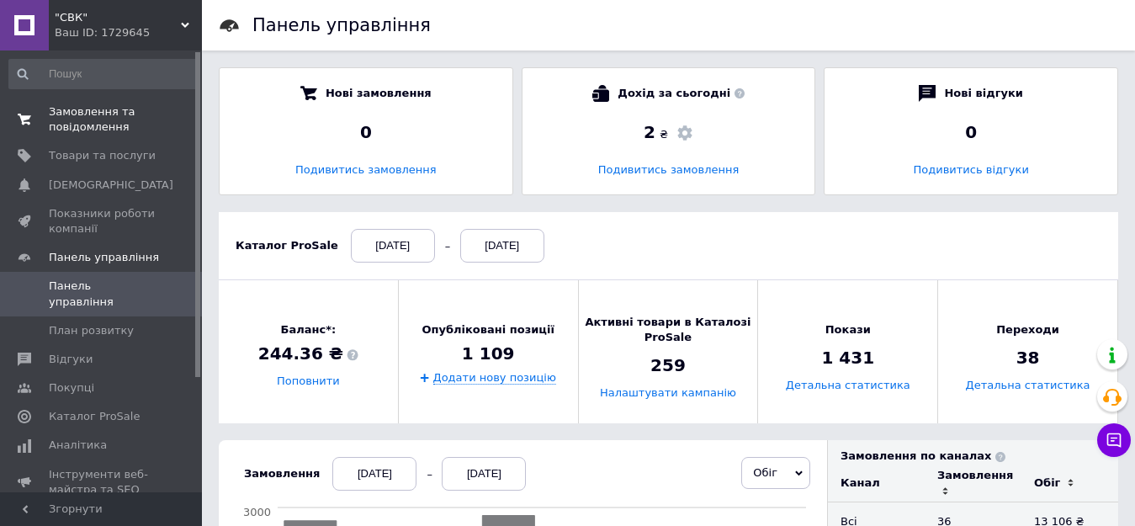
click at [76, 109] on span "Замовлення та повідомлення" at bounding box center [102, 119] width 107 height 30
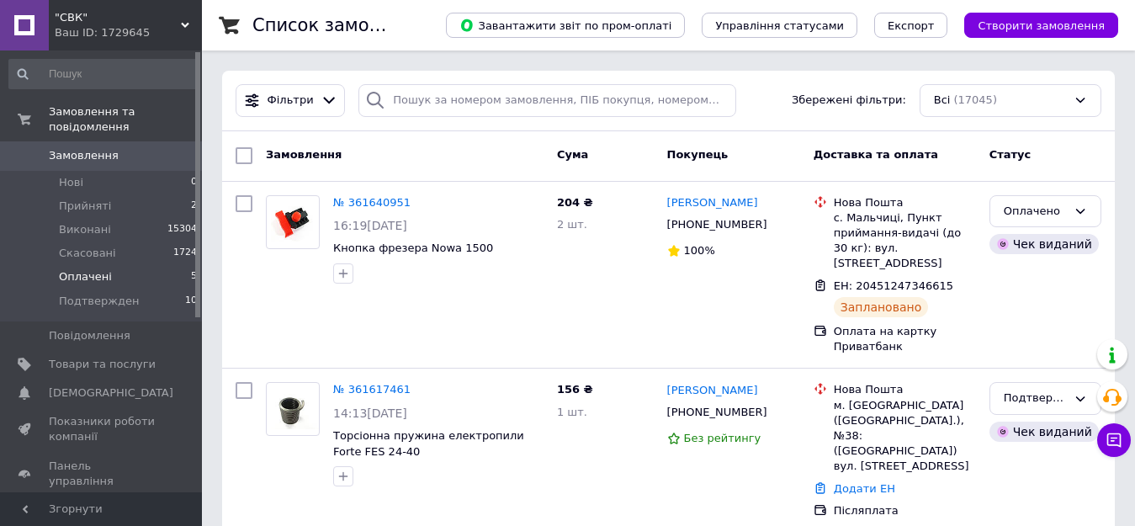
click at [96, 269] on span "Оплачені" at bounding box center [85, 276] width 53 height 15
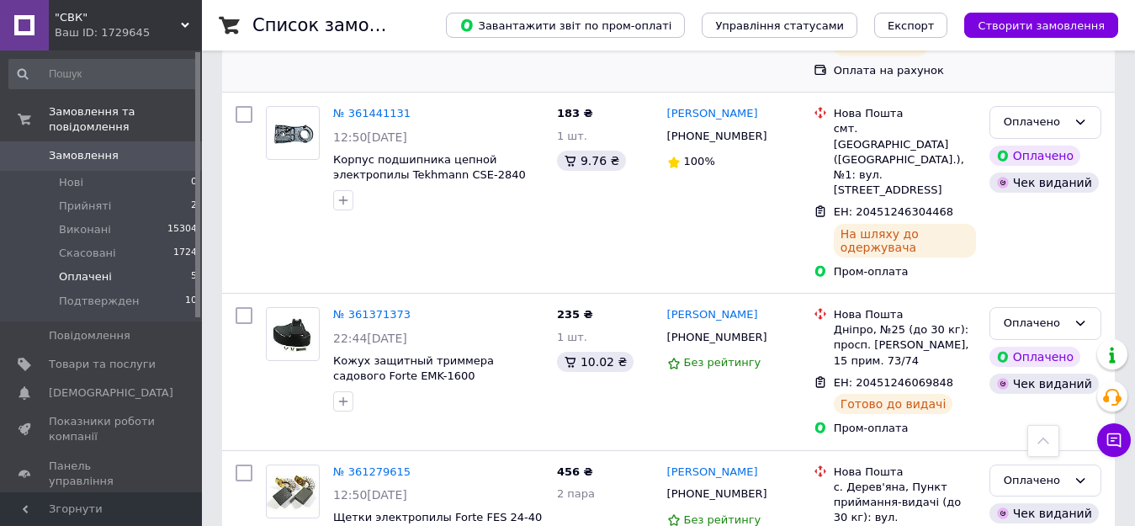
scroll to position [564, 0]
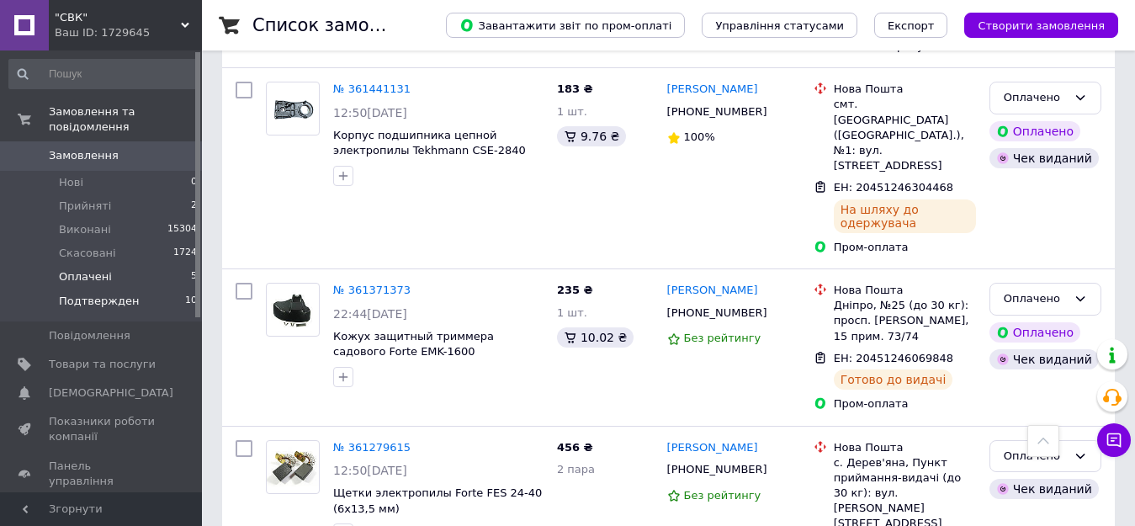
click at [108, 294] on span "Подтвержден" at bounding box center [99, 301] width 80 height 15
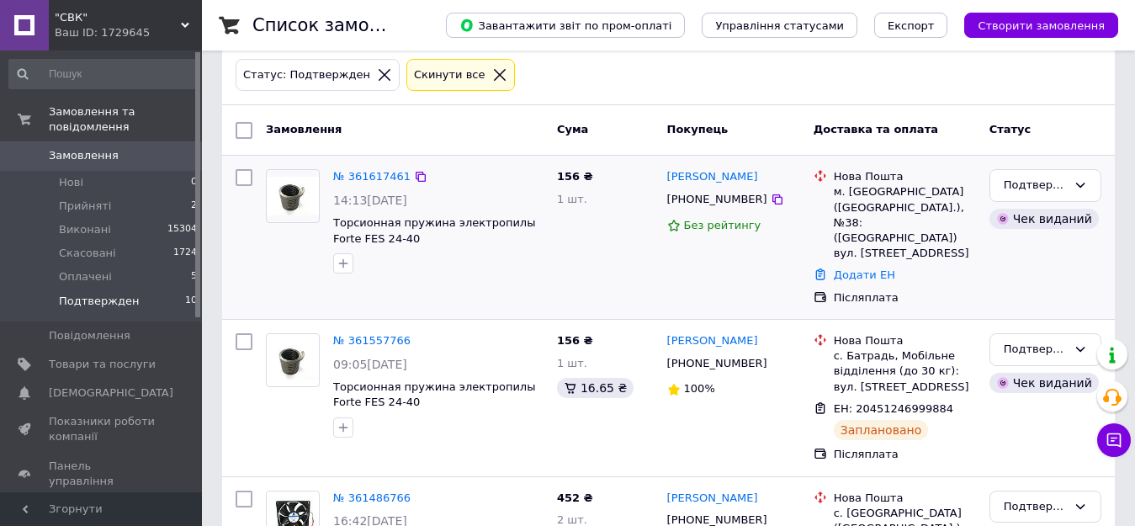
scroll to position [84, 0]
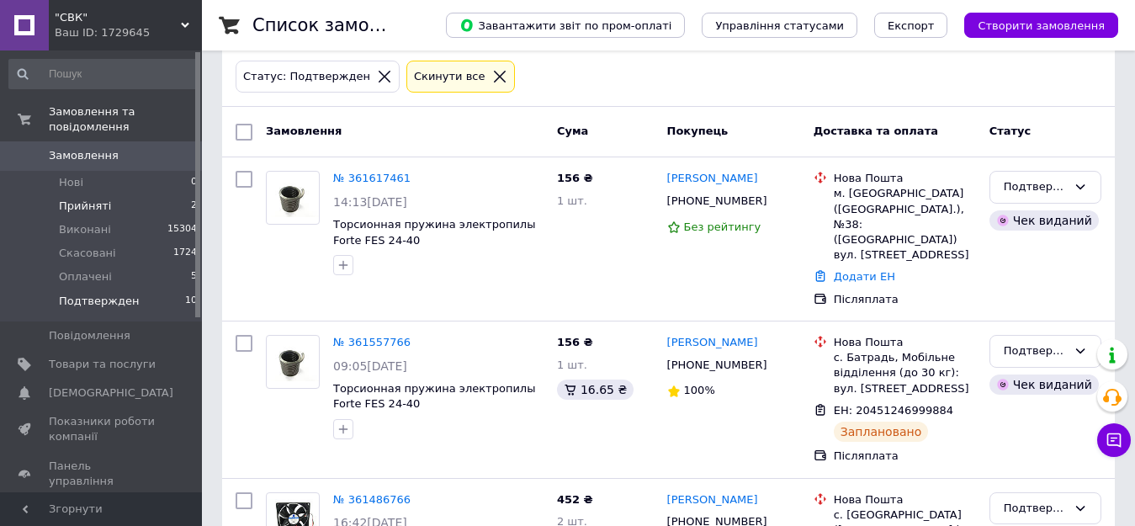
click at [101, 199] on span "Прийняті" at bounding box center [85, 206] width 52 height 15
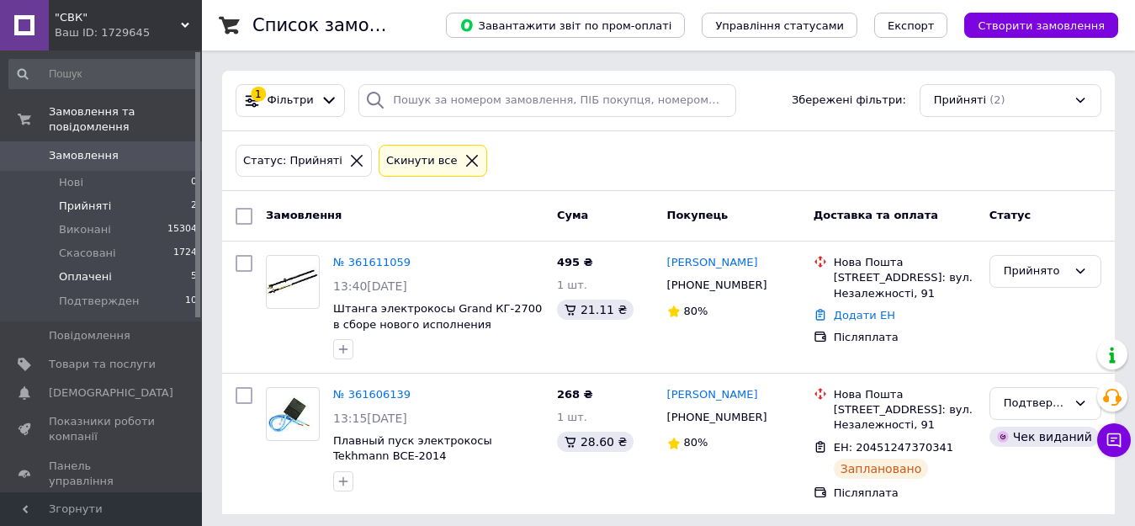
click at [94, 269] on span "Оплачені" at bounding box center [85, 276] width 53 height 15
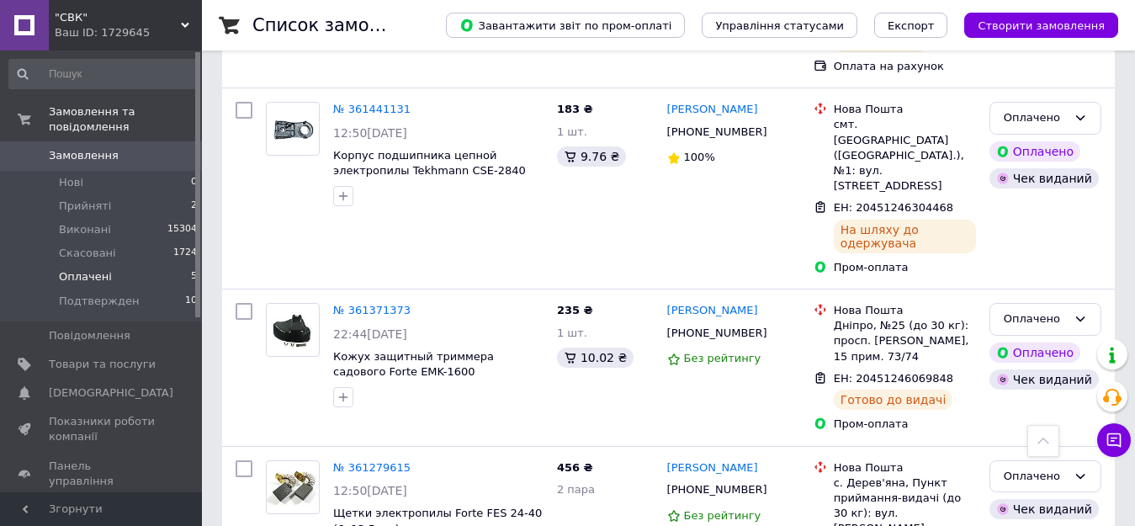
scroll to position [564, 0]
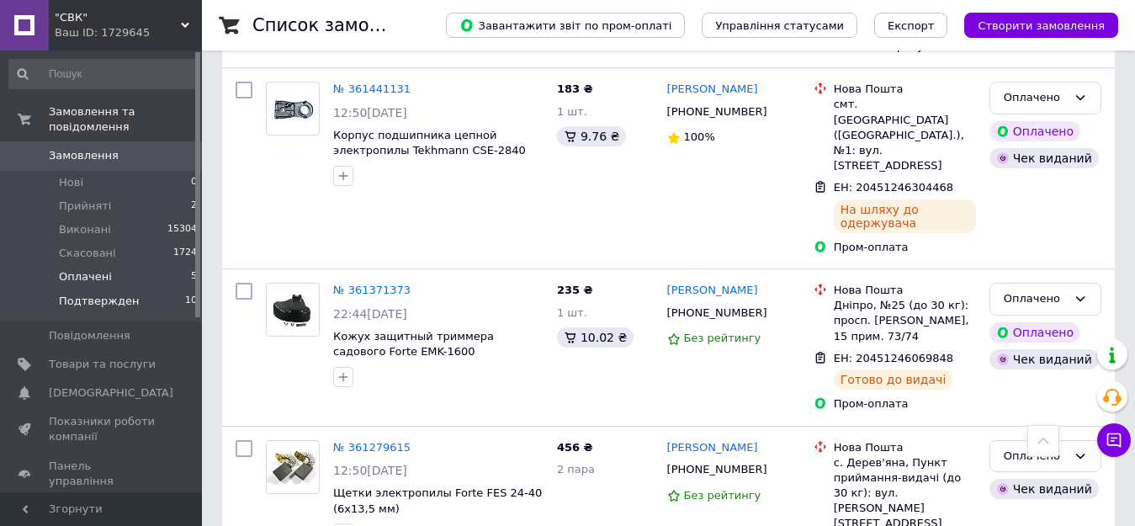
click at [111, 294] on span "Подтвержден" at bounding box center [99, 301] width 80 height 15
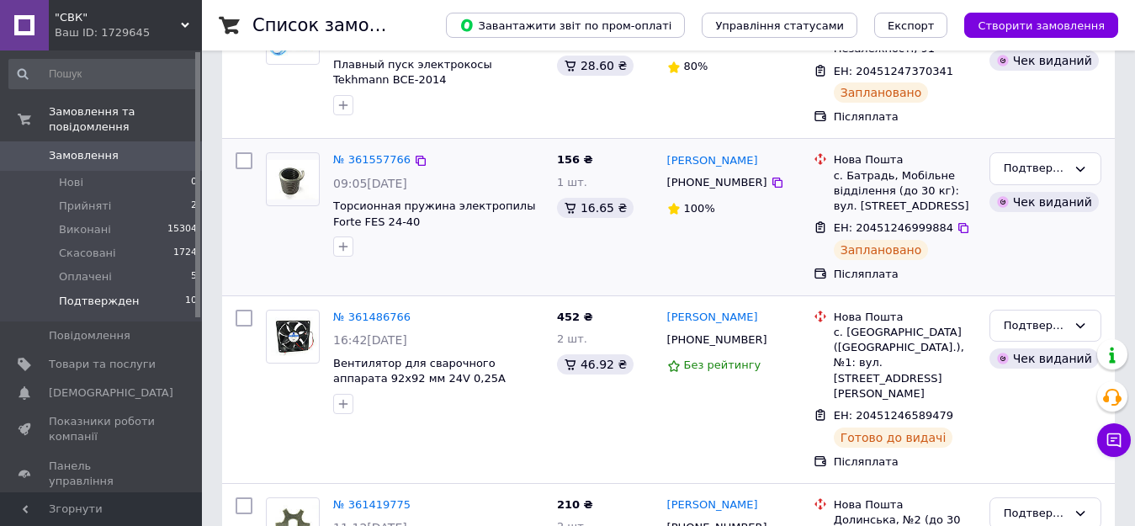
scroll to position [421, 0]
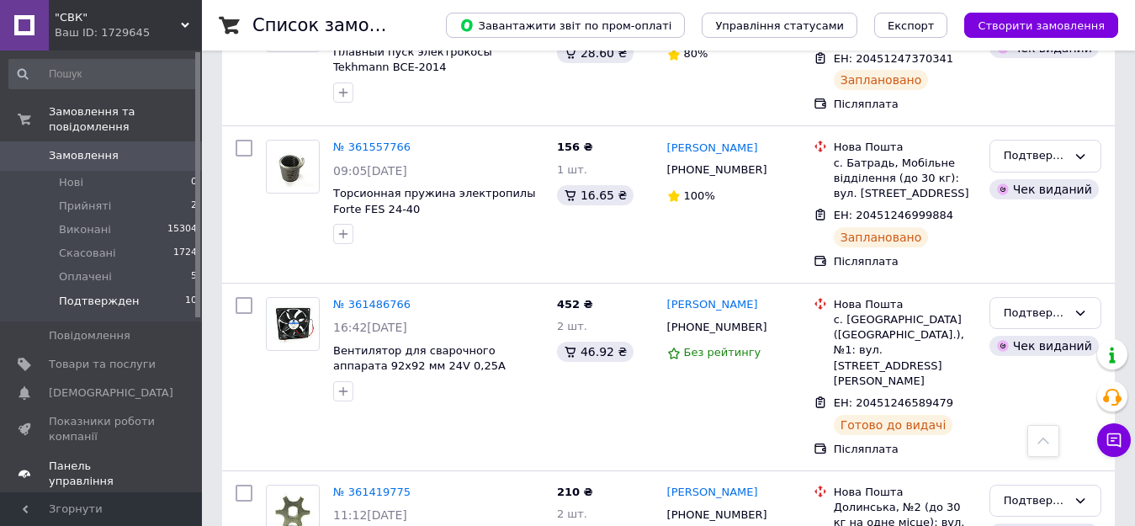
click at [122, 459] on span "Панель управління" at bounding box center [102, 474] width 107 height 30
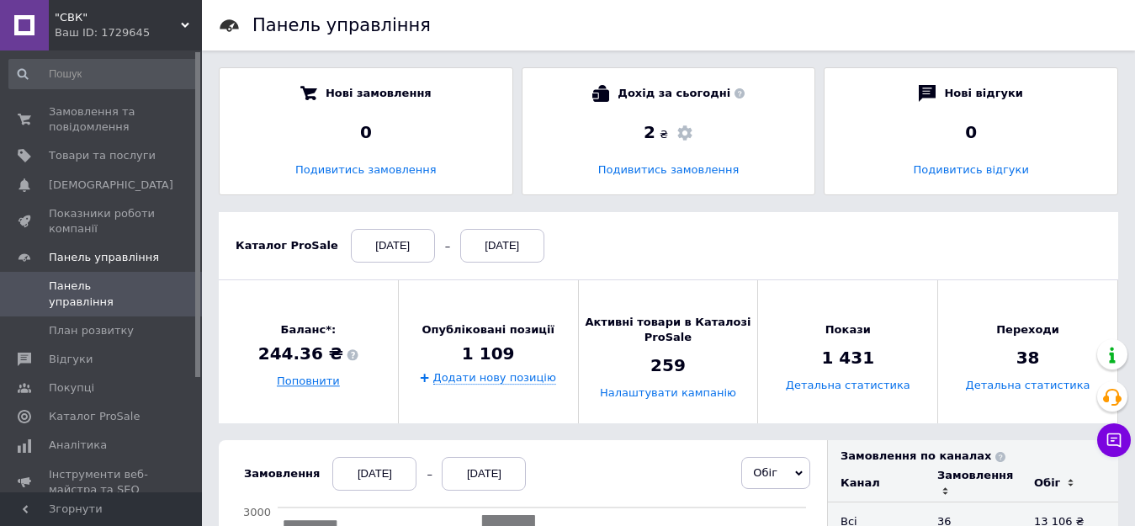
click at [300, 385] on link "Поповнити" at bounding box center [308, 381] width 63 height 13
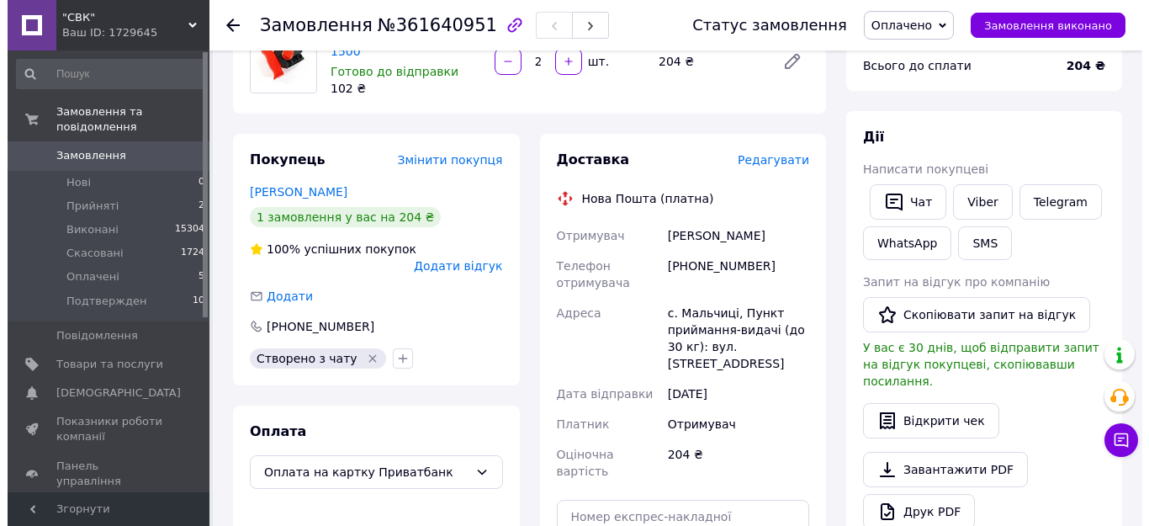
scroll to position [84, 0]
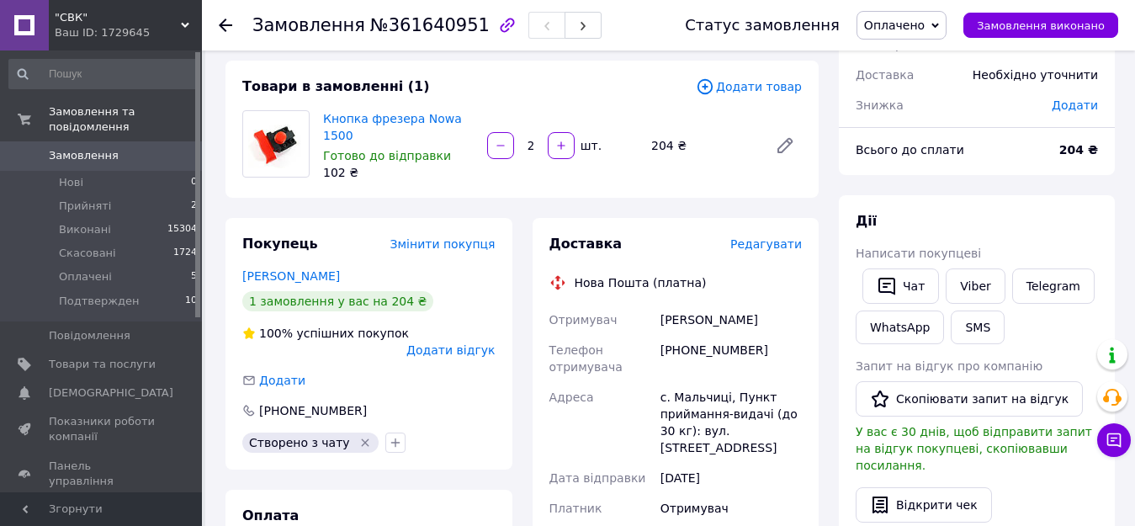
click at [768, 246] on span "Редагувати" at bounding box center [766, 243] width 72 height 13
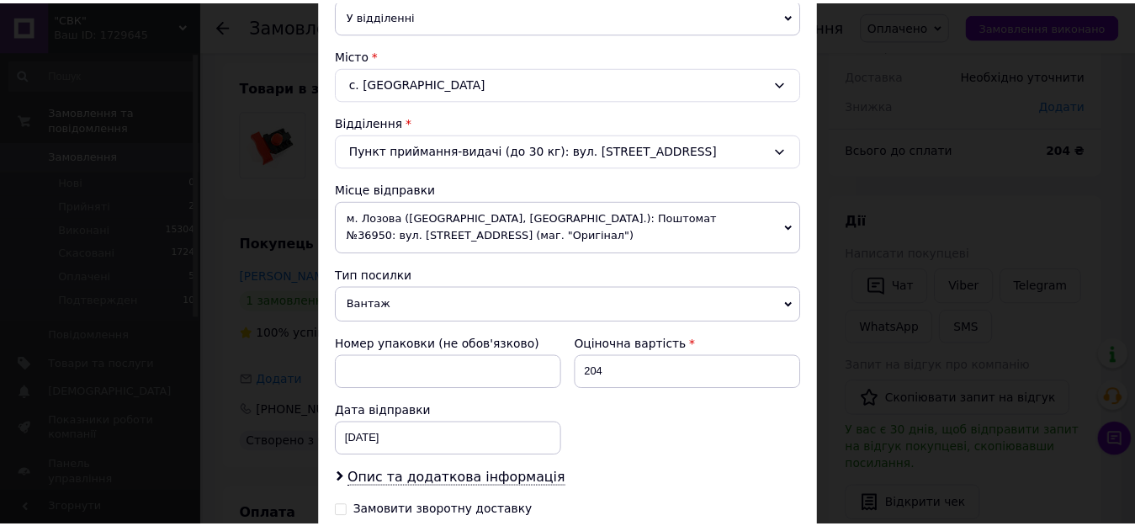
scroll to position [639, 0]
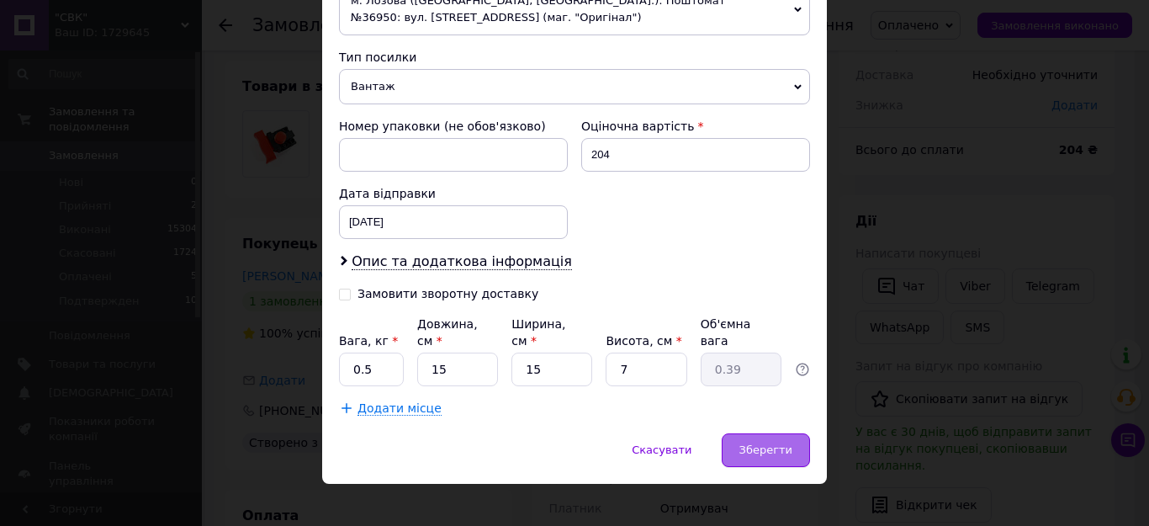
click at [767, 443] on span "Зберегти" at bounding box center [766, 449] width 53 height 13
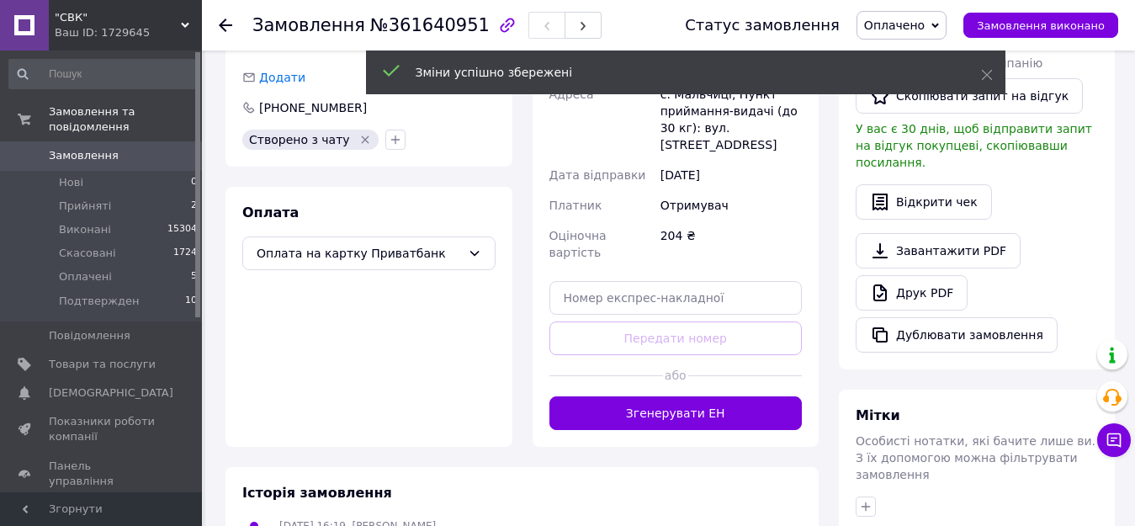
scroll to position [421, 0]
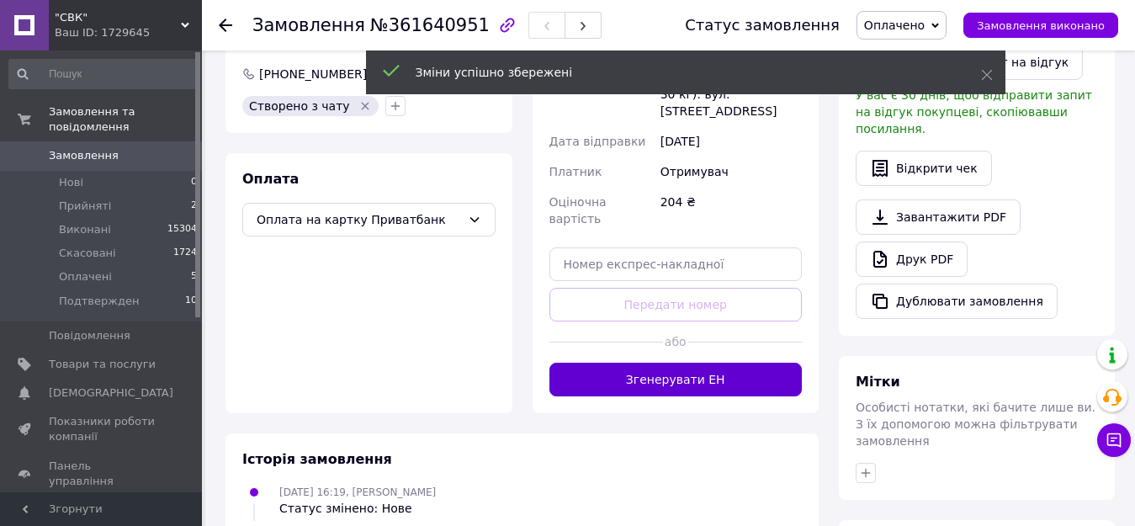
click at [678, 363] on button "Згенерувати ЕН" at bounding box center [676, 380] width 253 height 34
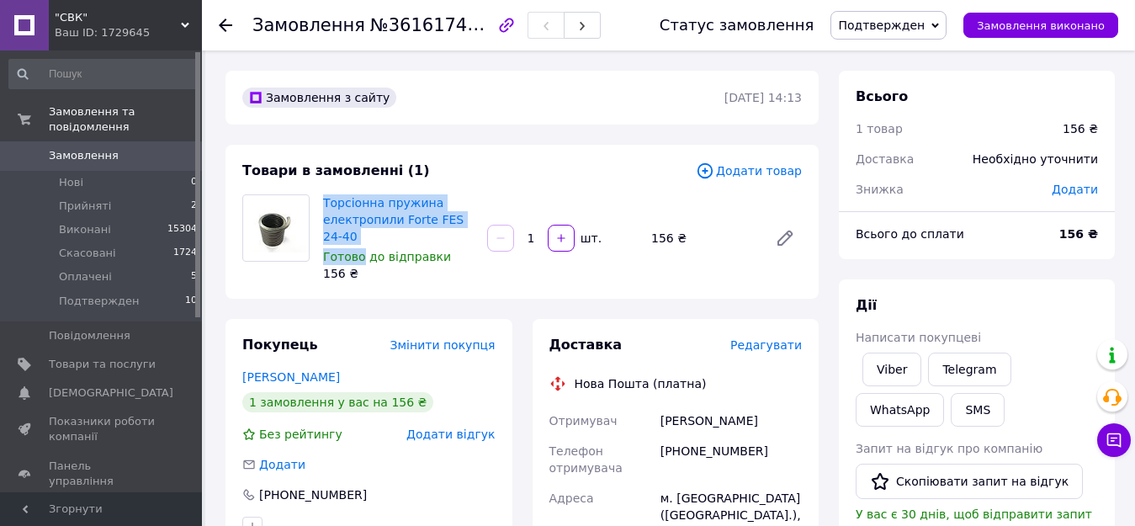
drag, startPoint x: 321, startPoint y: 199, endPoint x: 358, endPoint y: 247, distance: 60.8
click at [358, 247] on div "Торсіонна пружина електропили Forte FES 24-40 Готово до відправки 156 ₴" at bounding box center [398, 238] width 164 height 94
click at [364, 241] on span "Торсіонна пружина електропили Forte FES 24-40" at bounding box center [398, 219] width 151 height 50
drag, startPoint x: 318, startPoint y: 199, endPoint x: 348, endPoint y: 236, distance: 46.7
click at [348, 236] on div "Торсіонна пружина електропили Forte FES 24-40 Готово до відправки 156 ₴" at bounding box center [398, 238] width 164 height 94
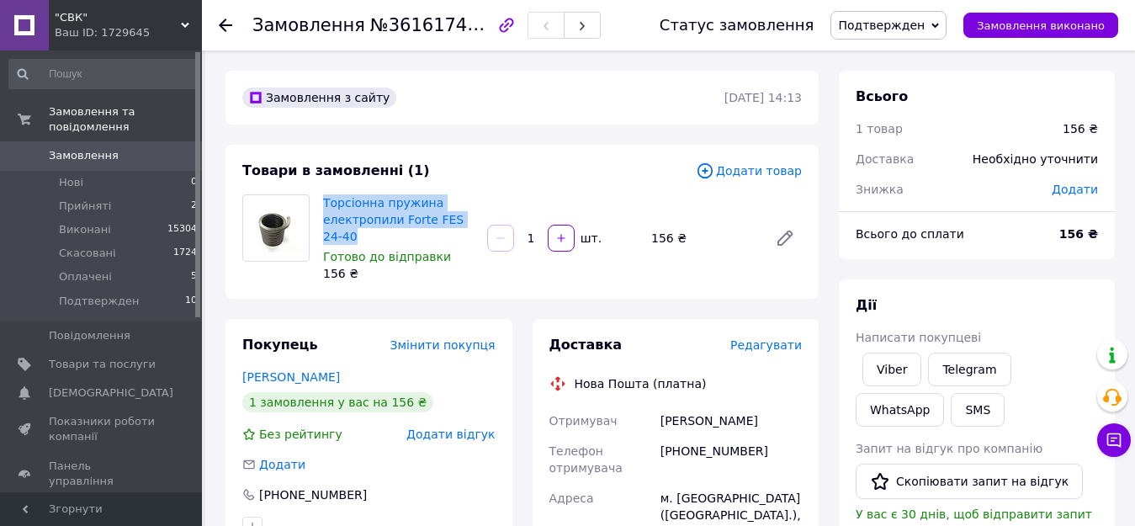
copy link "Торсіонна пружина електропили Forte FES 24-40"
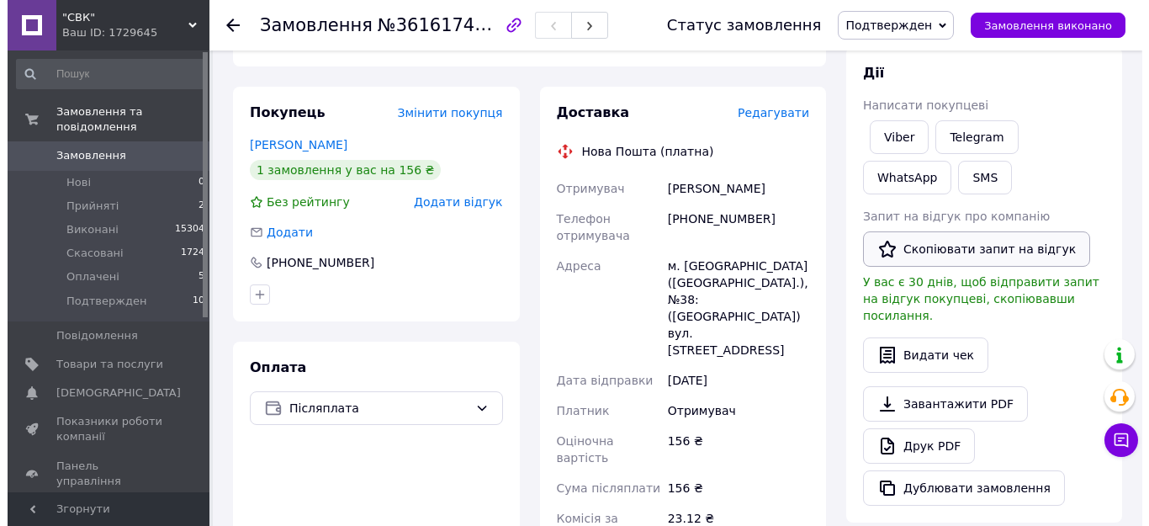
scroll to position [252, 0]
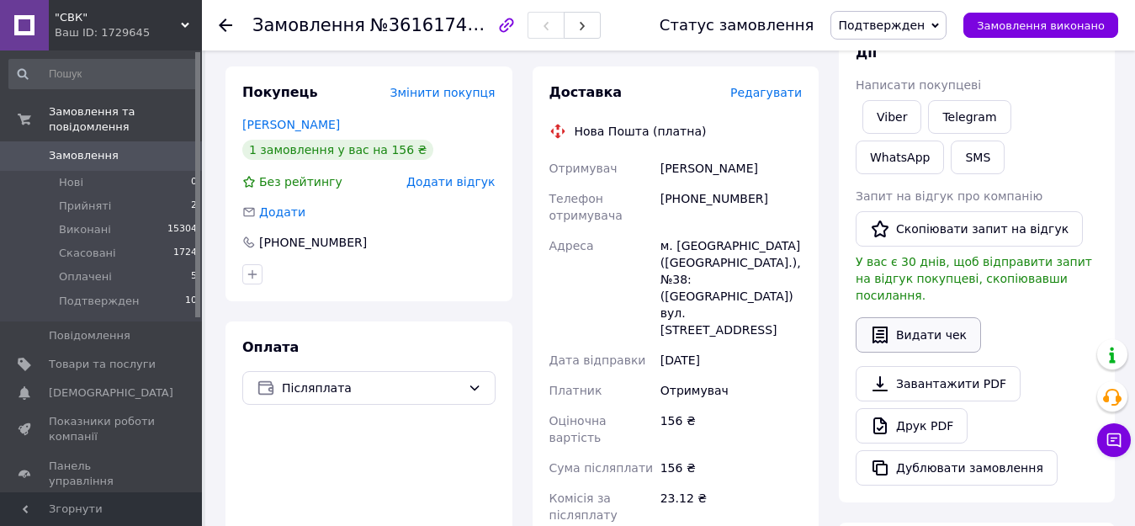
click at [942, 317] on button "Видати чек" at bounding box center [918, 334] width 125 height 35
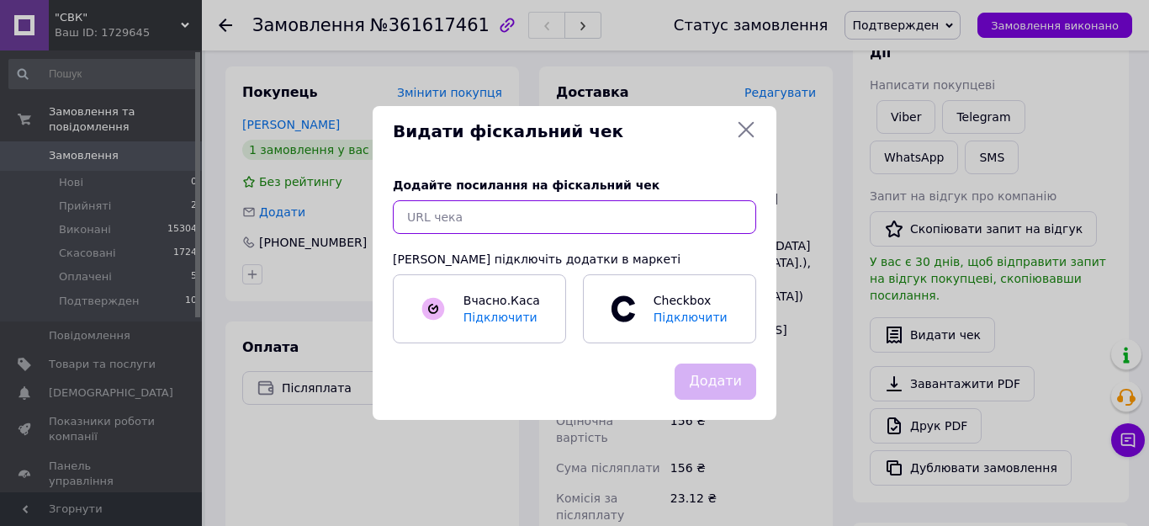
click at [476, 216] on input "text" at bounding box center [575, 217] width 364 height 34
paste input "https://kasa.vchasno.ua/check-viewer/pgXx4Z66jiY"
type input "https://kasa.vchasno.ua/check-viewer/pgXx4Z66jiY"
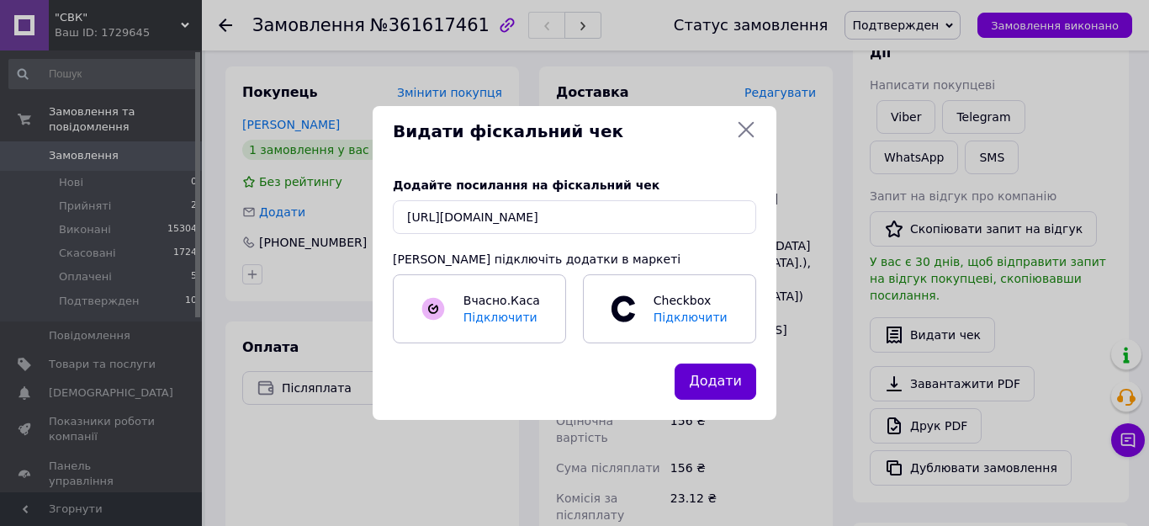
click at [730, 372] on button "Додати" at bounding box center [716, 382] width 82 height 36
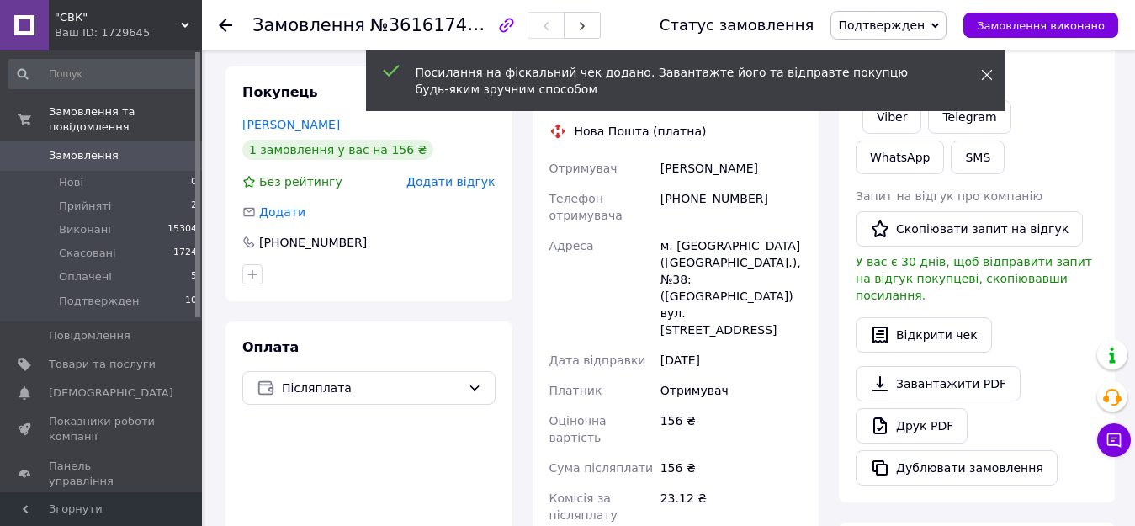
click at [989, 66] on span at bounding box center [987, 74] width 12 height 17
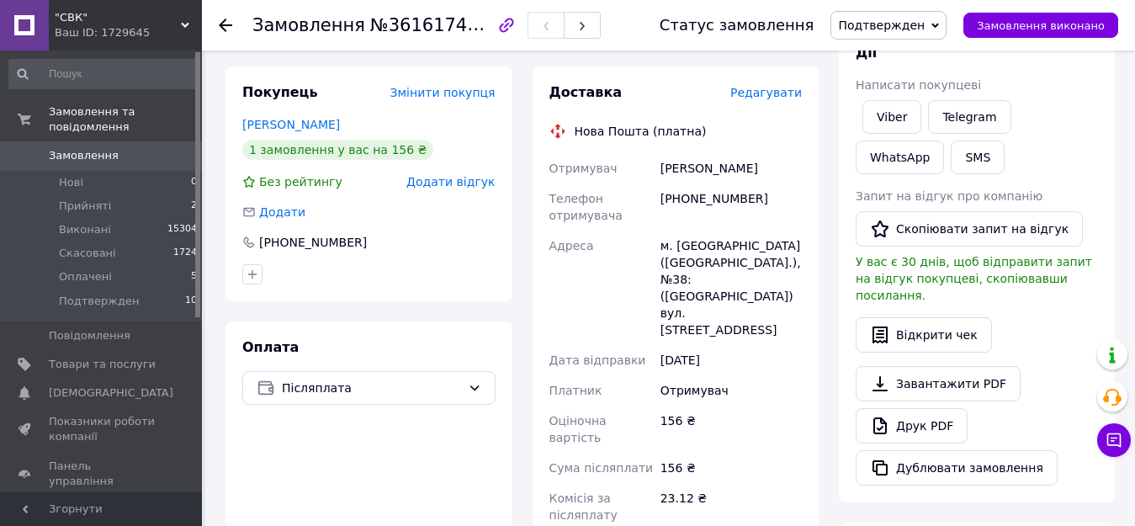
click at [788, 88] on span "Редагувати" at bounding box center [766, 92] width 72 height 13
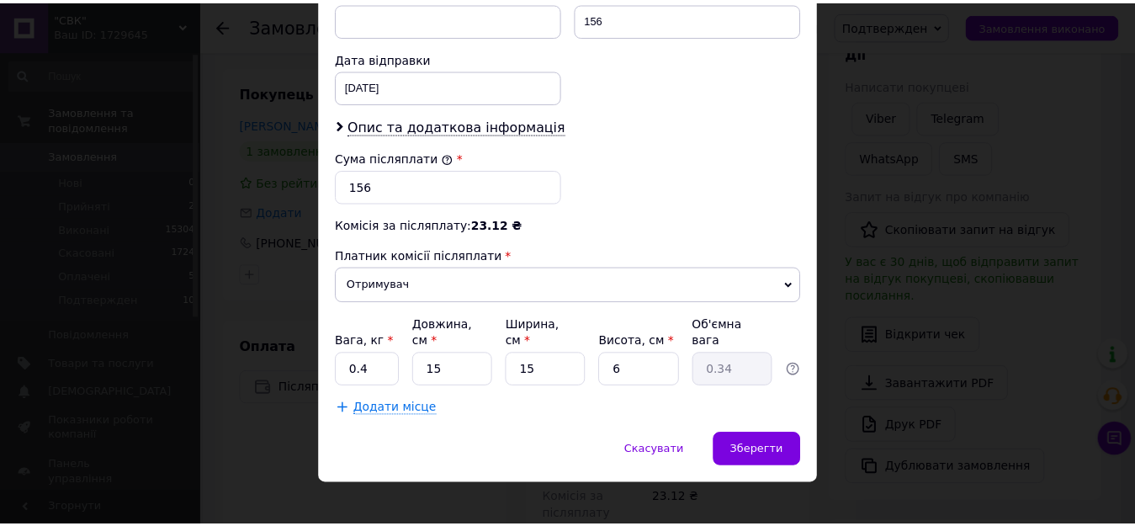
scroll to position [775, 0]
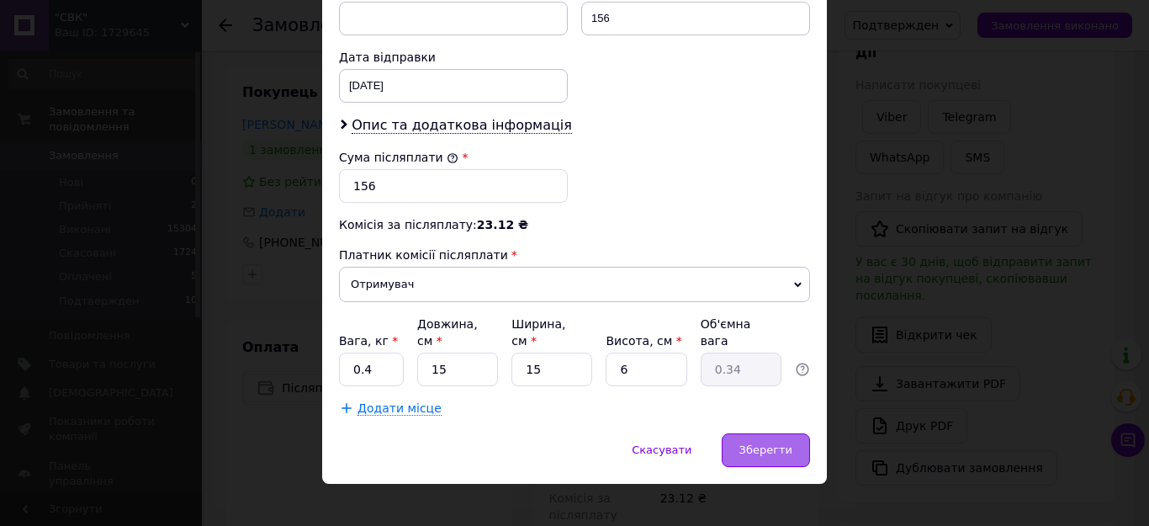
click at [759, 443] on span "Зберегти" at bounding box center [766, 449] width 53 height 13
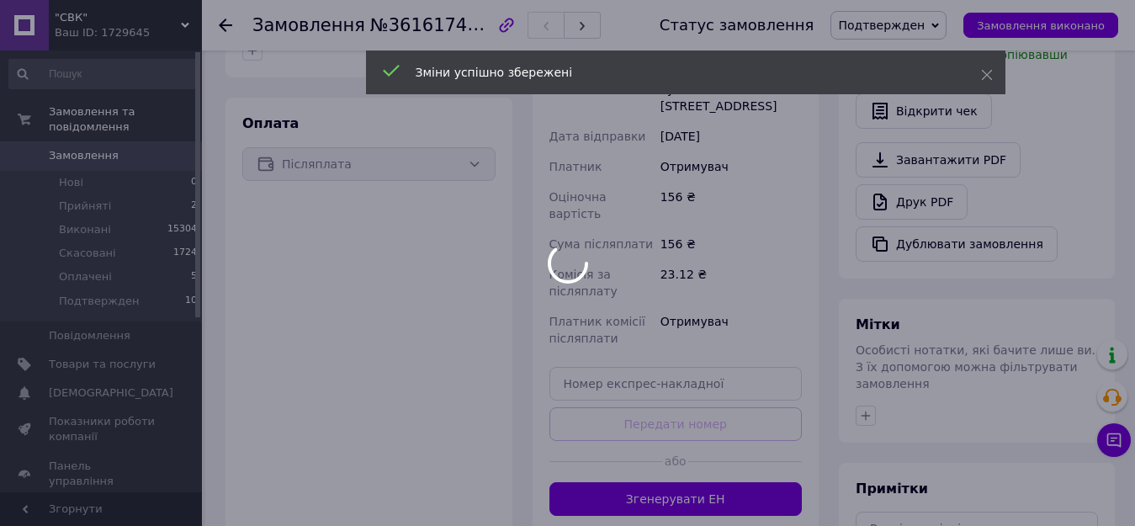
scroll to position [505, 0]
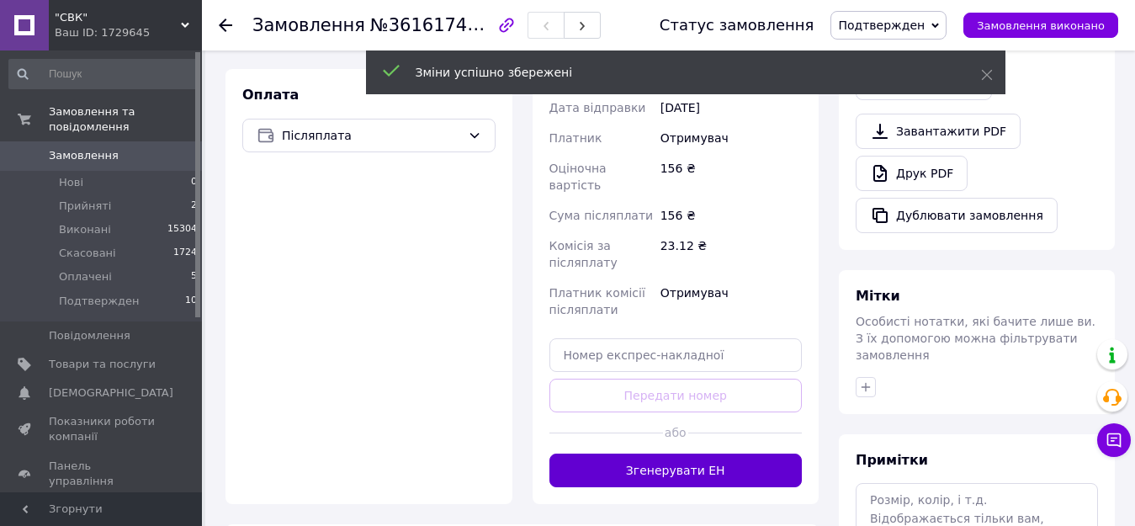
click at [674, 454] on button "Згенерувати ЕН" at bounding box center [676, 471] width 253 height 34
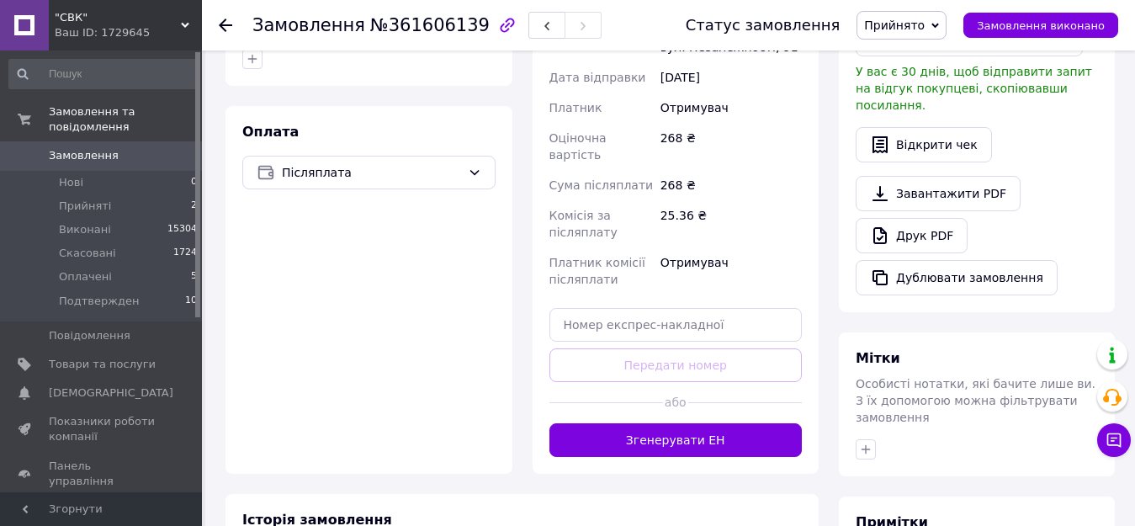
scroll to position [505, 0]
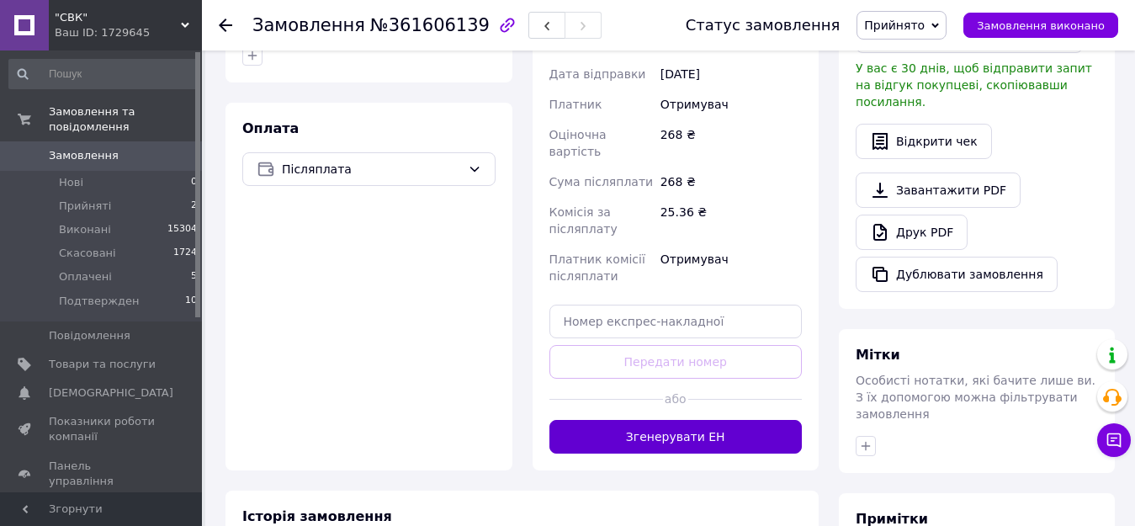
click at [660, 420] on button "Згенерувати ЕН" at bounding box center [676, 437] width 253 height 34
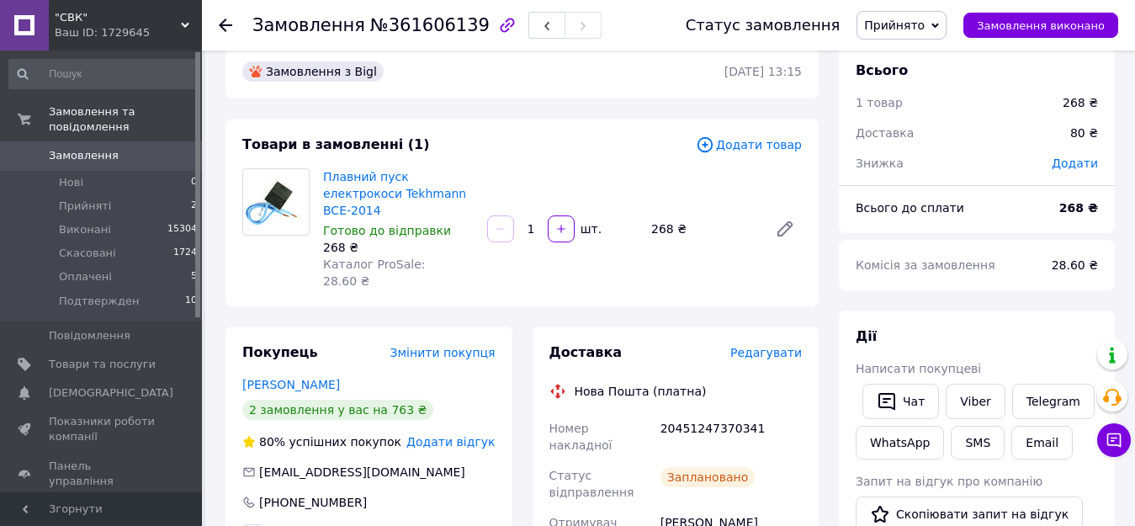
scroll to position [0, 0]
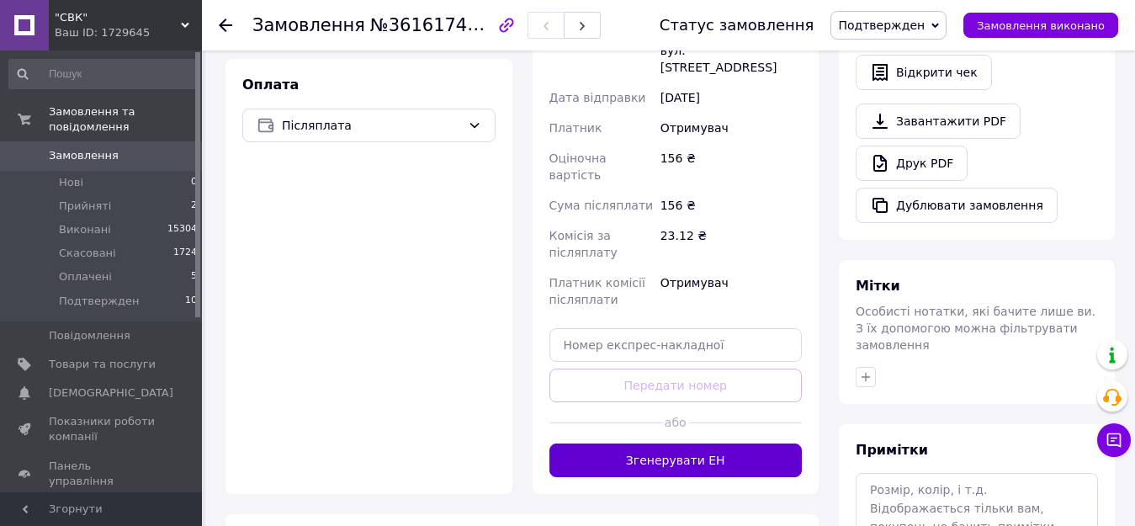
scroll to position [589, 0]
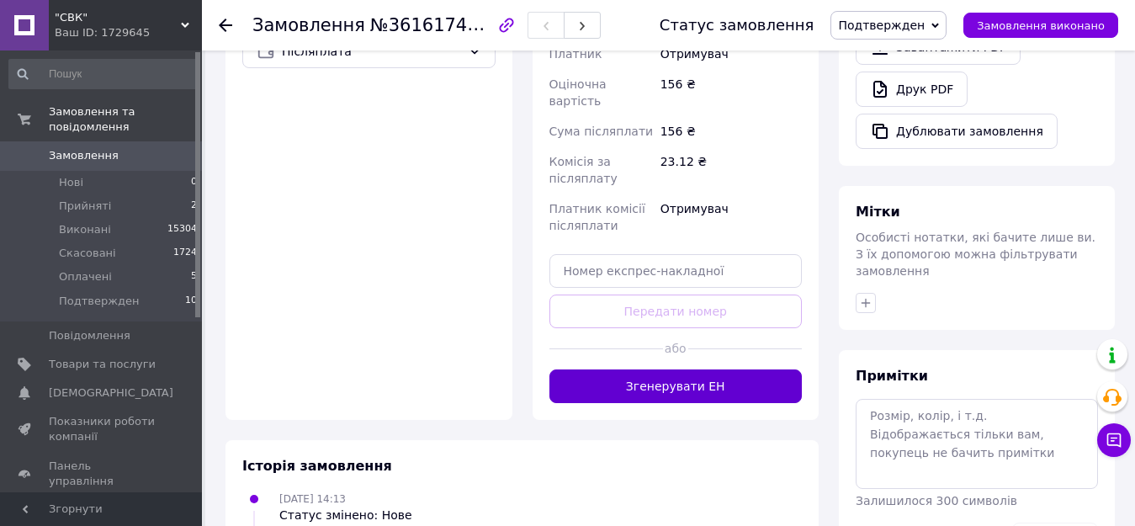
click at [660, 369] on button "Згенерувати ЕН" at bounding box center [676, 386] width 253 height 34
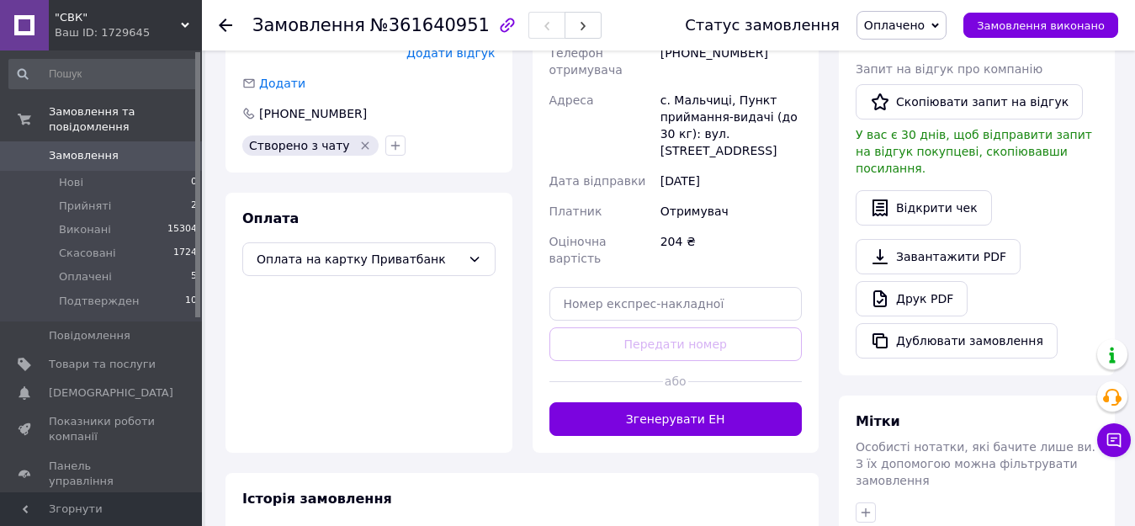
scroll to position [496, 0]
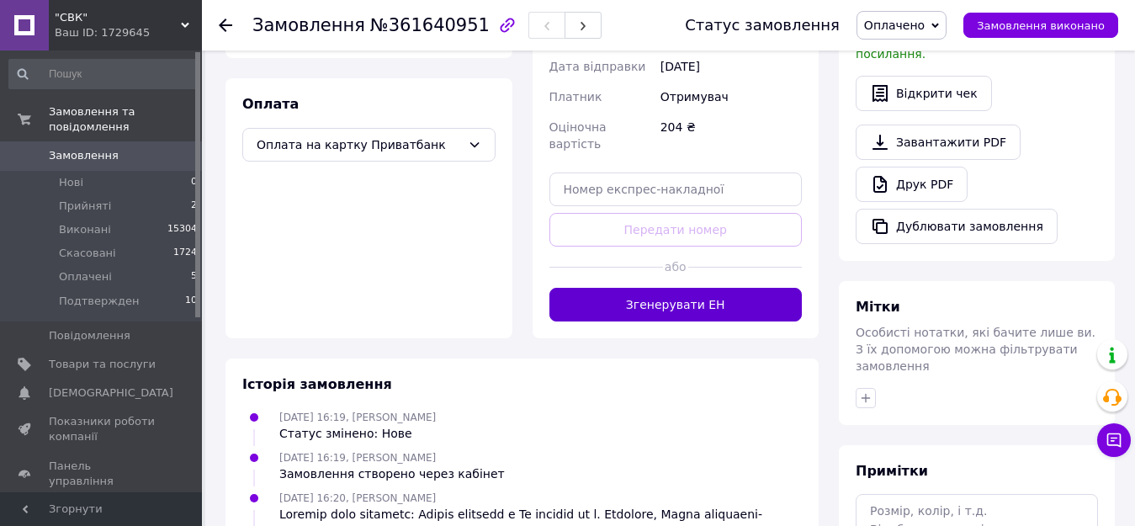
click at [672, 288] on button "Згенерувати ЕН" at bounding box center [676, 305] width 253 height 34
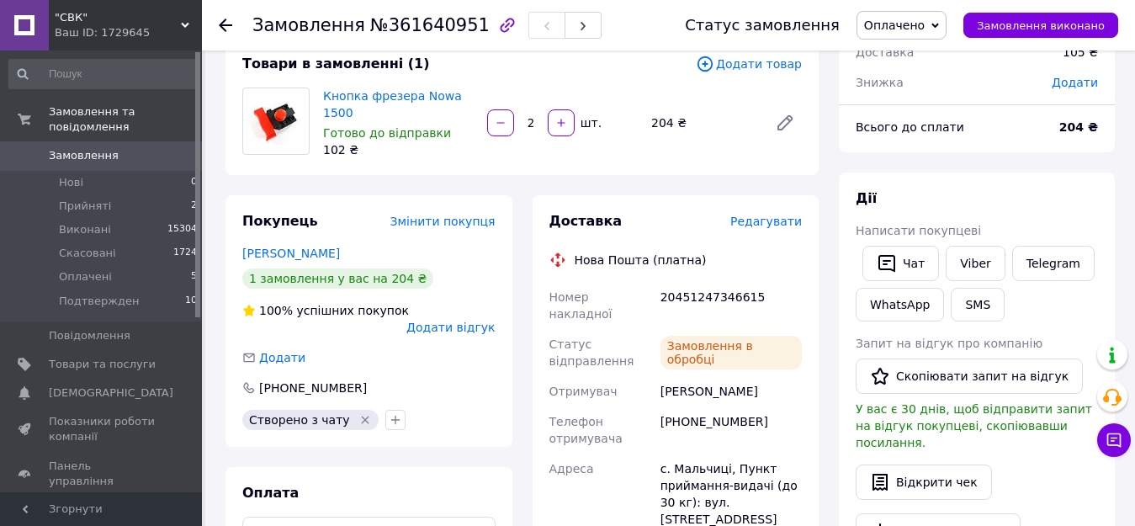
scroll to position [75, 0]
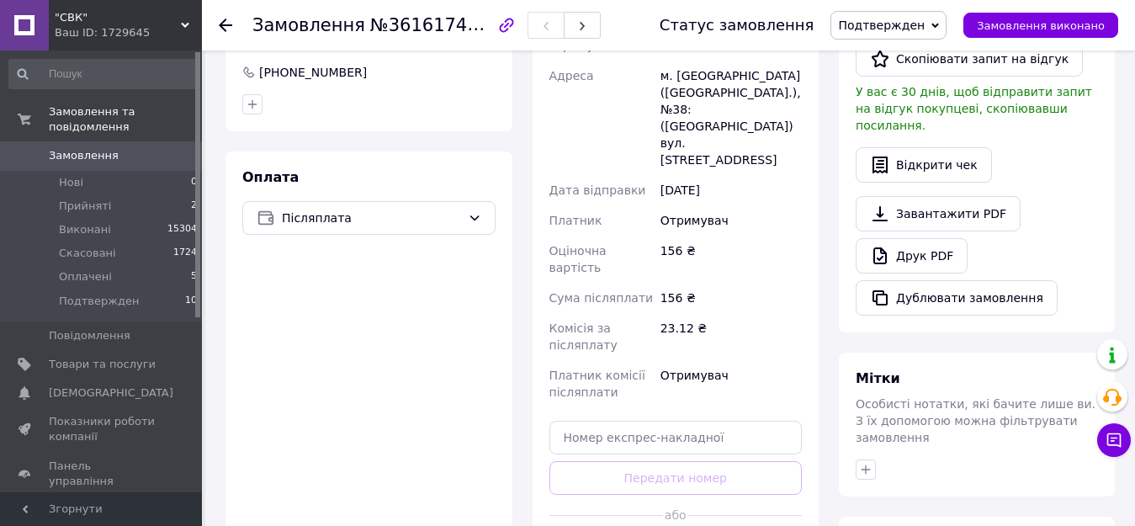
scroll to position [505, 0]
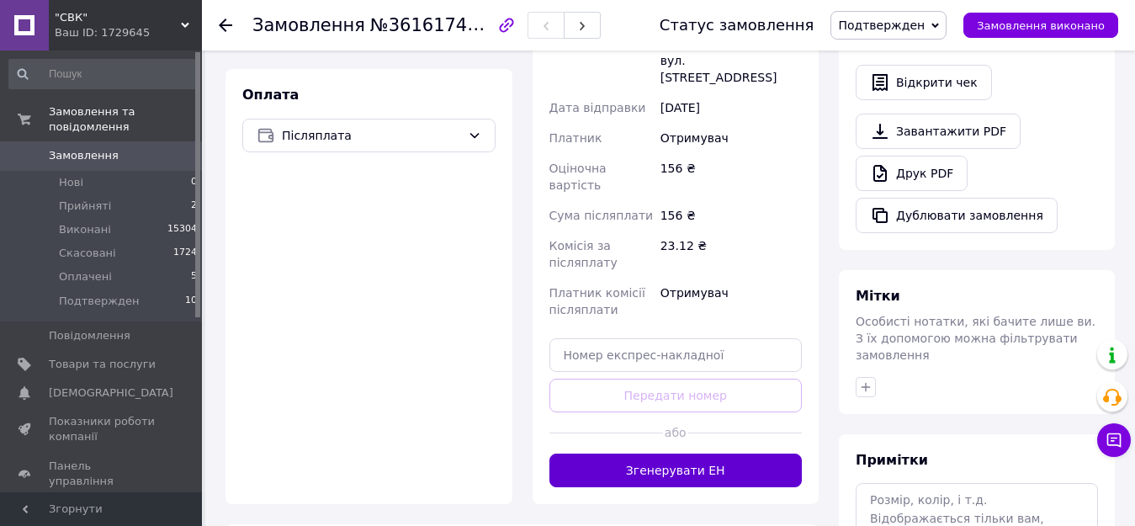
click at [693, 454] on button "Згенерувати ЕН" at bounding box center [676, 471] width 253 height 34
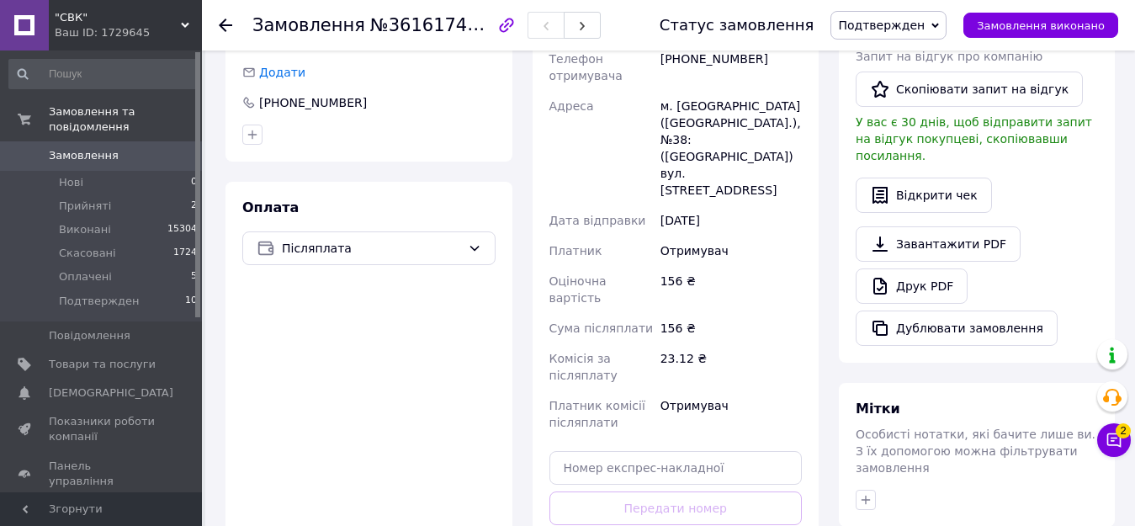
scroll to position [421, 0]
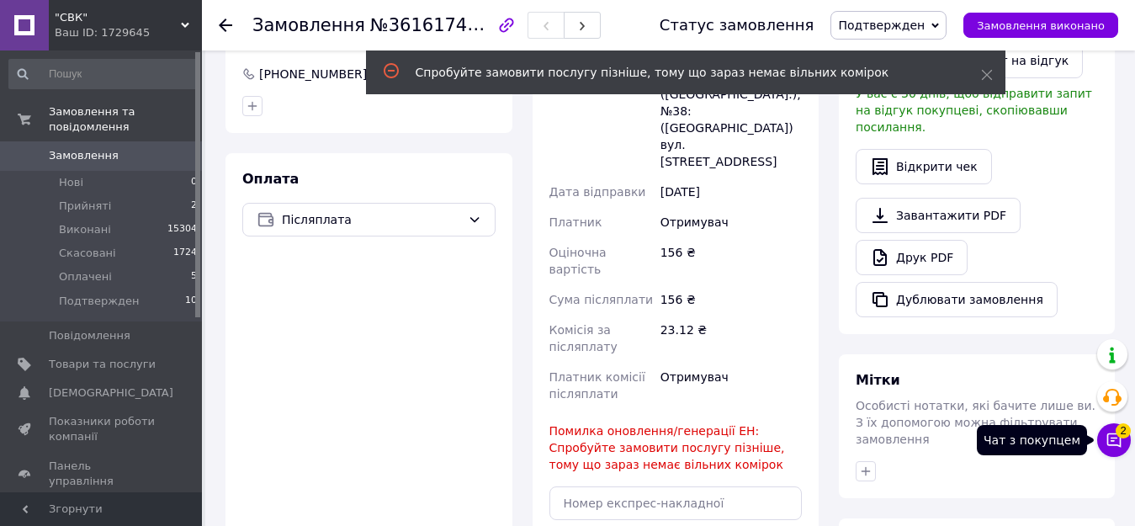
click at [1114, 430] on button "Чат з покупцем 2" at bounding box center [1114, 440] width 34 height 34
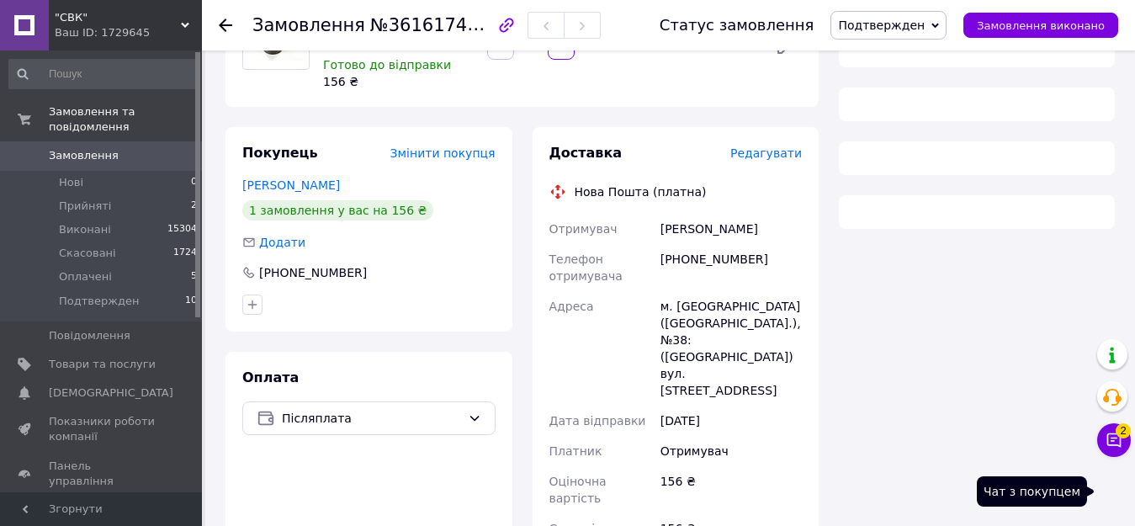
scroll to position [243, 0]
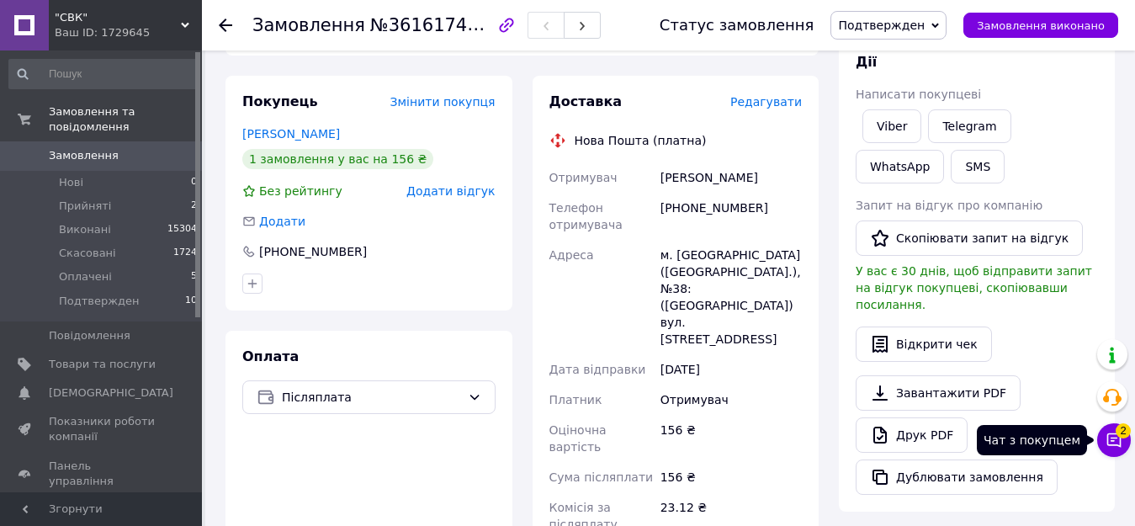
click at [1118, 439] on icon at bounding box center [1114, 440] width 17 height 17
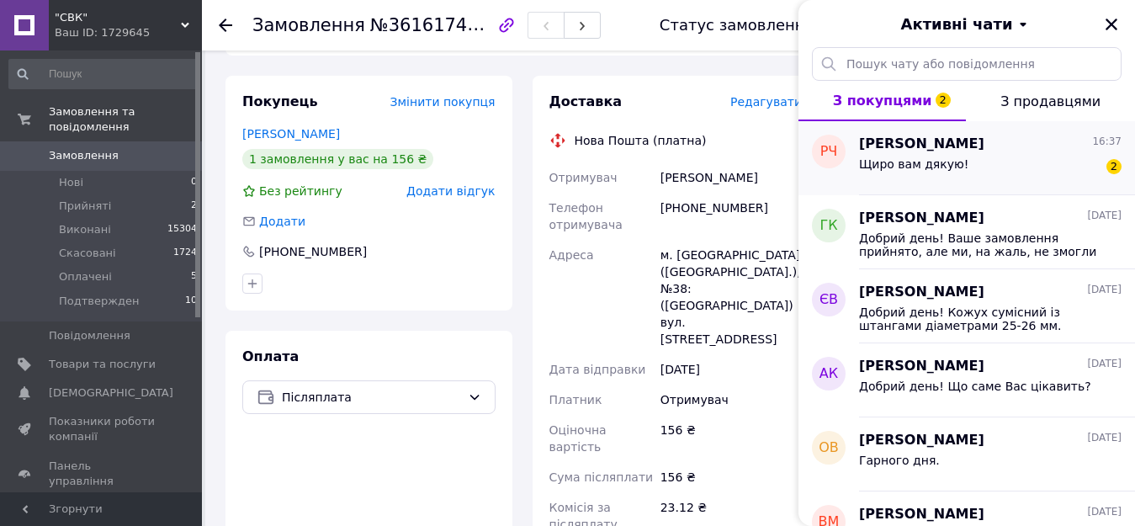
click at [919, 164] on span "Щиро вам дякую!" at bounding box center [913, 163] width 109 height 13
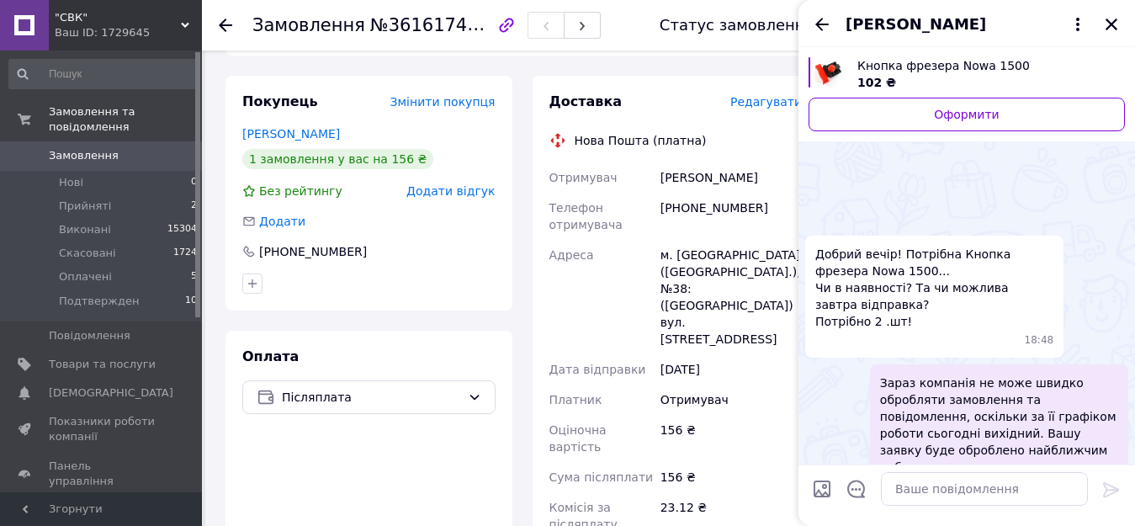
scroll to position [1863, 0]
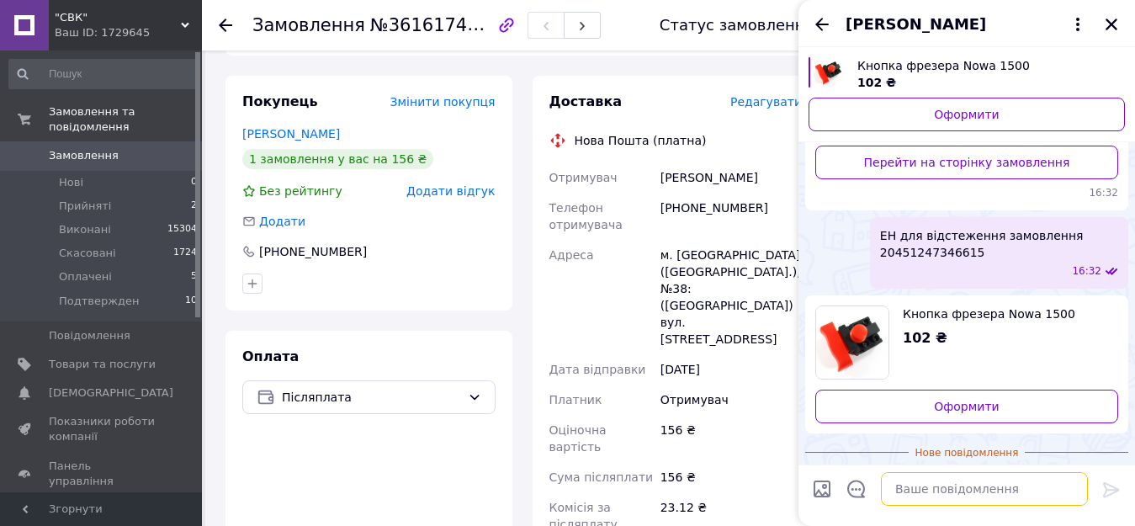
click at [916, 497] on textarea at bounding box center [984, 489] width 207 height 34
type textarea "І Вам дякуємо за покупку!"
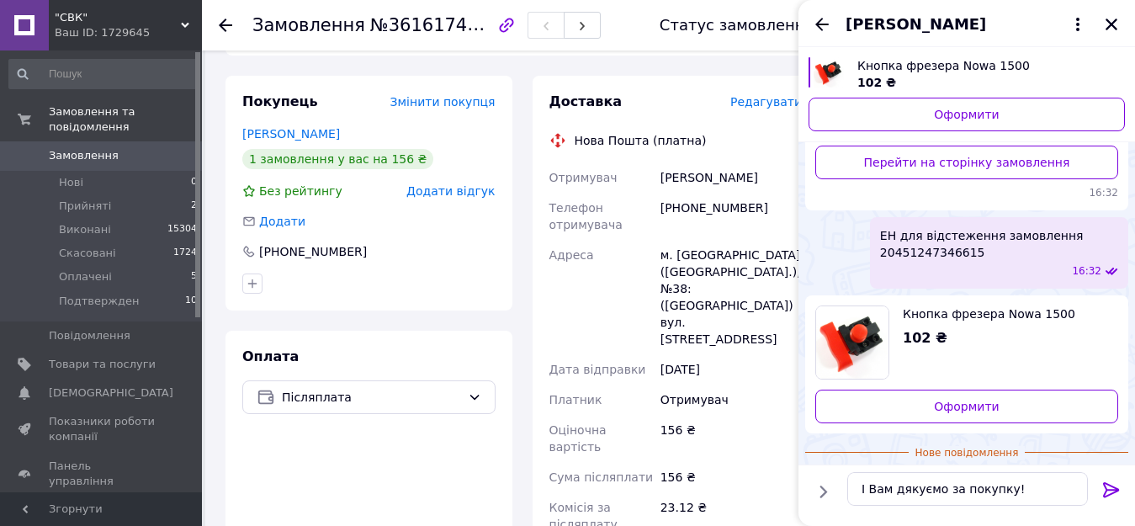
click at [1110, 486] on icon at bounding box center [1112, 490] width 20 height 20
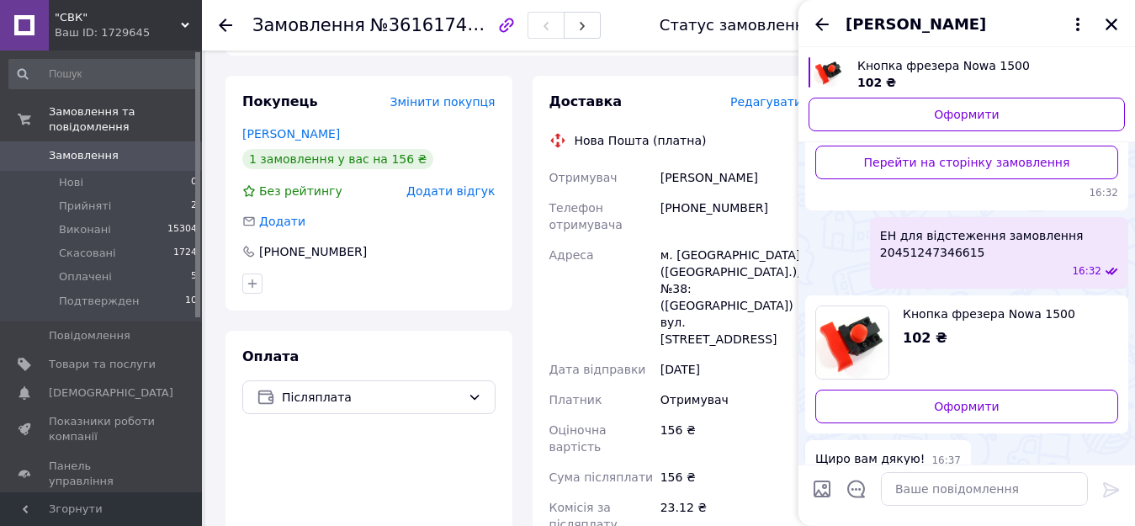
scroll to position [1834, 0]
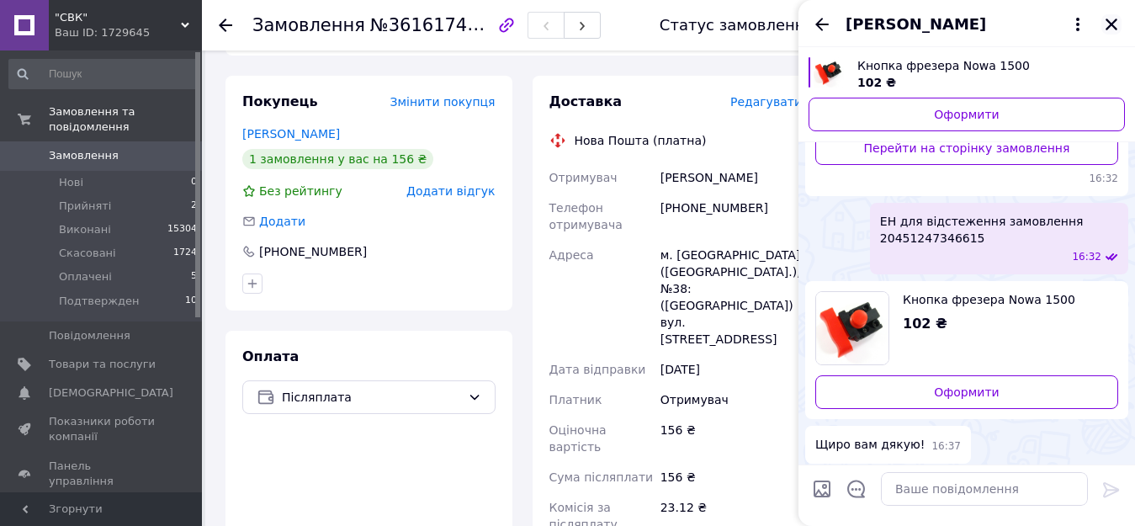
click at [1111, 31] on icon "Закрити" at bounding box center [1111, 24] width 15 height 15
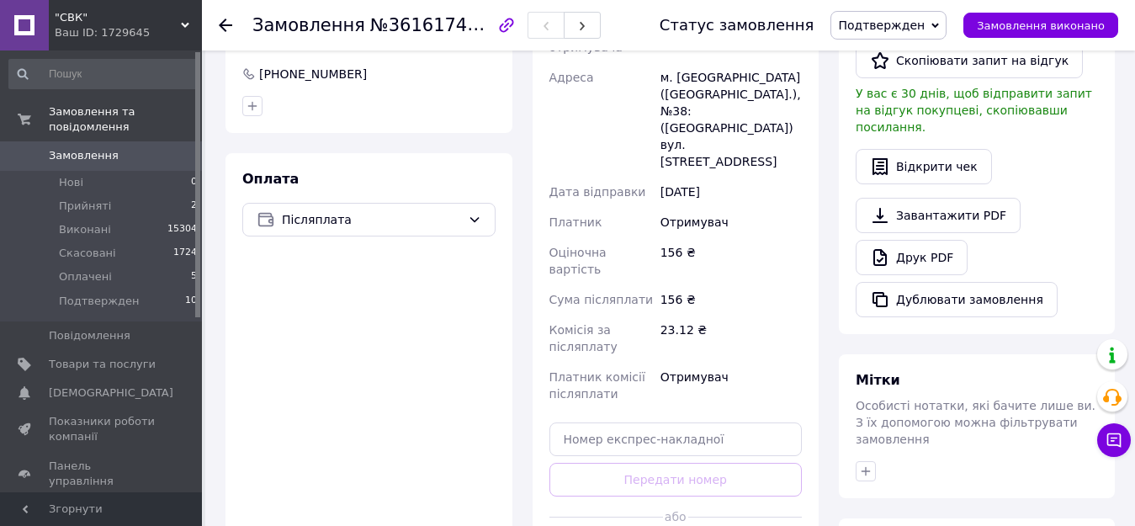
scroll to position [421, 0]
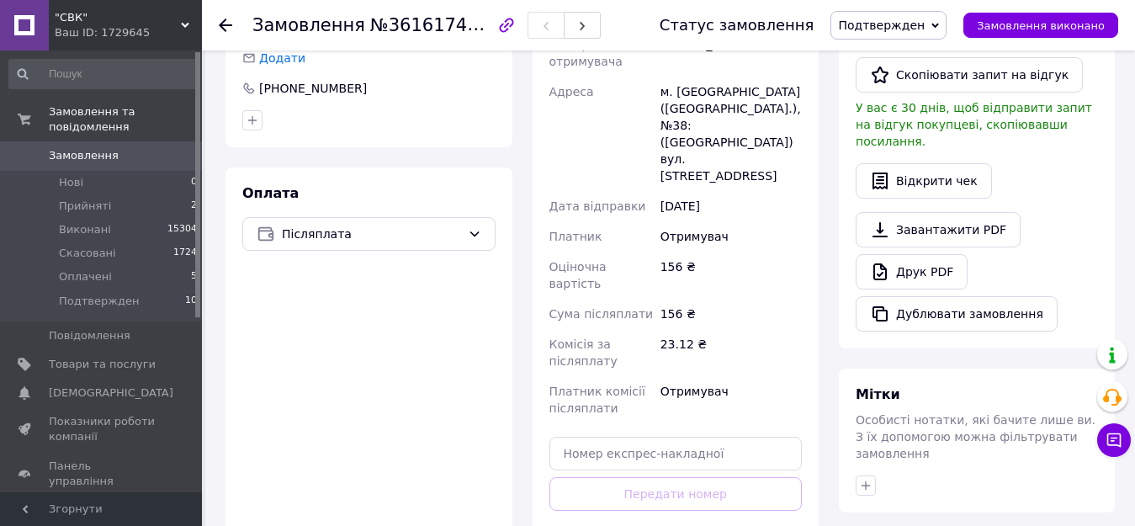
scroll to position [580, 0]
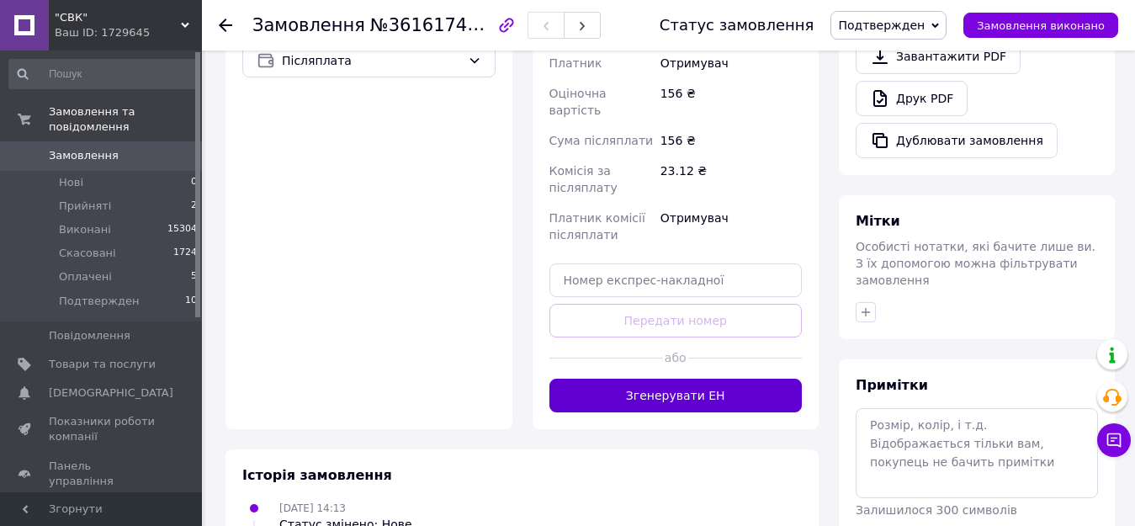
click at [689, 379] on button "Згенерувати ЕН" at bounding box center [676, 396] width 253 height 34
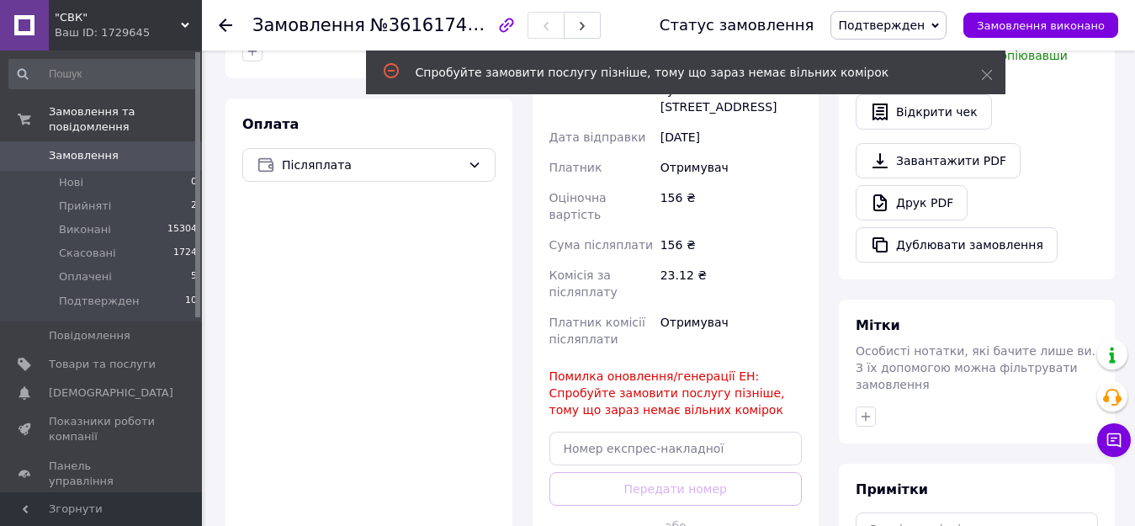
scroll to position [243, 0]
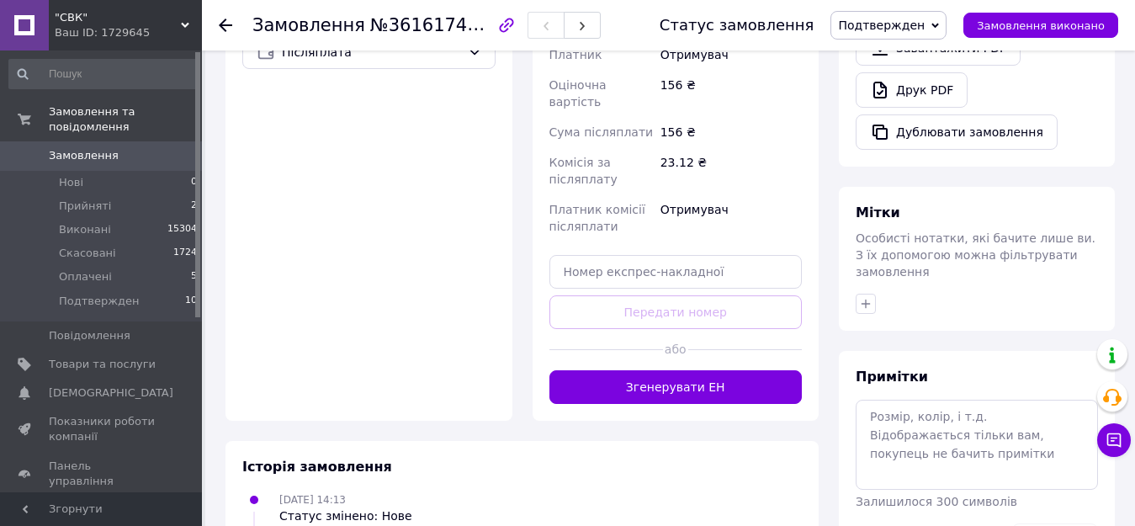
scroll to position [589, 0]
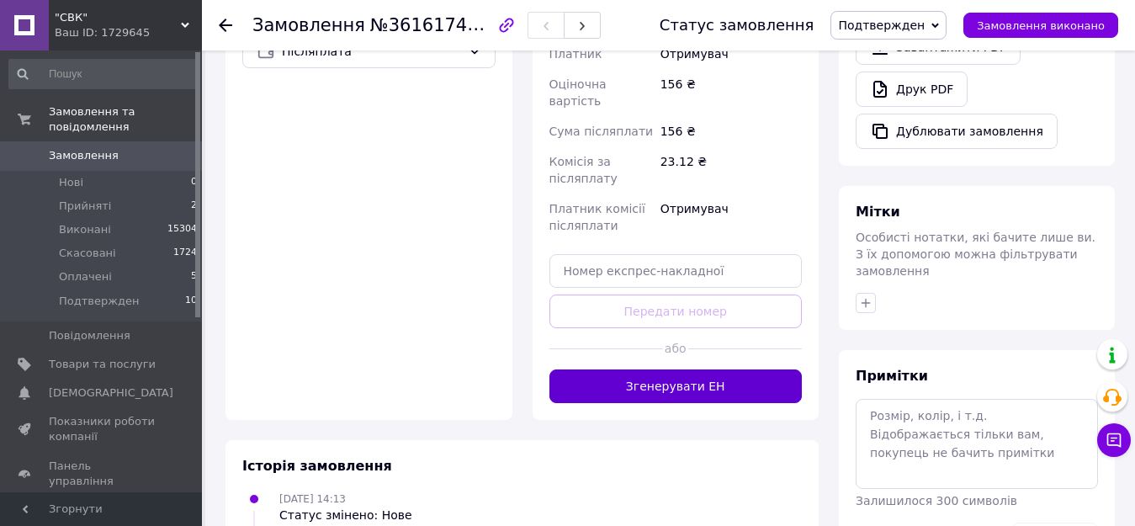
click at [671, 369] on button "Згенерувати ЕН" at bounding box center [676, 386] width 253 height 34
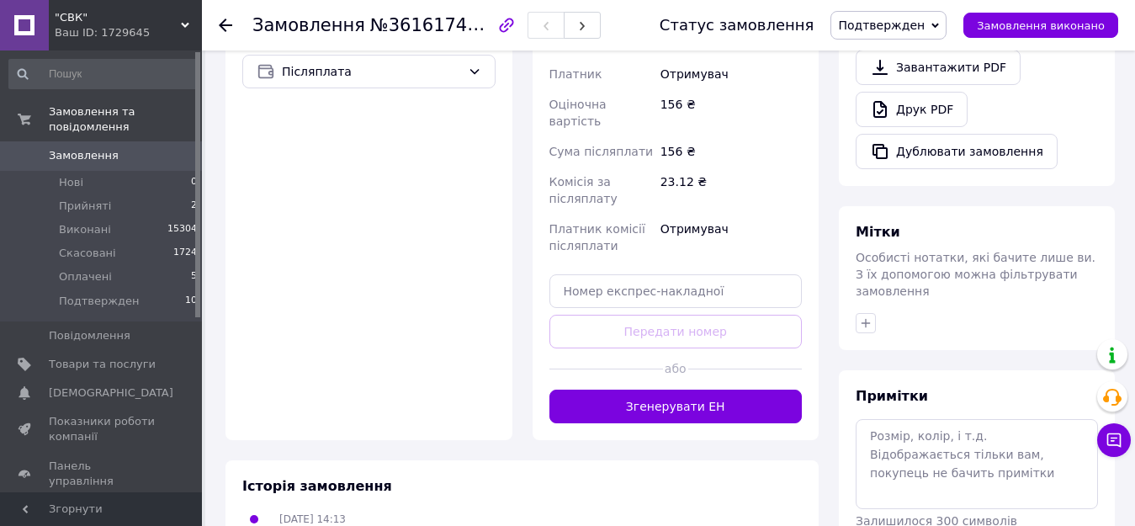
scroll to position [589, 0]
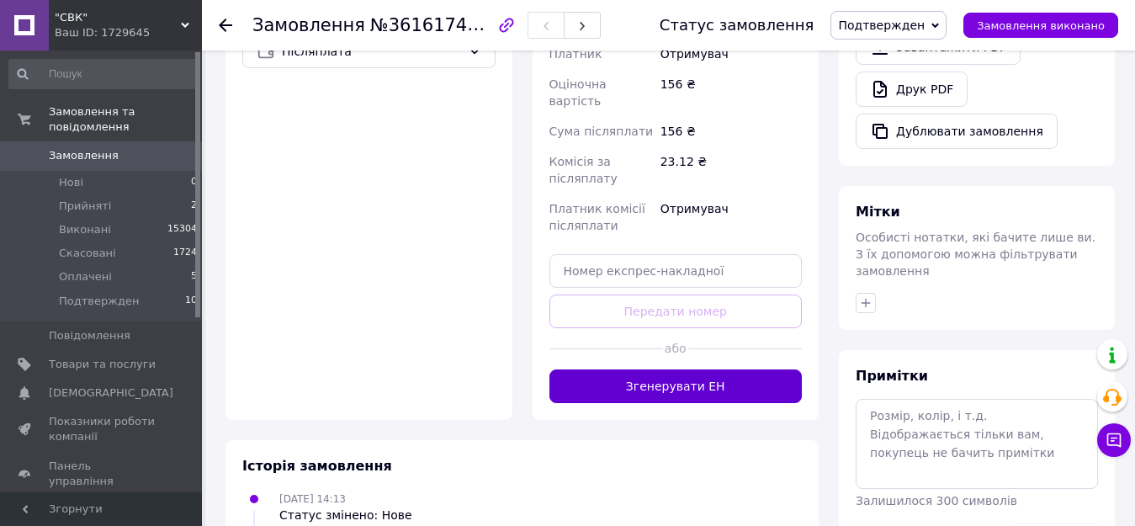
click at [661, 369] on button "Згенерувати ЕН" at bounding box center [676, 386] width 253 height 34
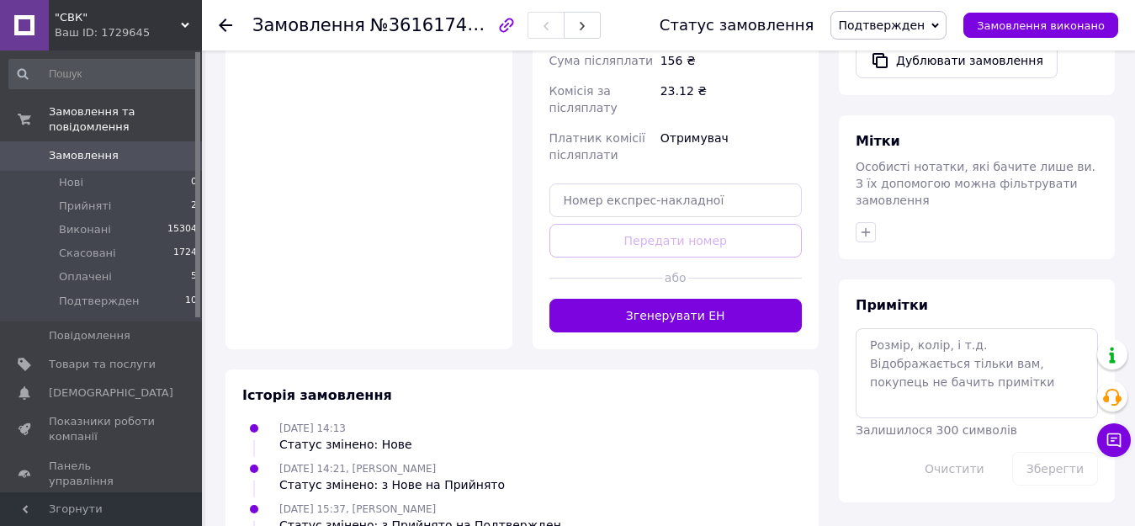
scroll to position [673, 0]
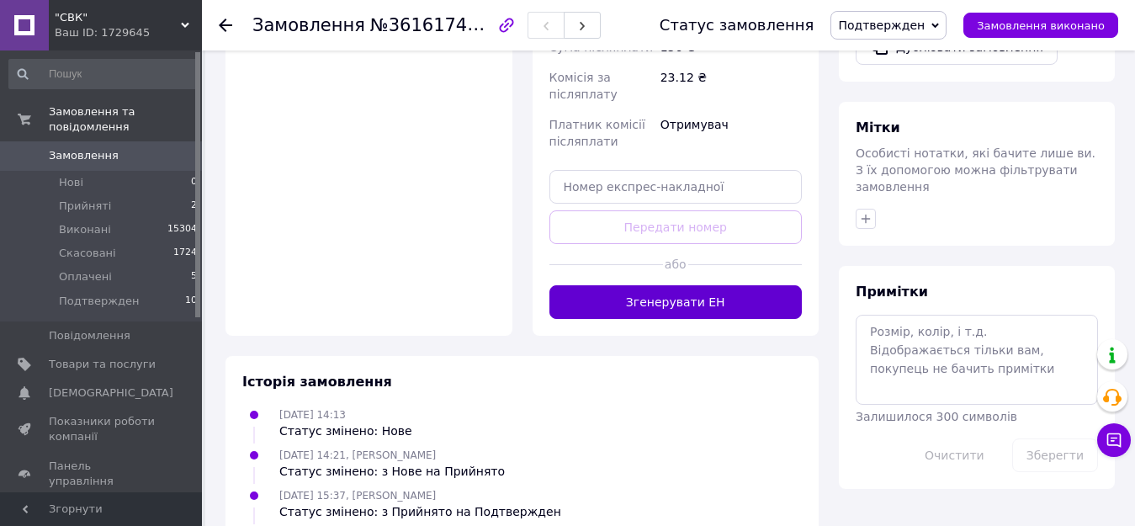
click at [678, 285] on button "Згенерувати ЕН" at bounding box center [676, 302] width 253 height 34
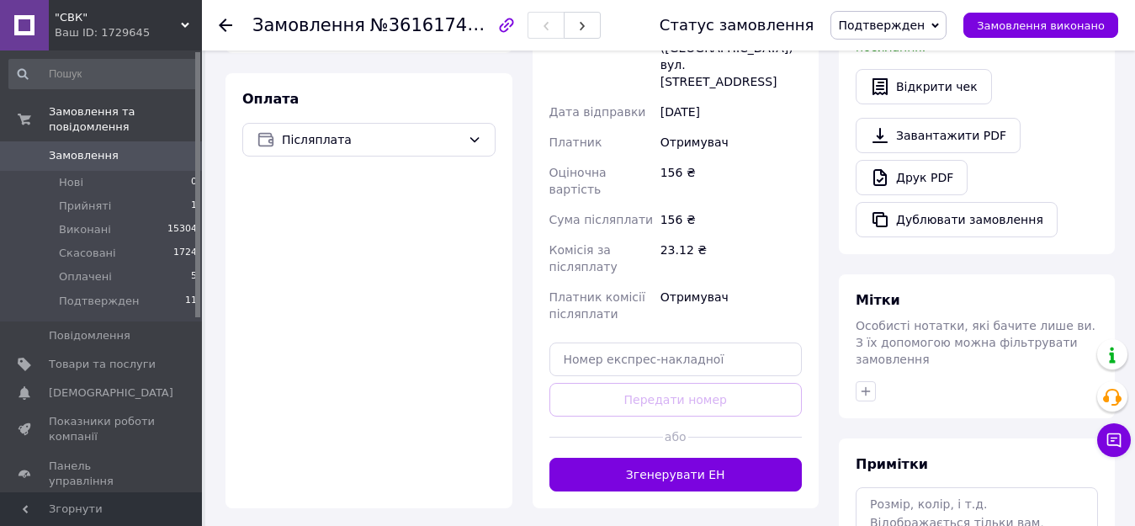
scroll to position [505, 0]
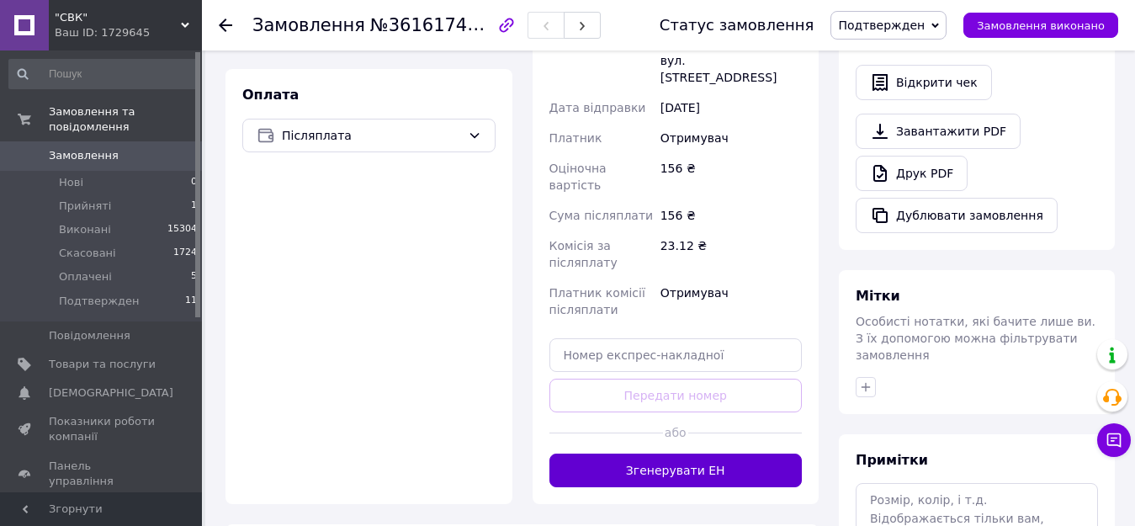
click at [675, 454] on button "Згенерувати ЕН" at bounding box center [676, 471] width 253 height 34
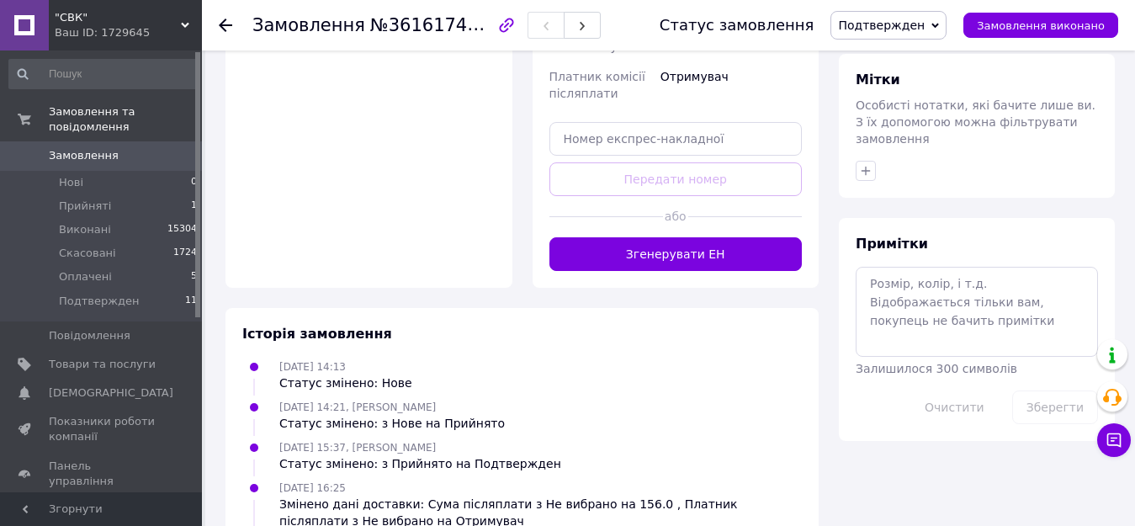
scroll to position [757, 0]
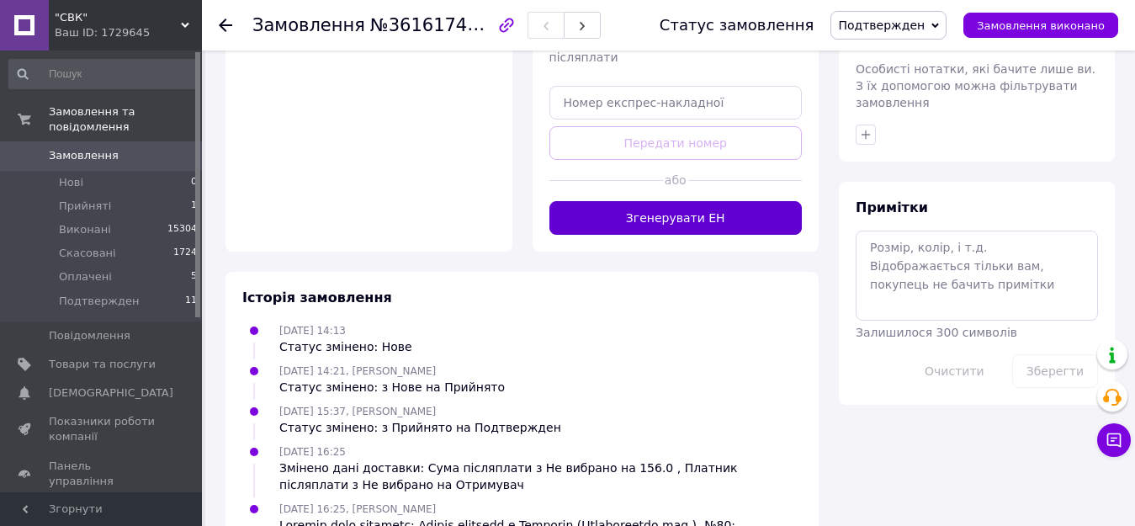
click at [681, 201] on button "Згенерувати ЕН" at bounding box center [676, 218] width 253 height 34
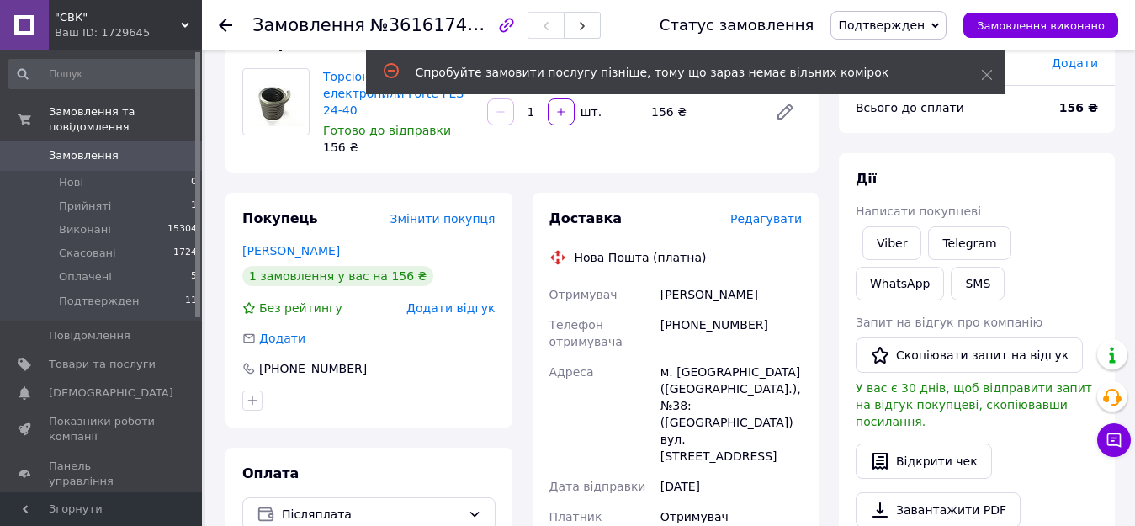
scroll to position [0, 0]
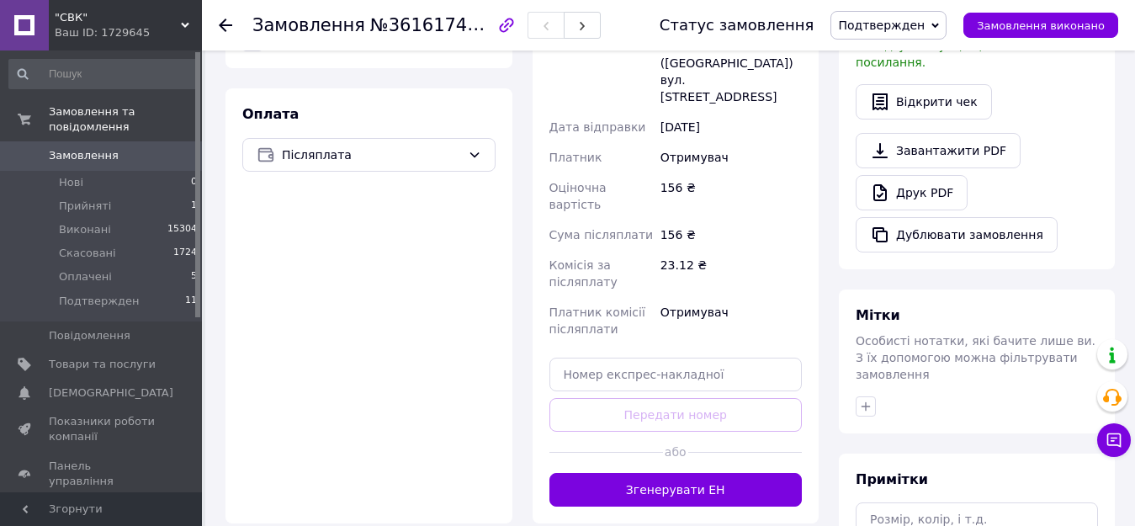
scroll to position [505, 0]
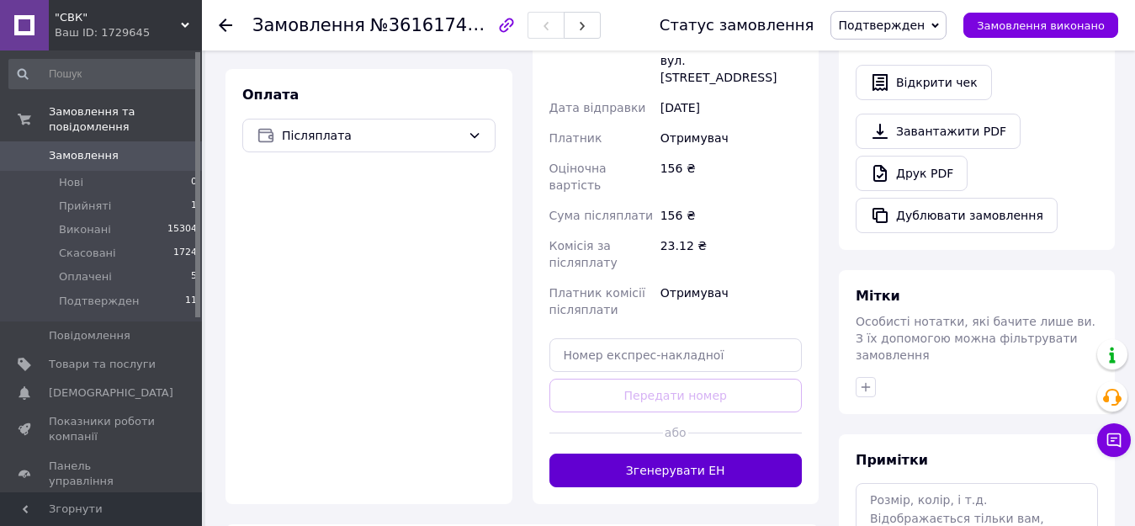
click at [682, 454] on button "Згенерувати ЕН" at bounding box center [676, 471] width 253 height 34
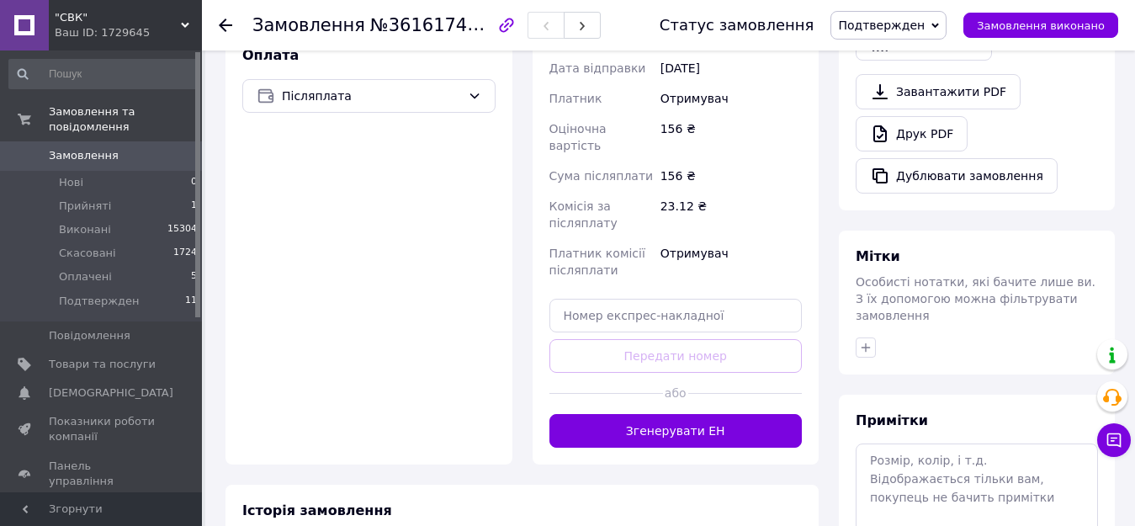
scroll to position [589, 0]
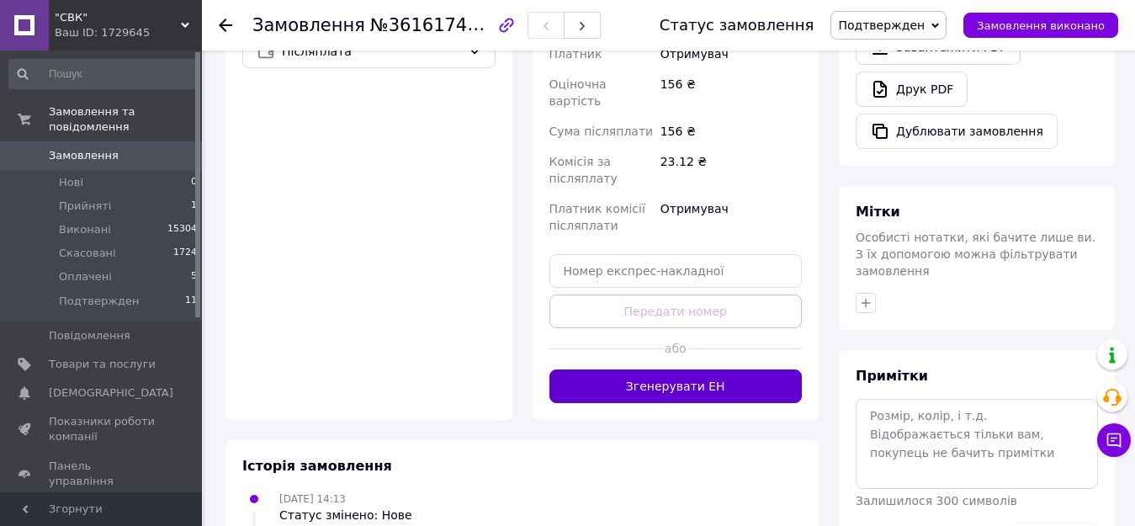
click at [663, 369] on button "Згенерувати ЕН" at bounding box center [676, 386] width 253 height 34
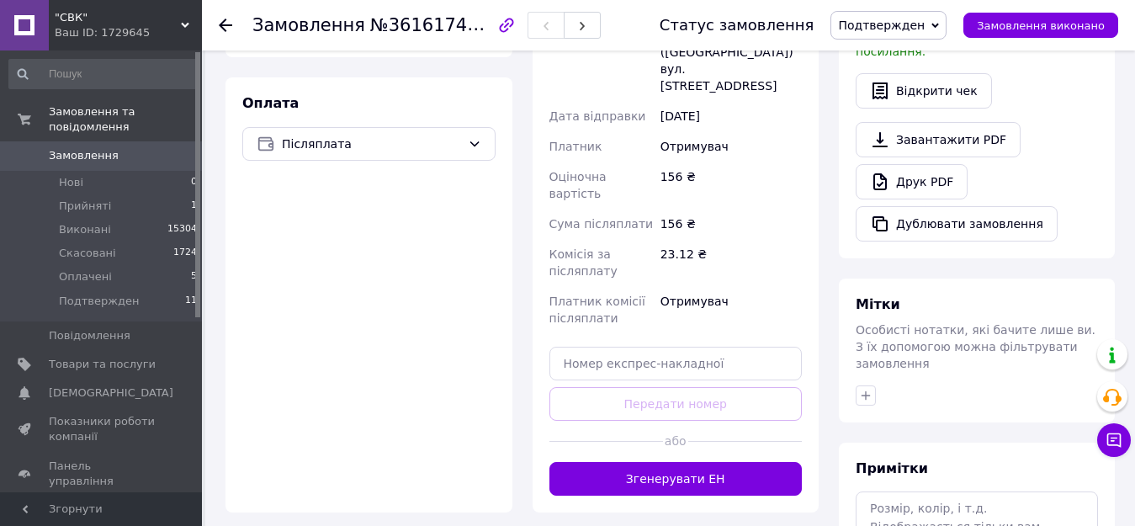
scroll to position [505, 0]
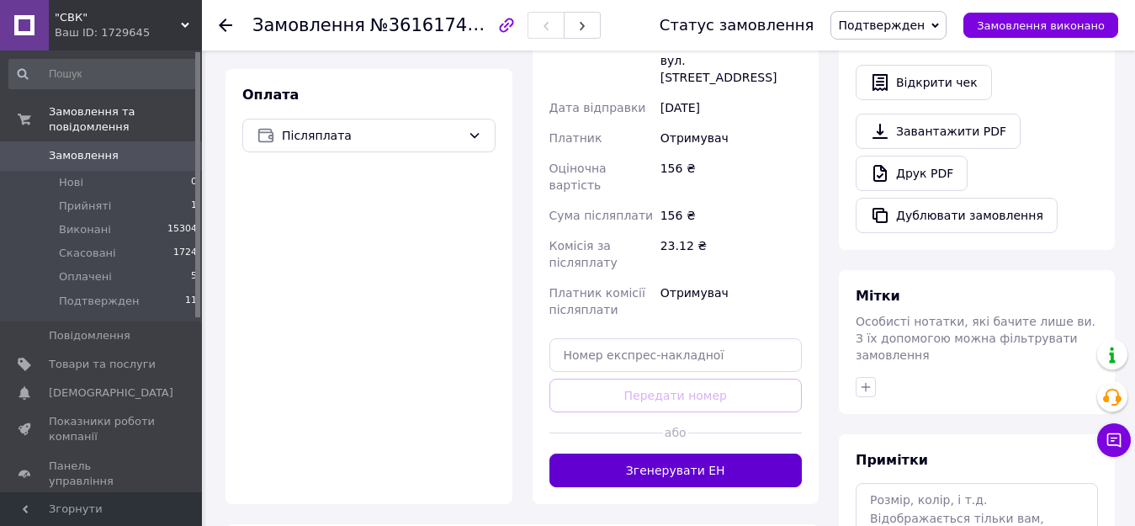
click at [682, 454] on button "Згенерувати ЕН" at bounding box center [676, 471] width 253 height 34
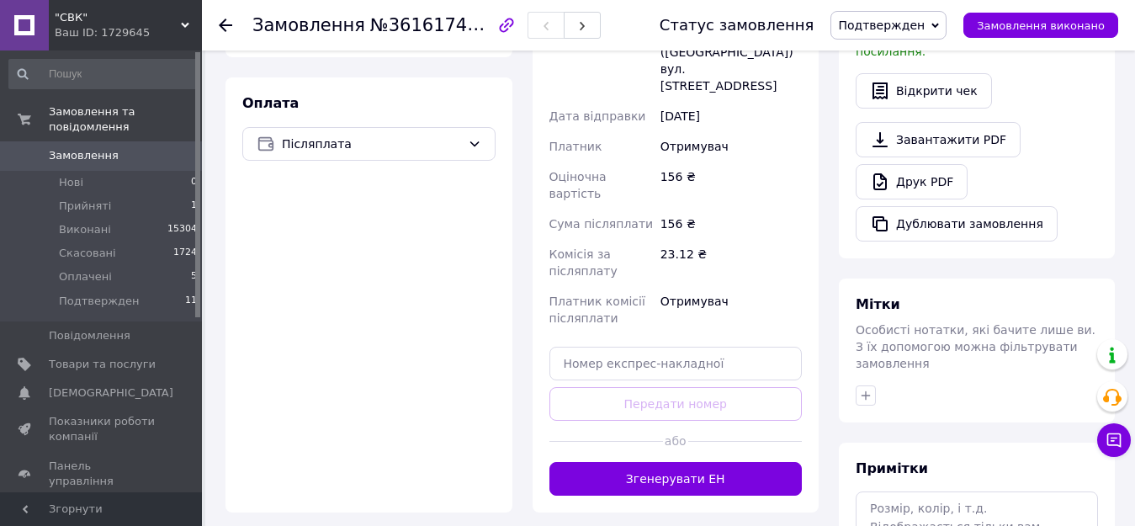
scroll to position [505, 0]
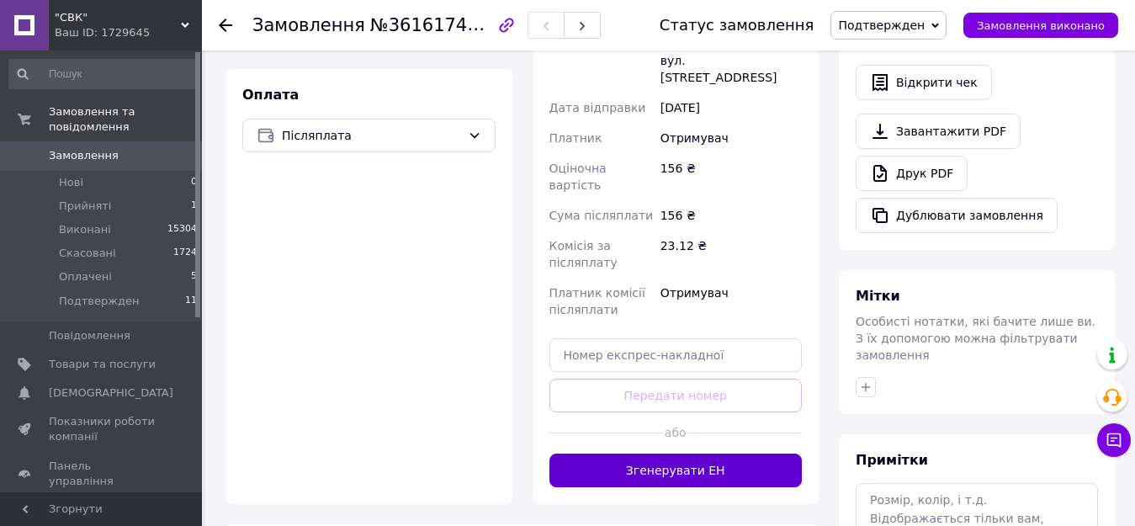
click at [681, 454] on button "Згенерувати ЕН" at bounding box center [676, 471] width 253 height 34
